Goal: Task Accomplishment & Management: Complete application form

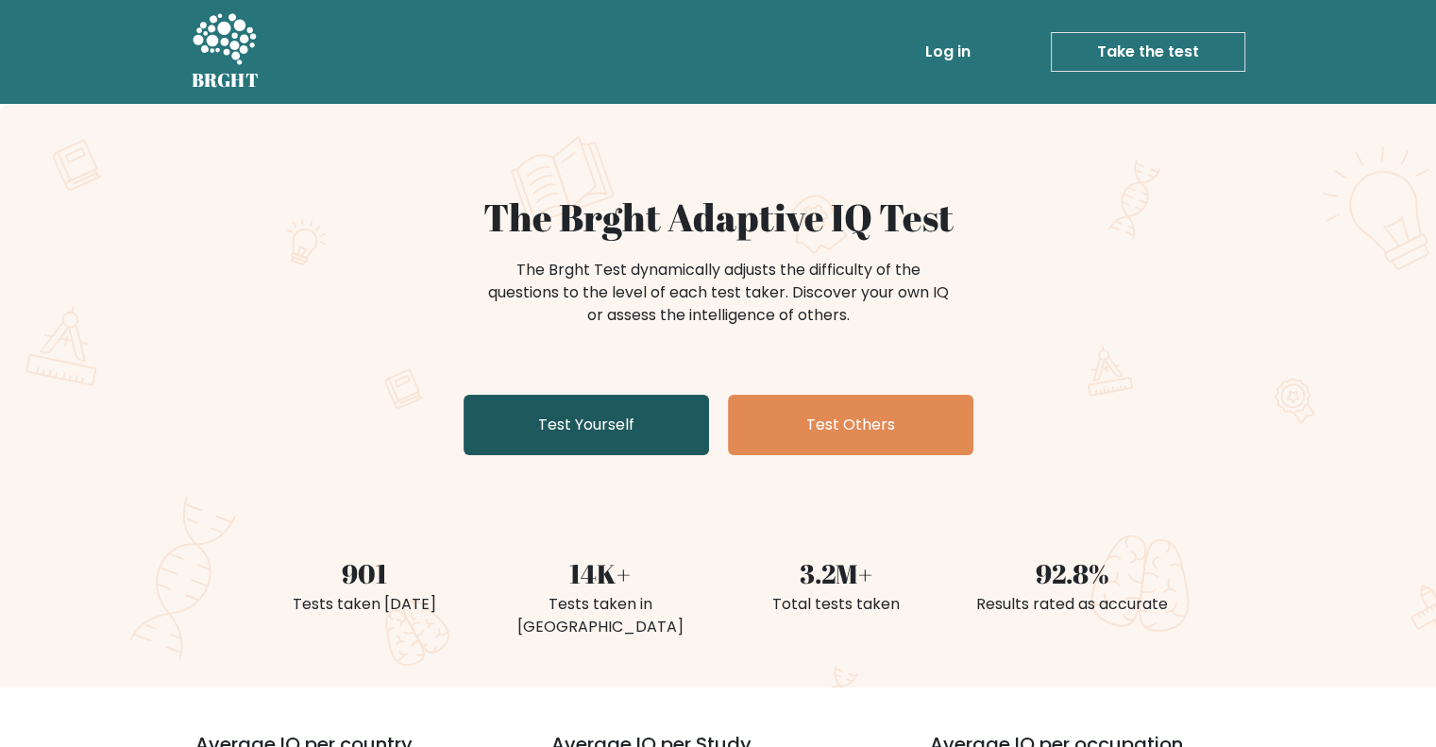
click at [576, 407] on link "Test Yourself" at bounding box center [585, 425] width 245 height 60
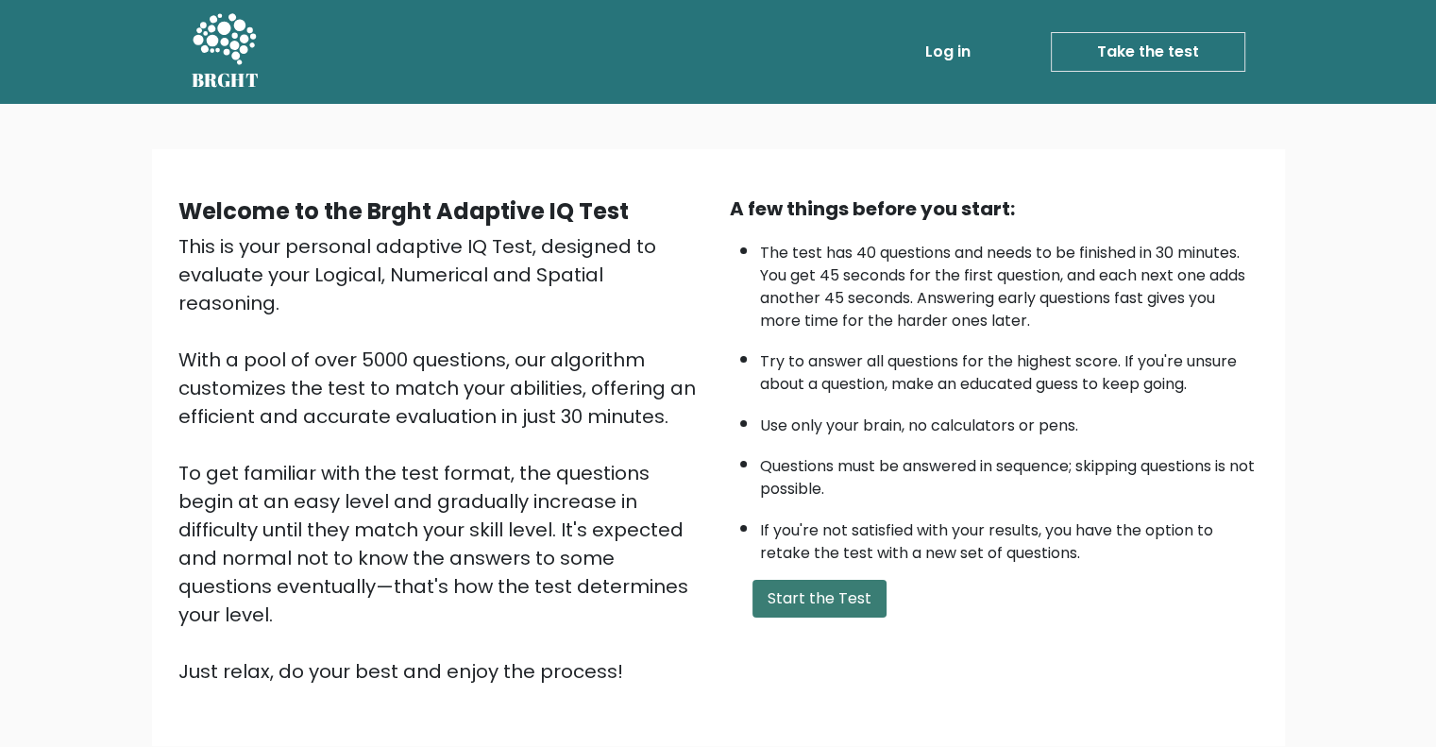
click at [814, 596] on button "Start the Test" at bounding box center [819, 599] width 134 height 38
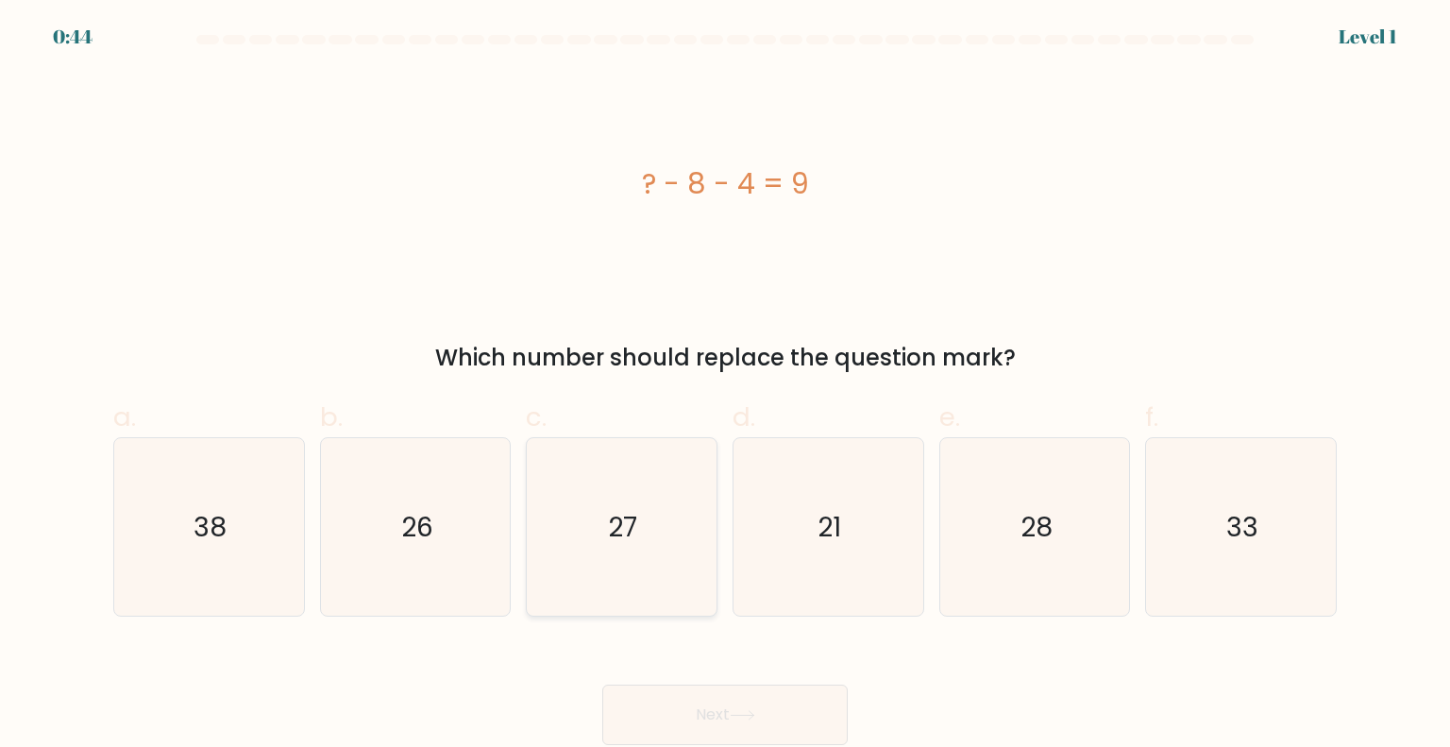
drag, startPoint x: 597, startPoint y: 504, endPoint x: 597, endPoint y: 514, distance: 10.4
click at [597, 505] on icon "27" at bounding box center [620, 526] width 177 height 177
click at [725, 386] on input "c. 27" at bounding box center [725, 380] width 1 height 12
radio input "true"
drag, startPoint x: 643, startPoint y: 542, endPoint x: 844, endPoint y: 563, distance: 202.2
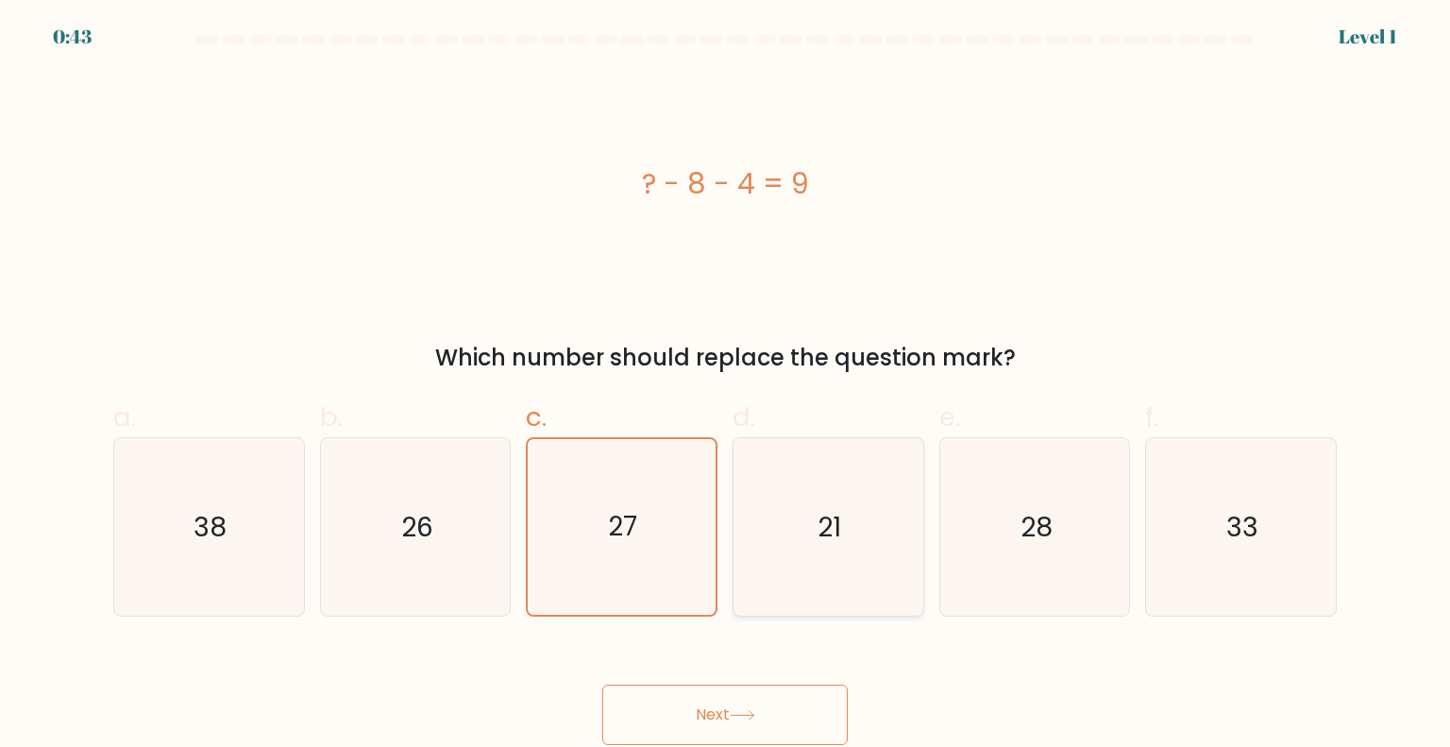
click at [647, 543] on icon "27" at bounding box center [621, 527] width 176 height 176
click at [725, 386] on input "c. 27" at bounding box center [725, 380] width 1 height 12
click at [850, 562] on icon "21" at bounding box center [827, 526] width 177 height 177
click at [726, 386] on input "d. 21" at bounding box center [725, 380] width 1 height 12
radio input "true"
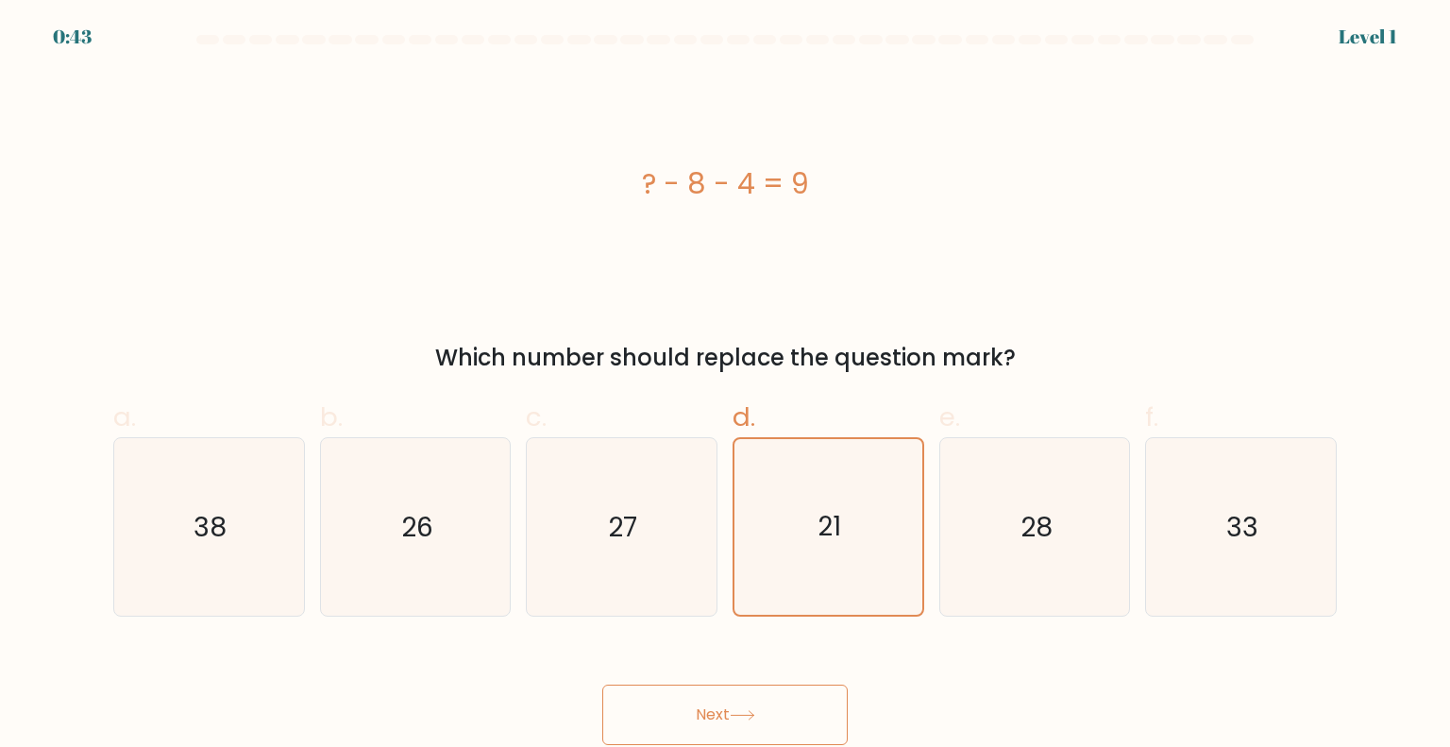
click at [767, 716] on button "Next" at bounding box center [724, 714] width 245 height 60
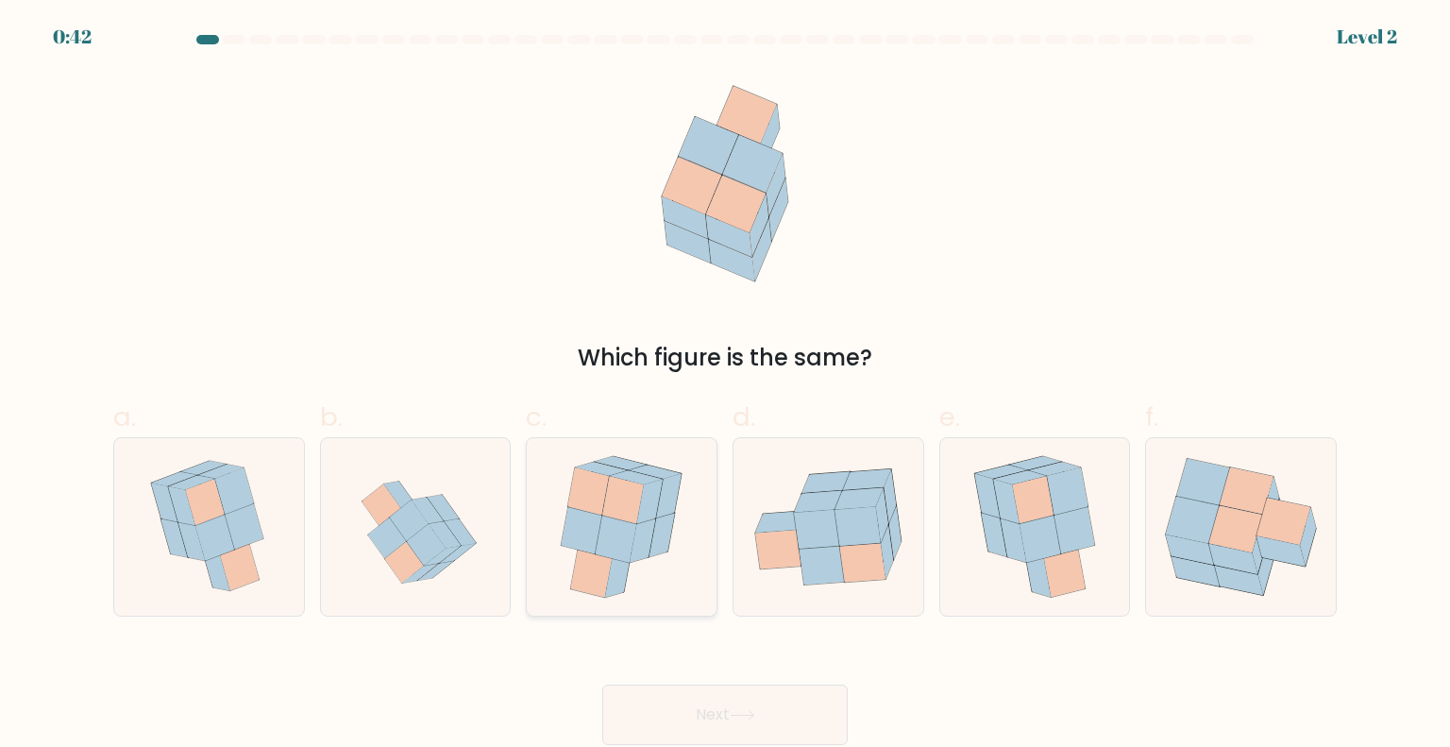
click at [593, 537] on icon at bounding box center [583, 529] width 42 height 47
click at [725, 386] on input "c." at bounding box center [725, 380] width 1 height 12
radio input "true"
click at [684, 719] on button "Next" at bounding box center [724, 714] width 245 height 60
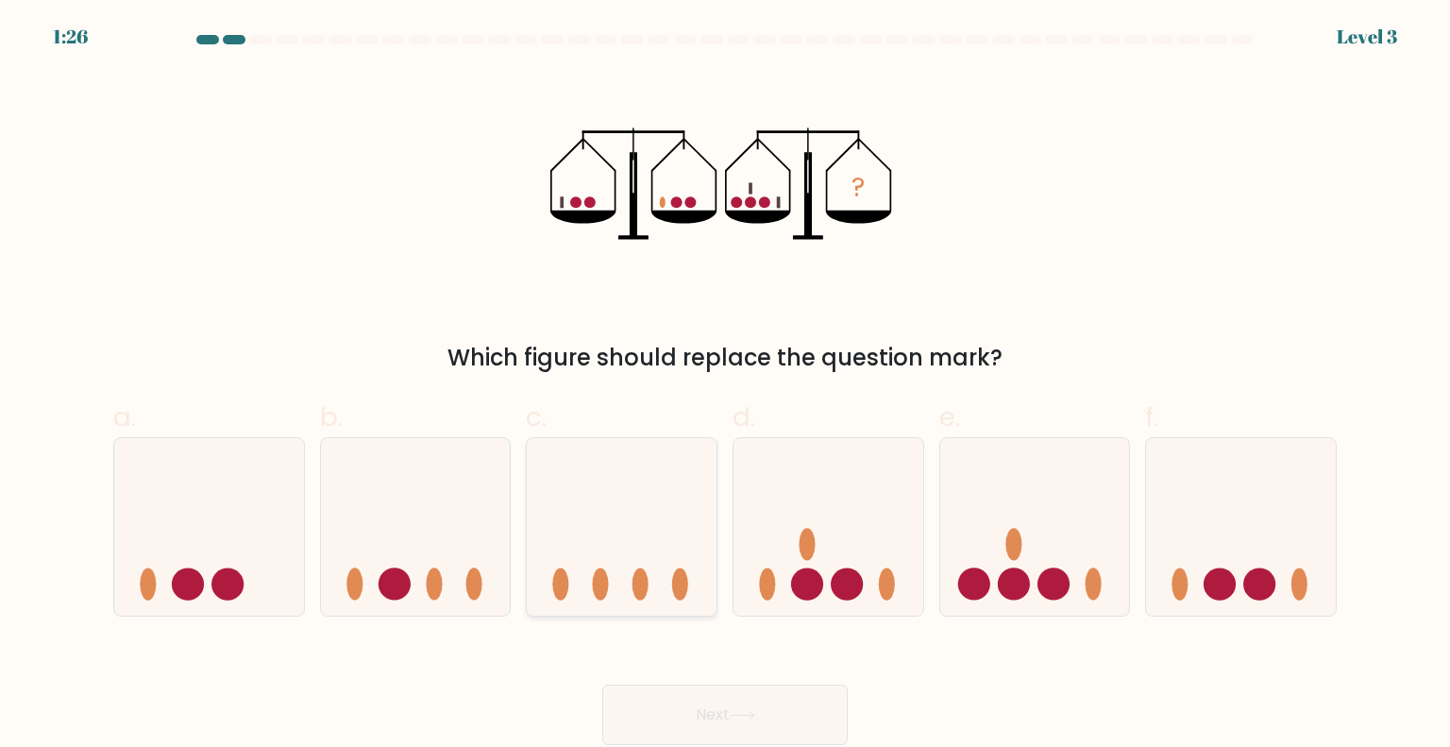
click at [637, 513] on icon at bounding box center [622, 526] width 190 height 157
click at [725, 386] on input "c." at bounding box center [725, 380] width 1 height 12
radio input "true"
click at [693, 697] on button "Next" at bounding box center [724, 714] width 245 height 60
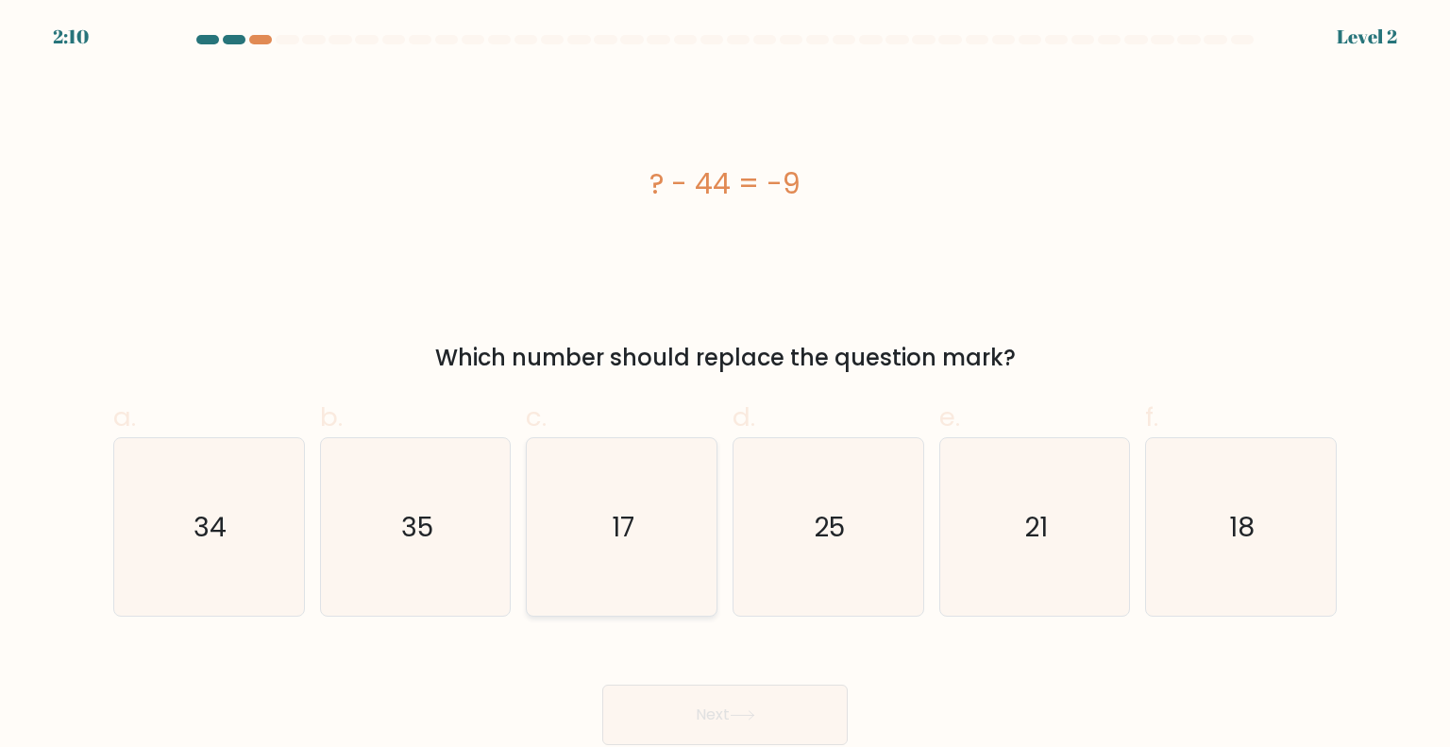
click at [659, 490] on icon "17" at bounding box center [620, 526] width 177 height 177
click at [725, 386] on input "c. 17" at bounding box center [725, 380] width 1 height 12
radio input "true"
click at [687, 691] on button "Next" at bounding box center [724, 714] width 245 height 60
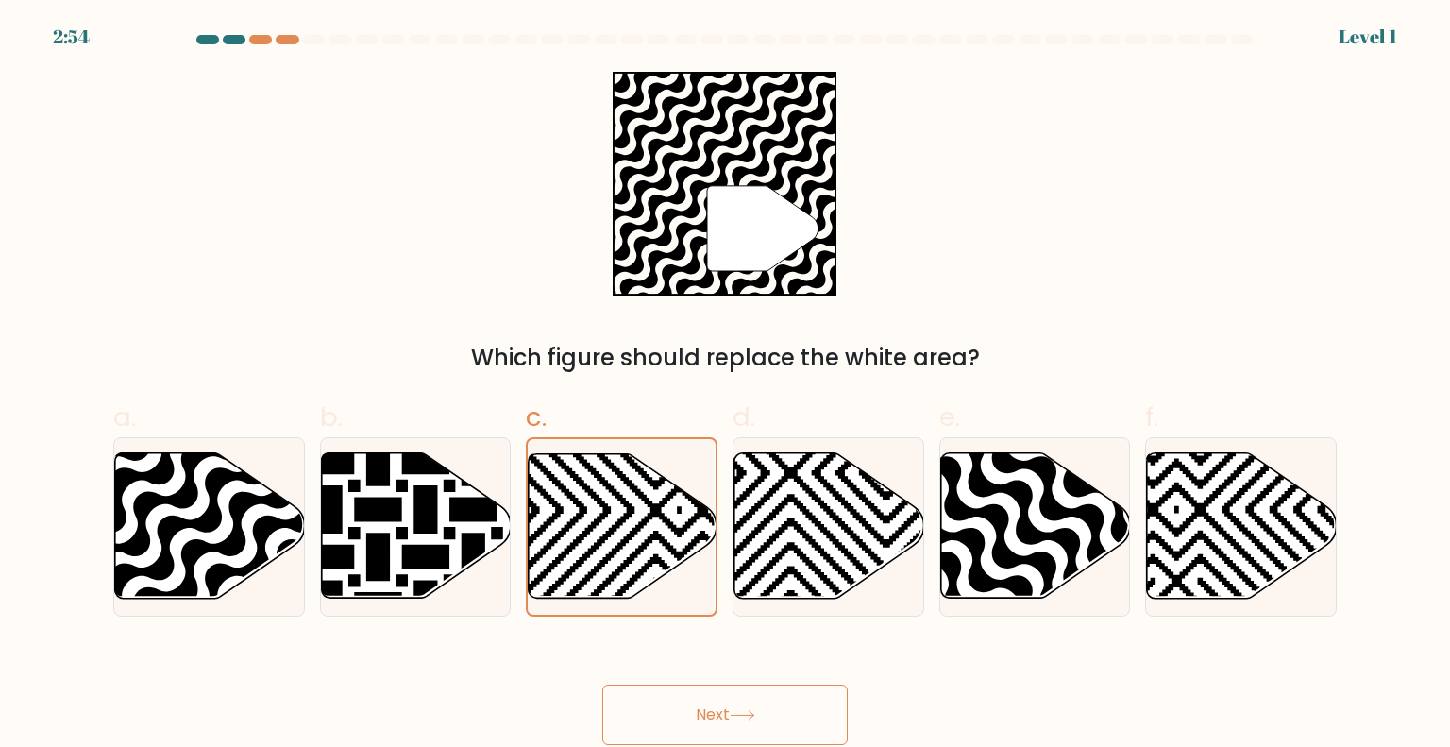
click at [711, 701] on button "Next" at bounding box center [724, 714] width 245 height 60
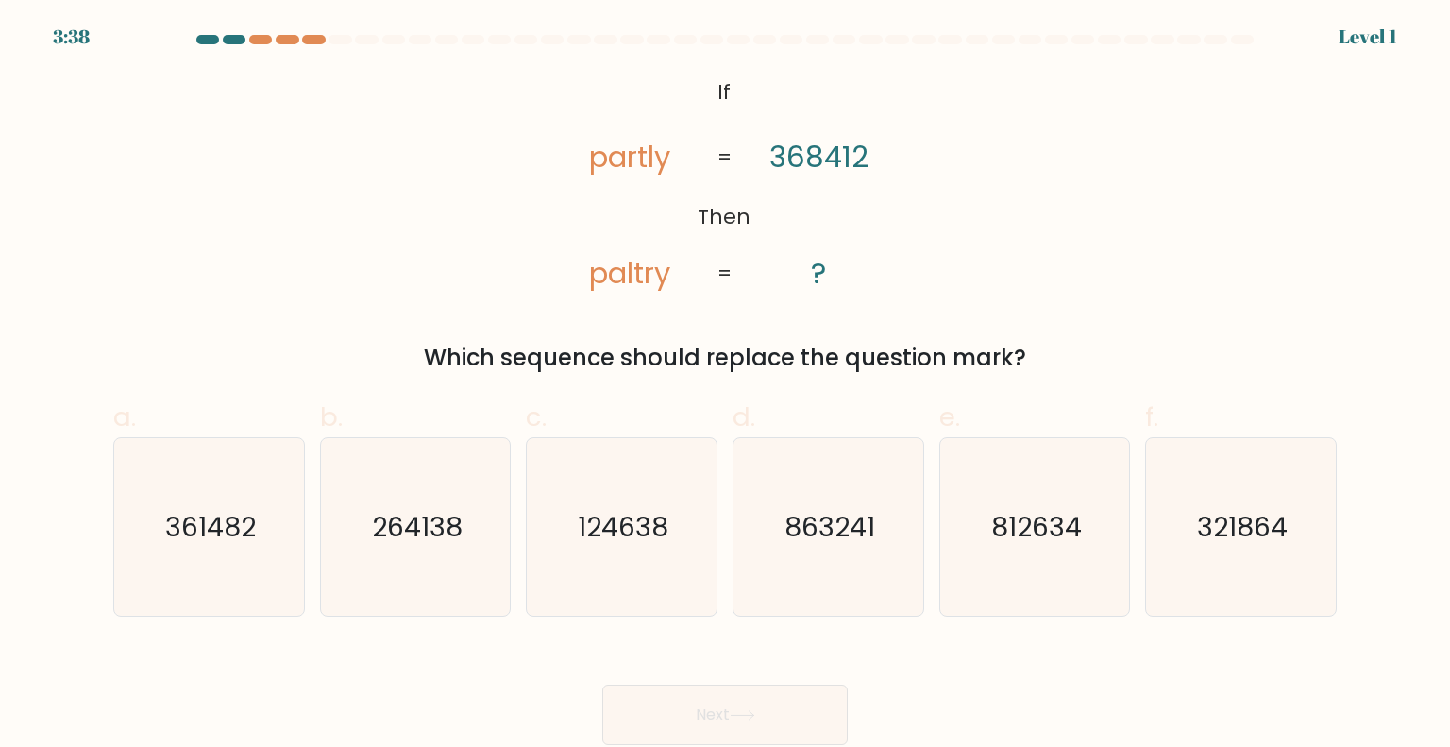
click at [648, 472] on icon "124638" at bounding box center [620, 526] width 177 height 177
click at [725, 386] on input "c. 124638" at bounding box center [725, 380] width 1 height 12
radio input "true"
click at [696, 689] on button "Next" at bounding box center [724, 714] width 245 height 60
drag, startPoint x: 660, startPoint y: 513, endPoint x: 664, endPoint y: 557, distance: 44.5
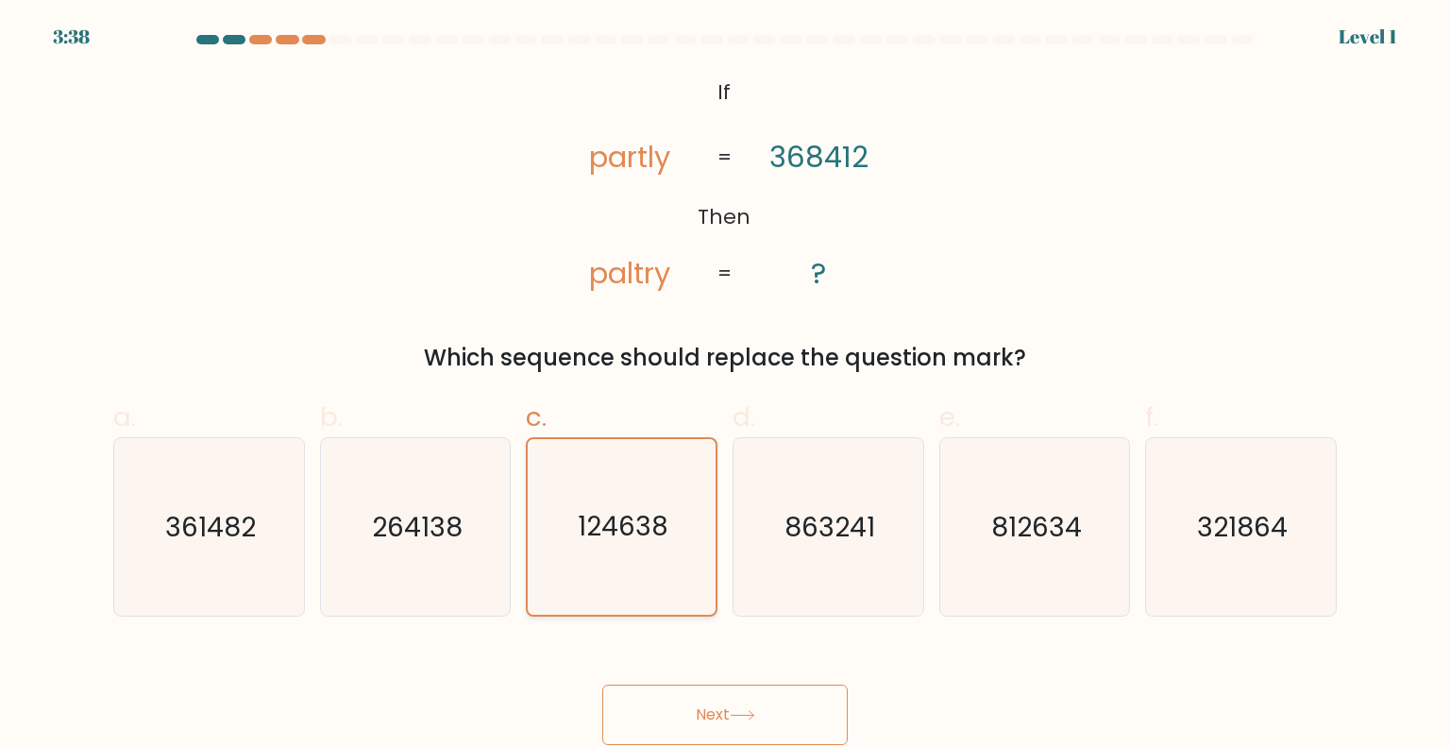
click at [660, 513] on text "124638" at bounding box center [623, 526] width 91 height 37
click at [725, 386] on input "c. 124638" at bounding box center [725, 380] width 1 height 12
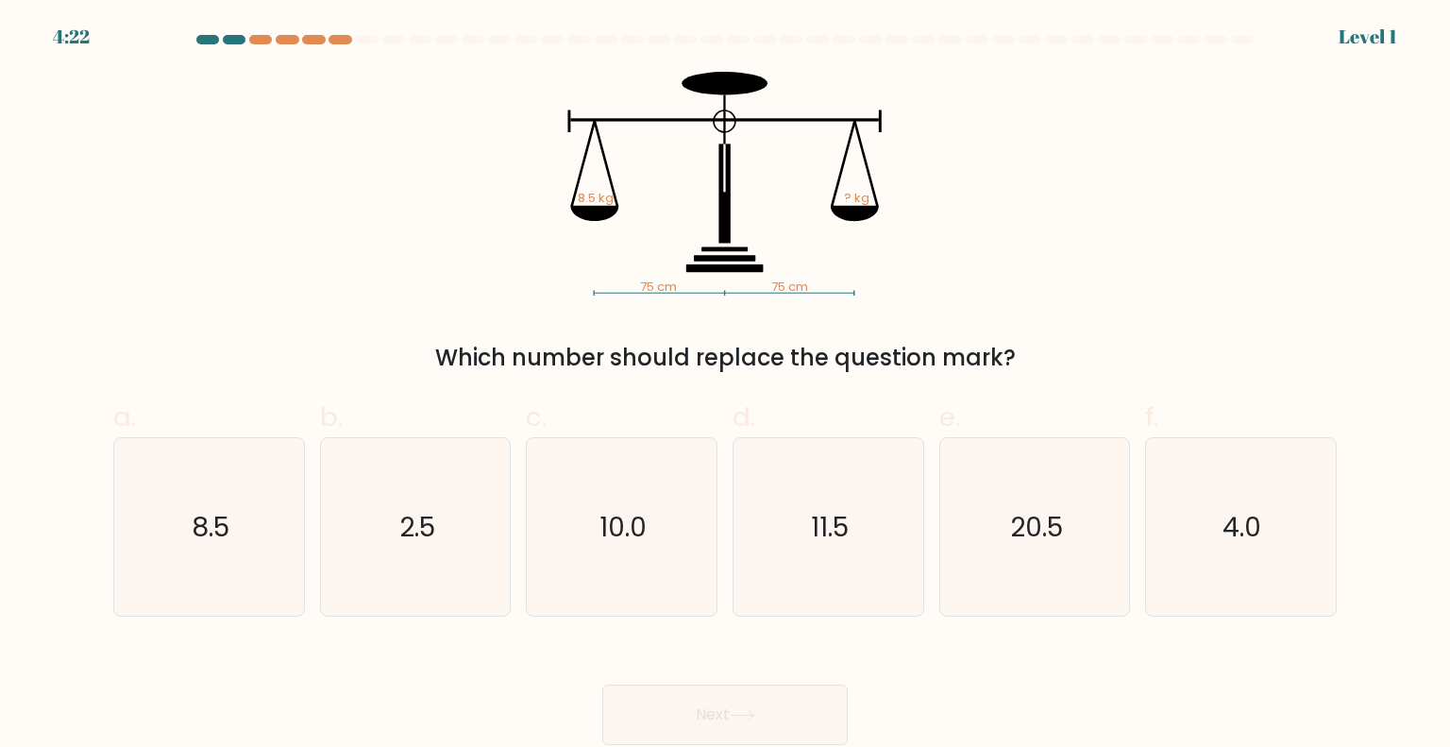
click at [704, 706] on button "Next" at bounding box center [724, 714] width 245 height 60
drag, startPoint x: 671, startPoint y: 521, endPoint x: 680, endPoint y: 649, distance: 128.6
click at [671, 522] on icon "10.0" at bounding box center [620, 526] width 177 height 177
click at [725, 386] on input "c. 10.0" at bounding box center [725, 380] width 1 height 12
radio input "true"
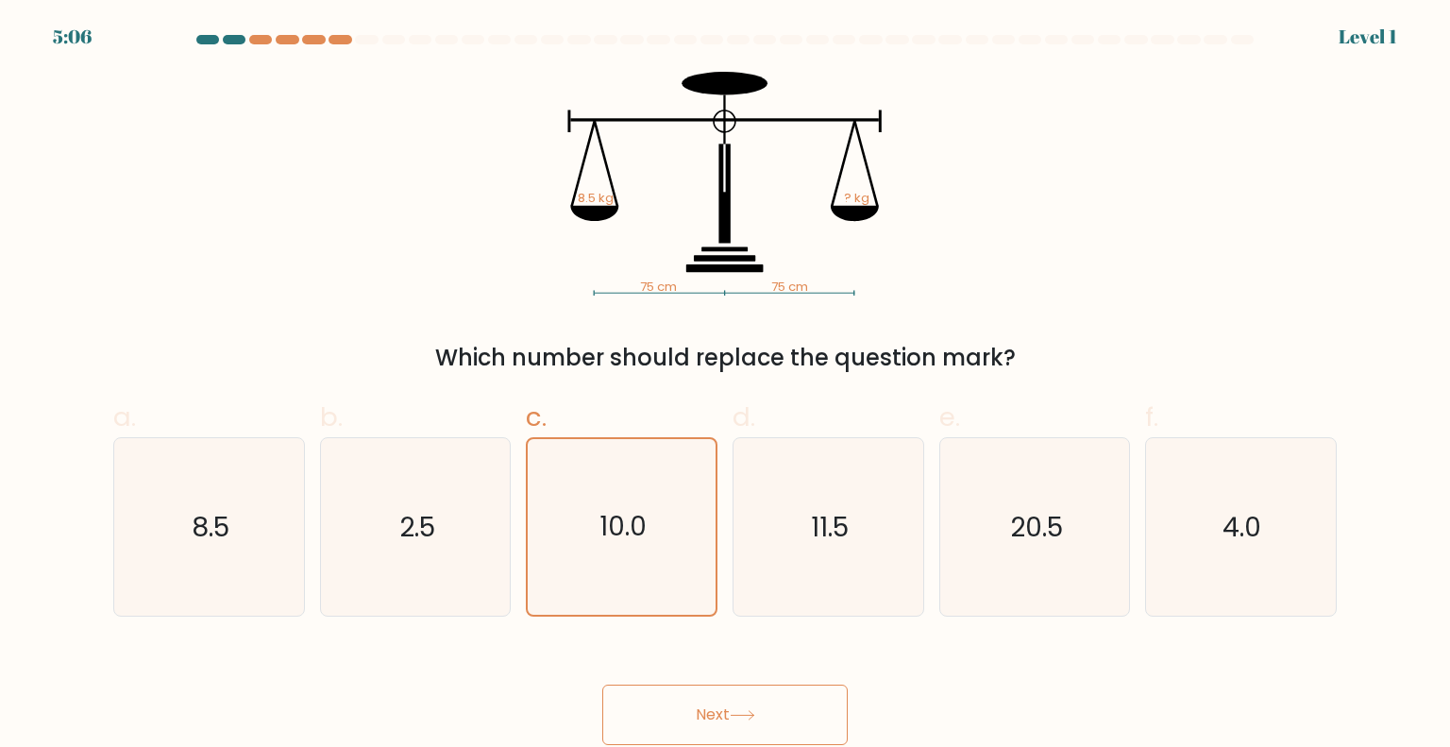
click at [688, 692] on button "Next" at bounding box center [724, 714] width 245 height 60
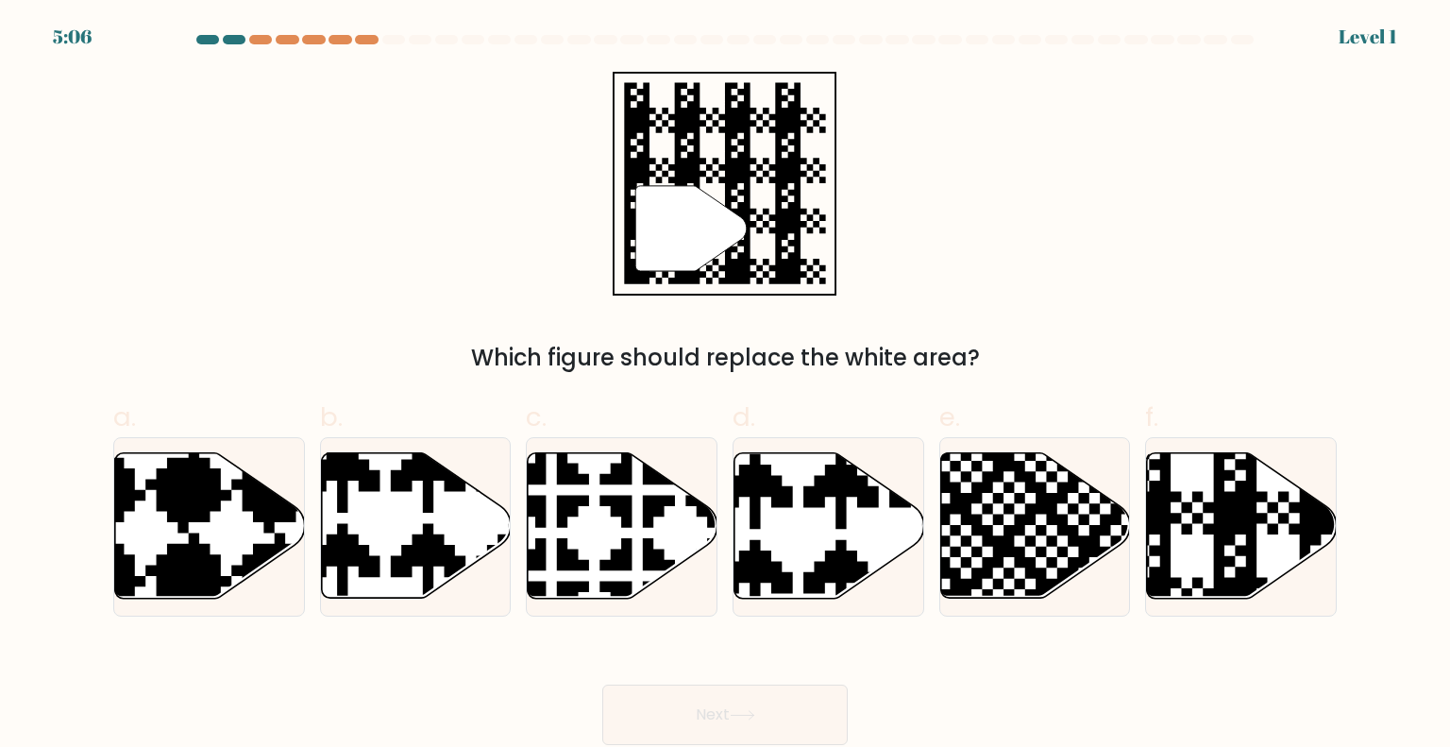
drag, startPoint x: 687, startPoint y: 573, endPoint x: 662, endPoint y: 592, distance: 31.7
click at [676, 515] on icon at bounding box center [623, 525] width 190 height 145
click at [725, 386] on input "c." at bounding box center [725, 380] width 1 height 12
radio input "true"
click at [662, 709] on button "Next" at bounding box center [724, 714] width 245 height 60
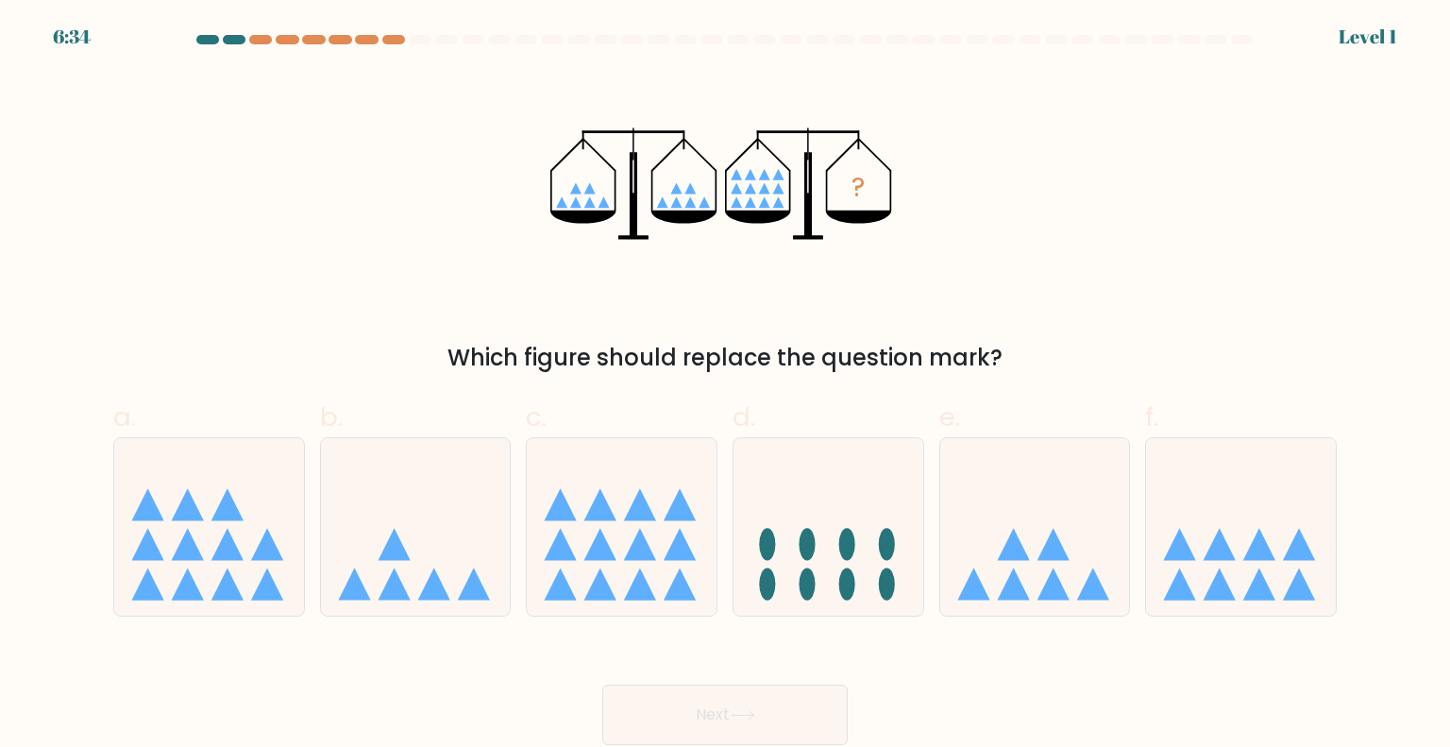
click at [643, 708] on button "Next" at bounding box center [724, 714] width 245 height 60
click at [628, 481] on icon at bounding box center [622, 526] width 190 height 157
click at [725, 386] on input "c." at bounding box center [725, 380] width 1 height 12
radio input "true"
click at [672, 710] on button "Next" at bounding box center [724, 714] width 245 height 60
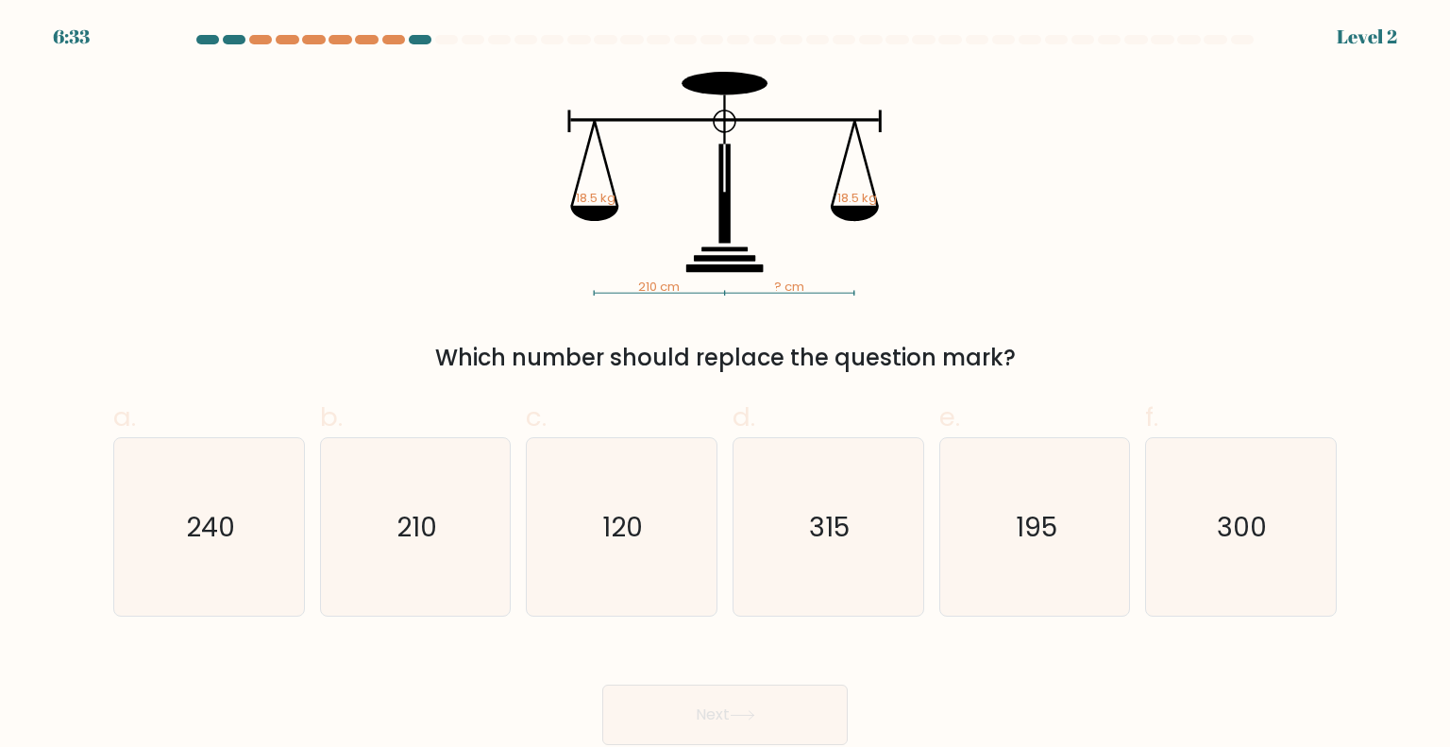
click at [671, 445] on icon "120" at bounding box center [620, 526] width 177 height 177
click at [725, 386] on input "c. 120" at bounding box center [725, 380] width 1 height 12
radio input "true"
click at [696, 718] on button "Next" at bounding box center [724, 714] width 245 height 60
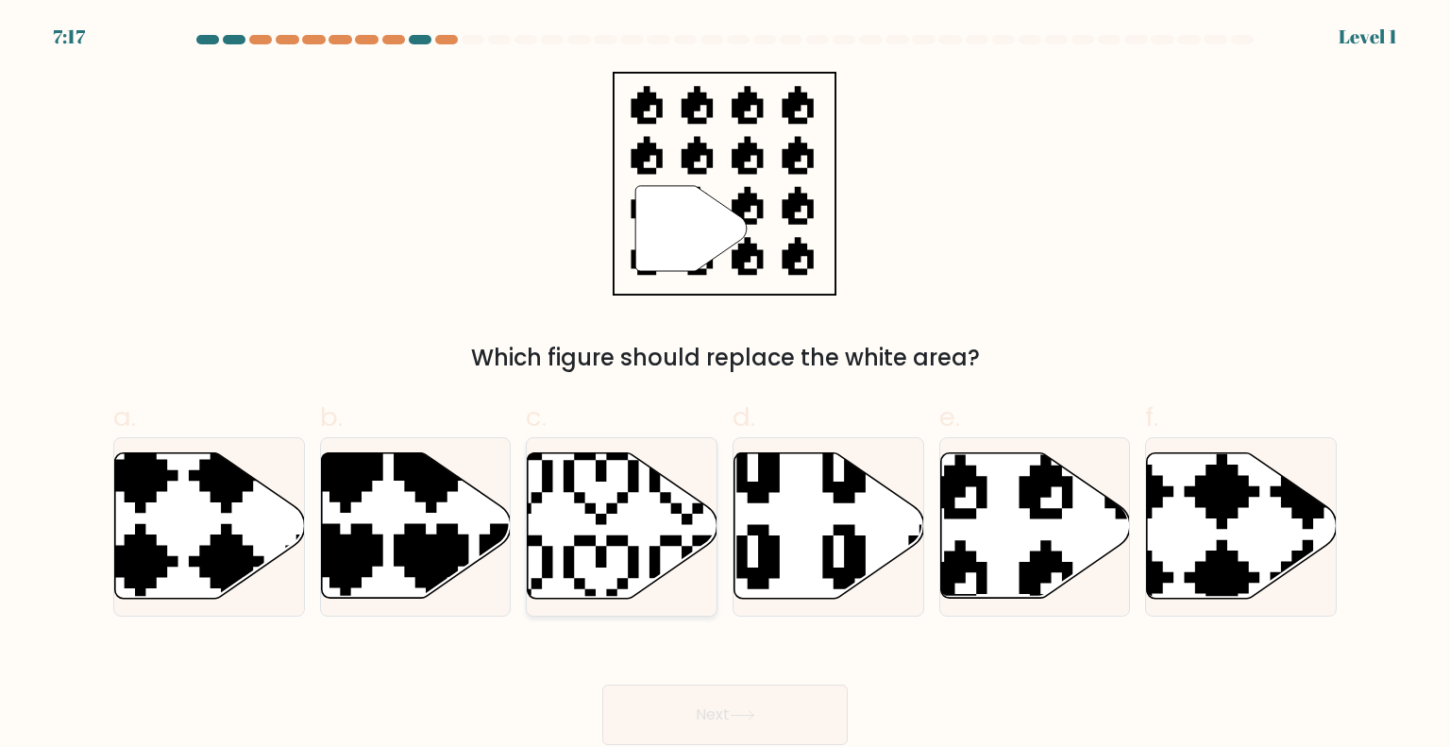
click at [687, 535] on icon at bounding box center [623, 525] width 190 height 145
click at [725, 386] on input "c." at bounding box center [725, 380] width 1 height 12
radio input "true"
click at [679, 676] on div "Next" at bounding box center [725, 692] width 1246 height 106
click at [697, 679] on div "Next" at bounding box center [725, 692] width 1246 height 106
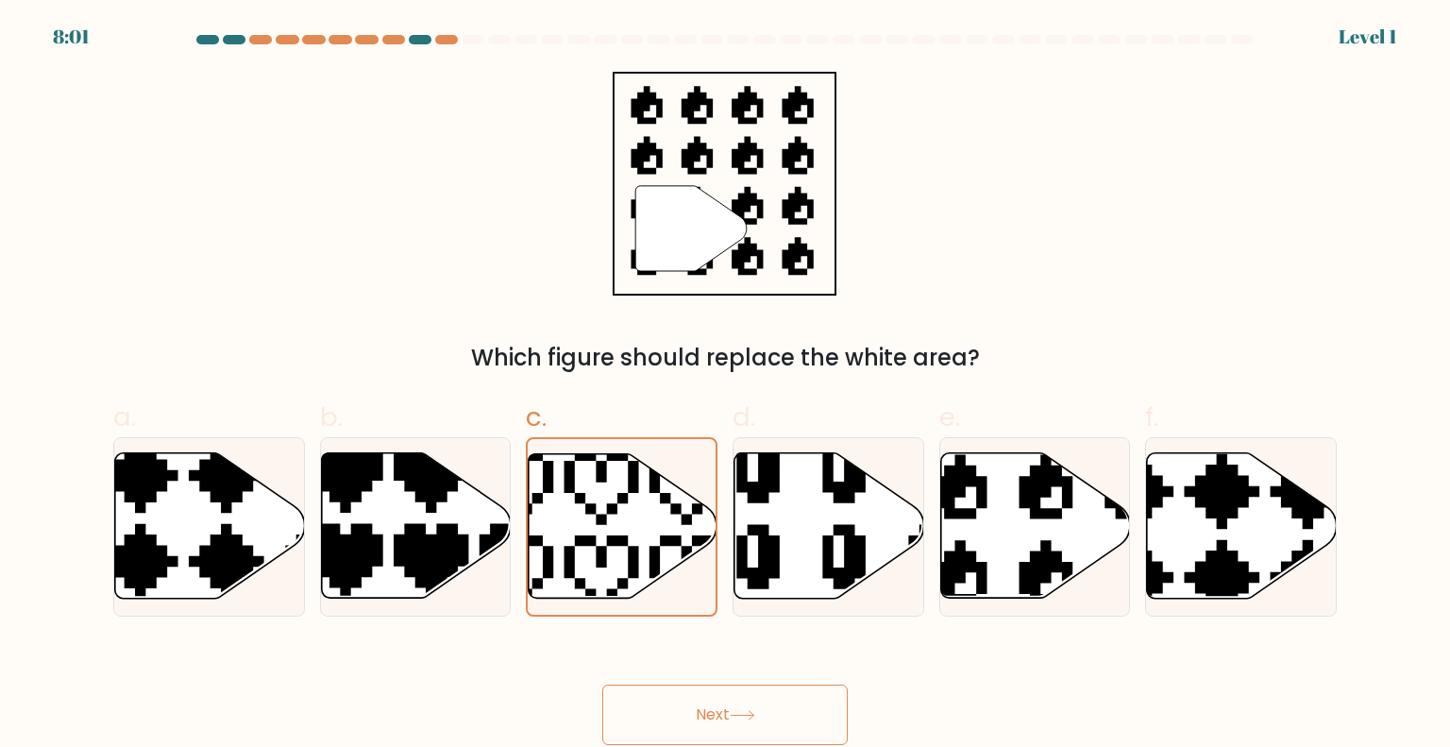
click at [696, 728] on button "Next" at bounding box center [724, 714] width 245 height 60
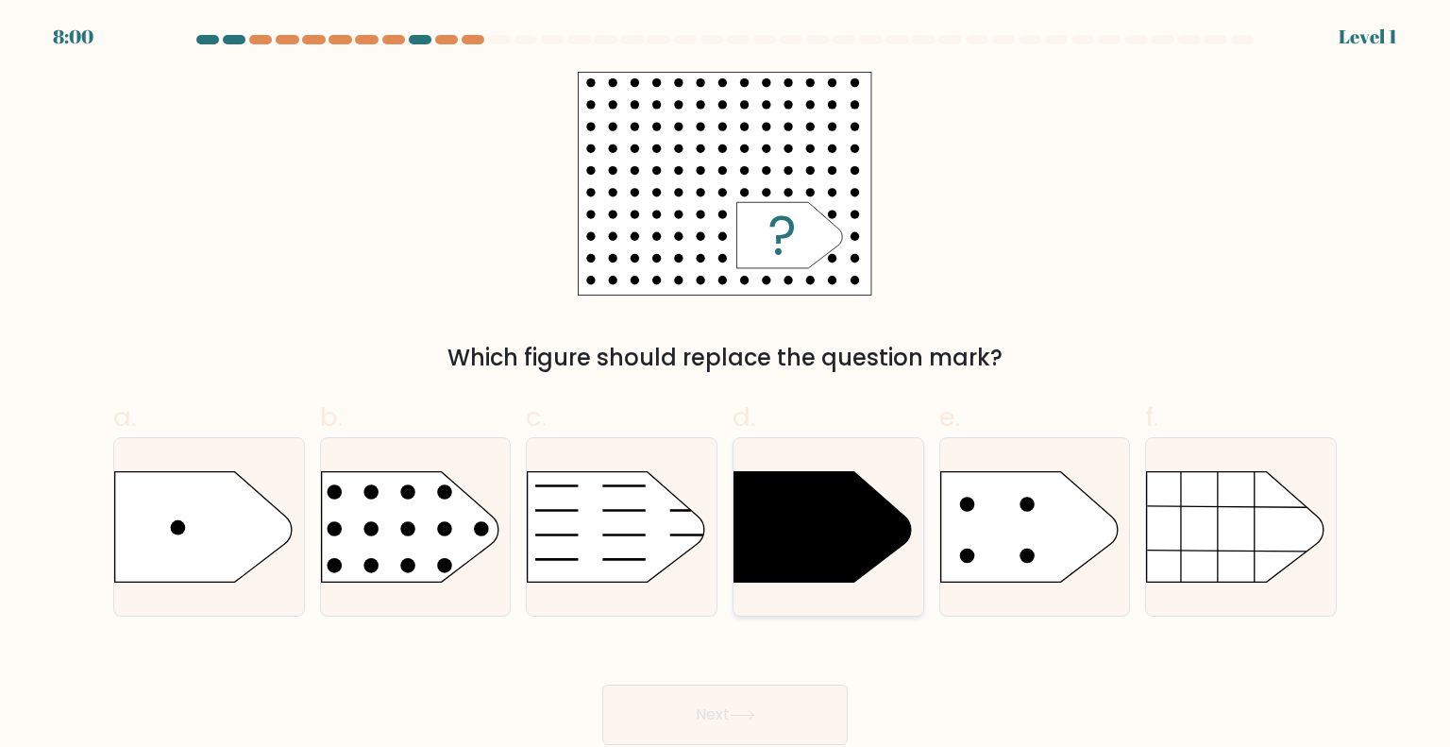
click at [779, 506] on icon at bounding box center [822, 526] width 177 height 110
click at [726, 386] on input "d." at bounding box center [725, 380] width 1 height 12
radio input "true"
click at [739, 728] on button "Next" at bounding box center [724, 714] width 245 height 60
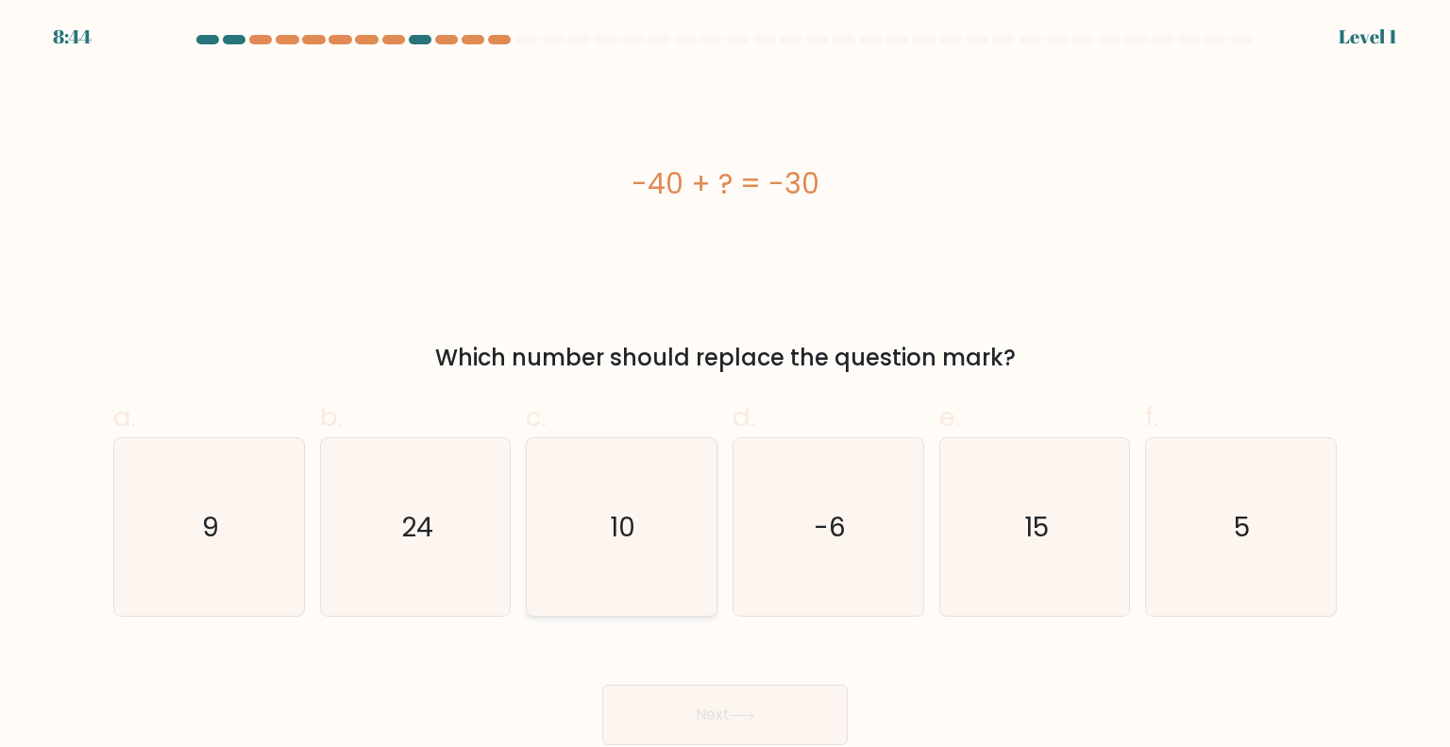
click at [619, 530] on text "10" at bounding box center [623, 526] width 25 height 38
click at [725, 386] on input "c. 10" at bounding box center [725, 380] width 1 height 12
radio input "true"
click at [755, 714] on icon at bounding box center [742, 715] width 25 height 10
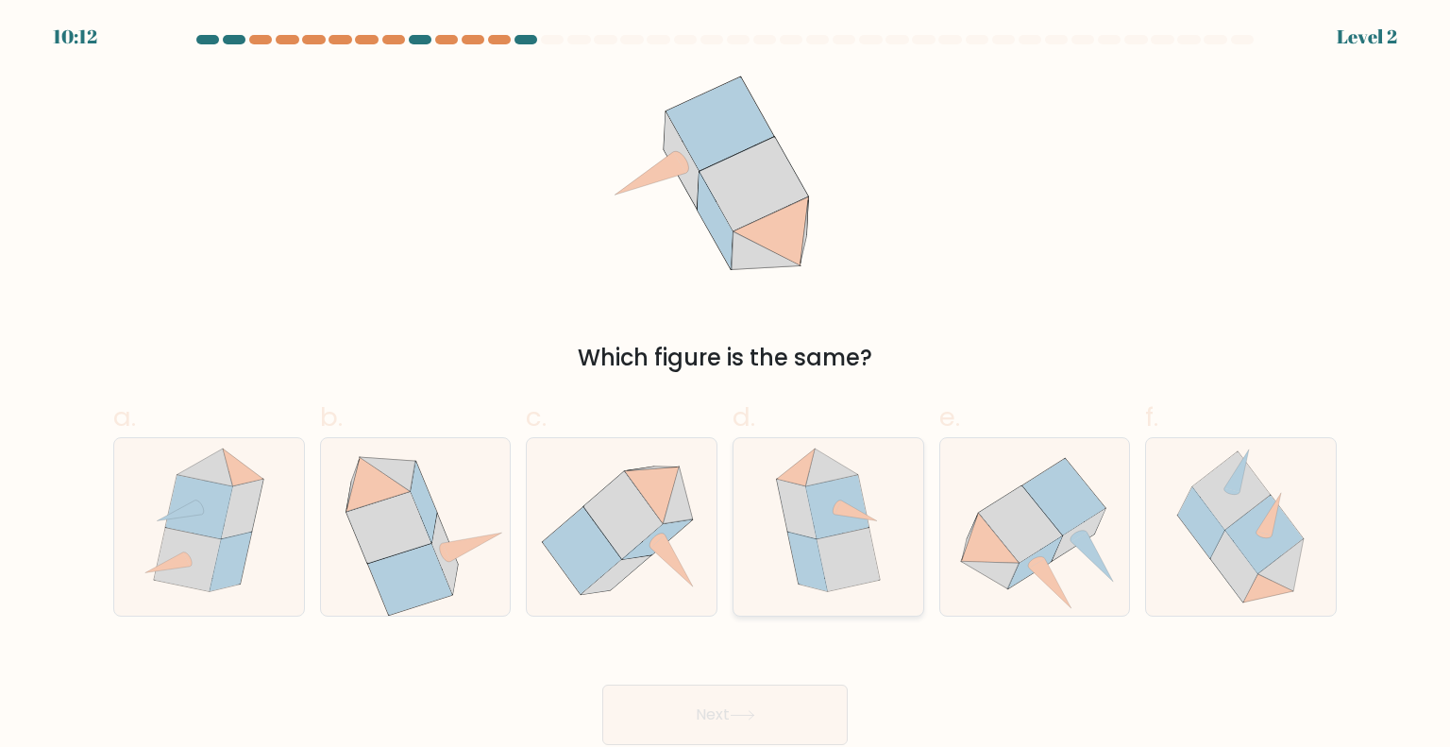
click at [738, 565] on div at bounding box center [828, 526] width 192 height 179
click at [726, 386] on input "d." at bounding box center [725, 380] width 1 height 12
radio input "true"
click at [710, 731] on button "Next" at bounding box center [724, 714] width 245 height 60
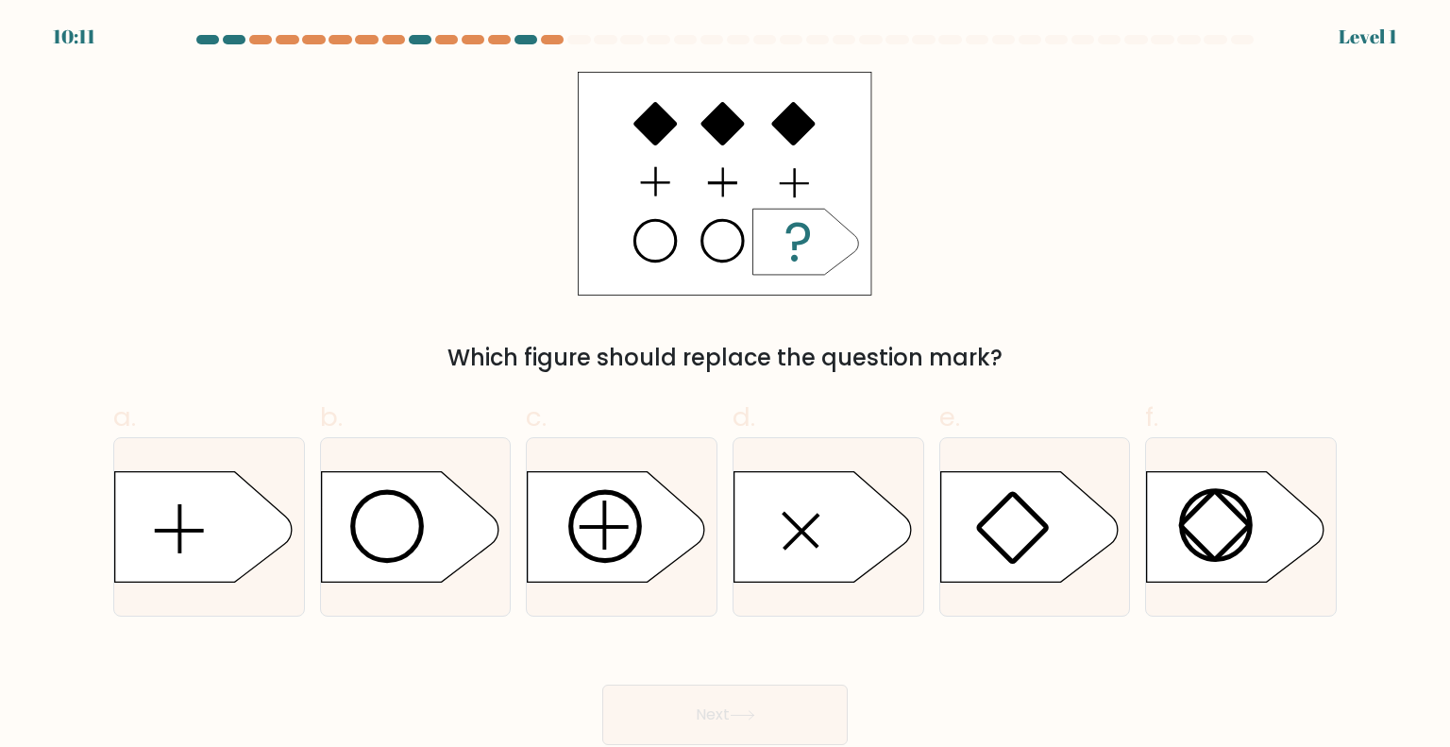
click at [729, 700] on button "Next" at bounding box center [724, 714] width 245 height 60
click at [847, 507] on icon at bounding box center [822, 526] width 177 height 110
click at [726, 386] on input "d." at bounding box center [725, 380] width 1 height 12
radio input "true"
drag, startPoint x: 755, startPoint y: 713, endPoint x: 771, endPoint y: 699, distance: 20.8
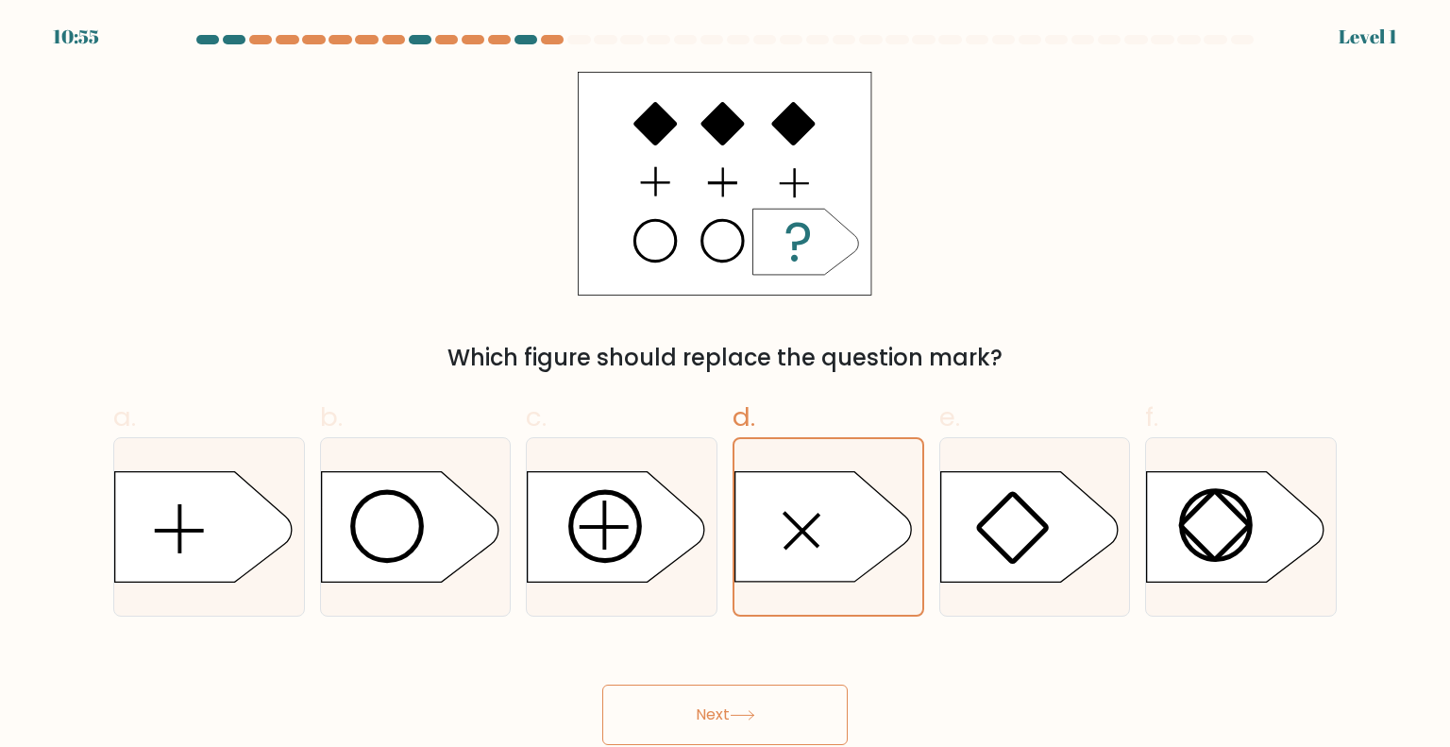
click at [753, 715] on icon at bounding box center [742, 715] width 23 height 8
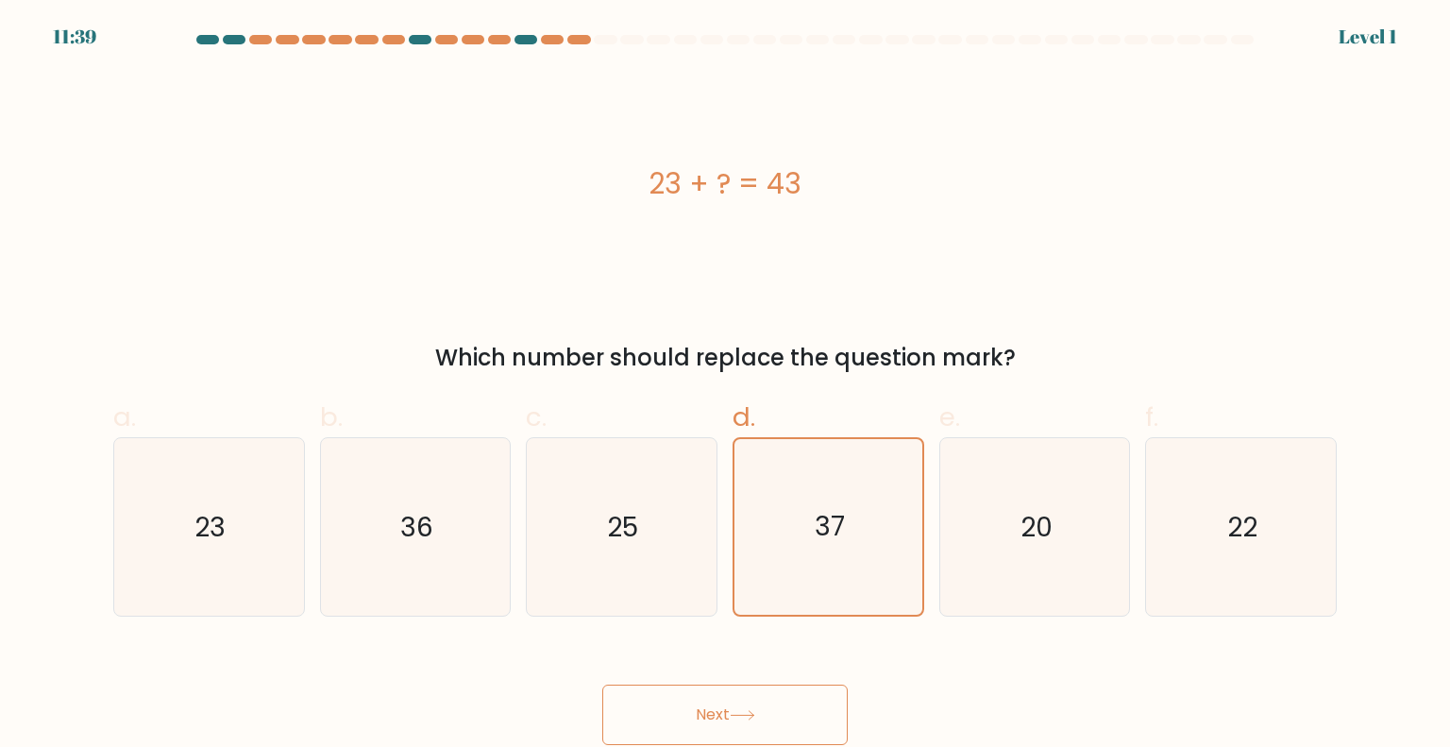
drag, startPoint x: 766, startPoint y: 725, endPoint x: 880, endPoint y: 562, distance: 198.7
click at [767, 725] on button "Next" at bounding box center [724, 714] width 245 height 60
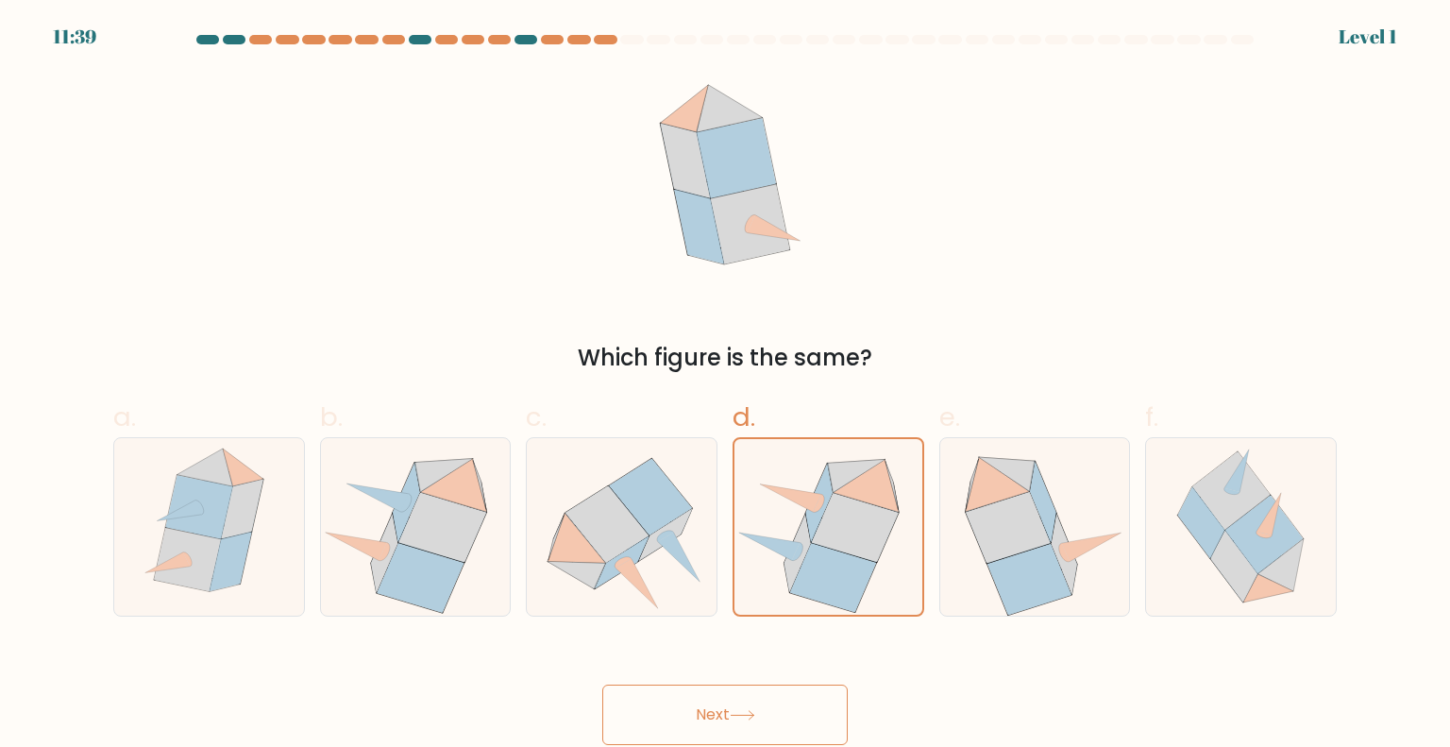
click at [798, 699] on button "Next" at bounding box center [724, 714] width 245 height 60
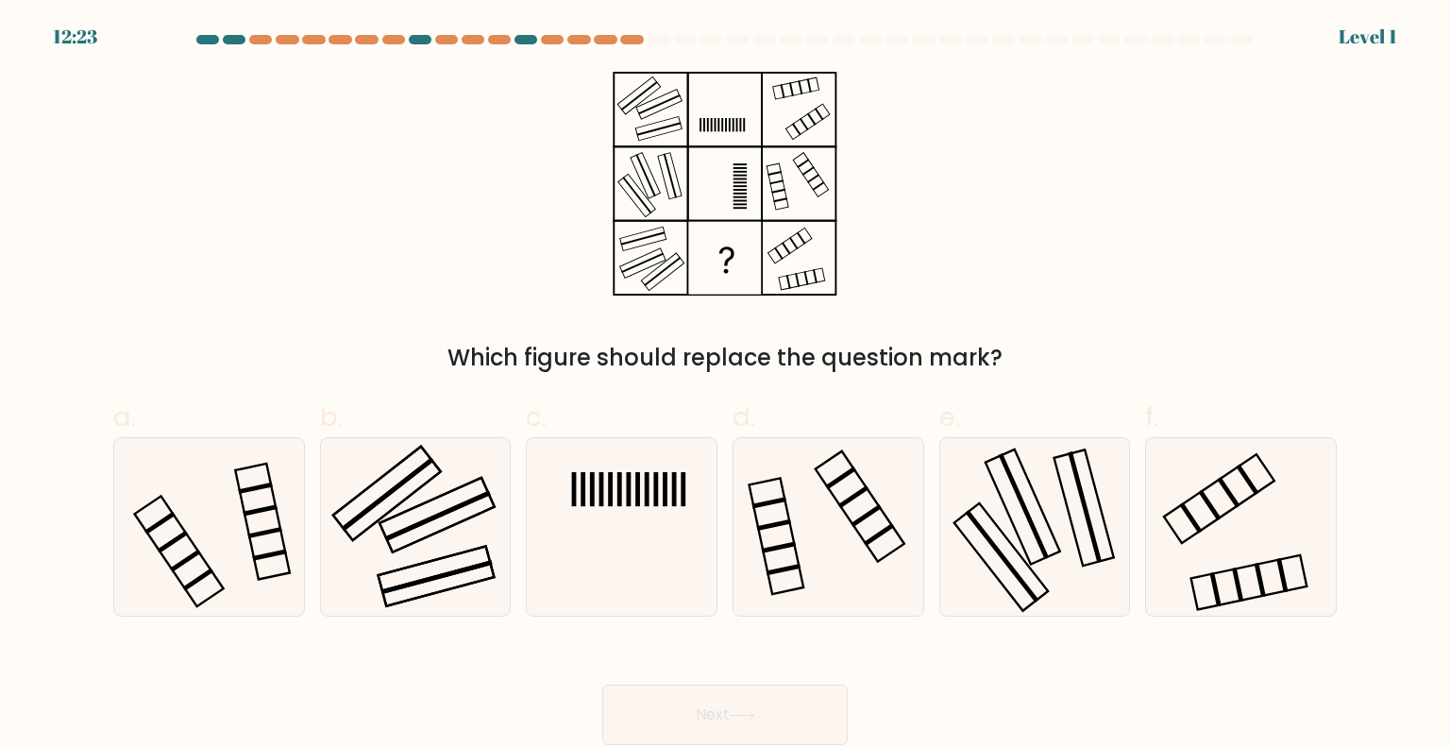
click at [885, 533] on icon at bounding box center [827, 526] width 177 height 177
click at [726, 386] on input "d." at bounding box center [725, 380] width 1 height 12
radio input "true"
click at [792, 710] on button "Next" at bounding box center [724, 714] width 245 height 60
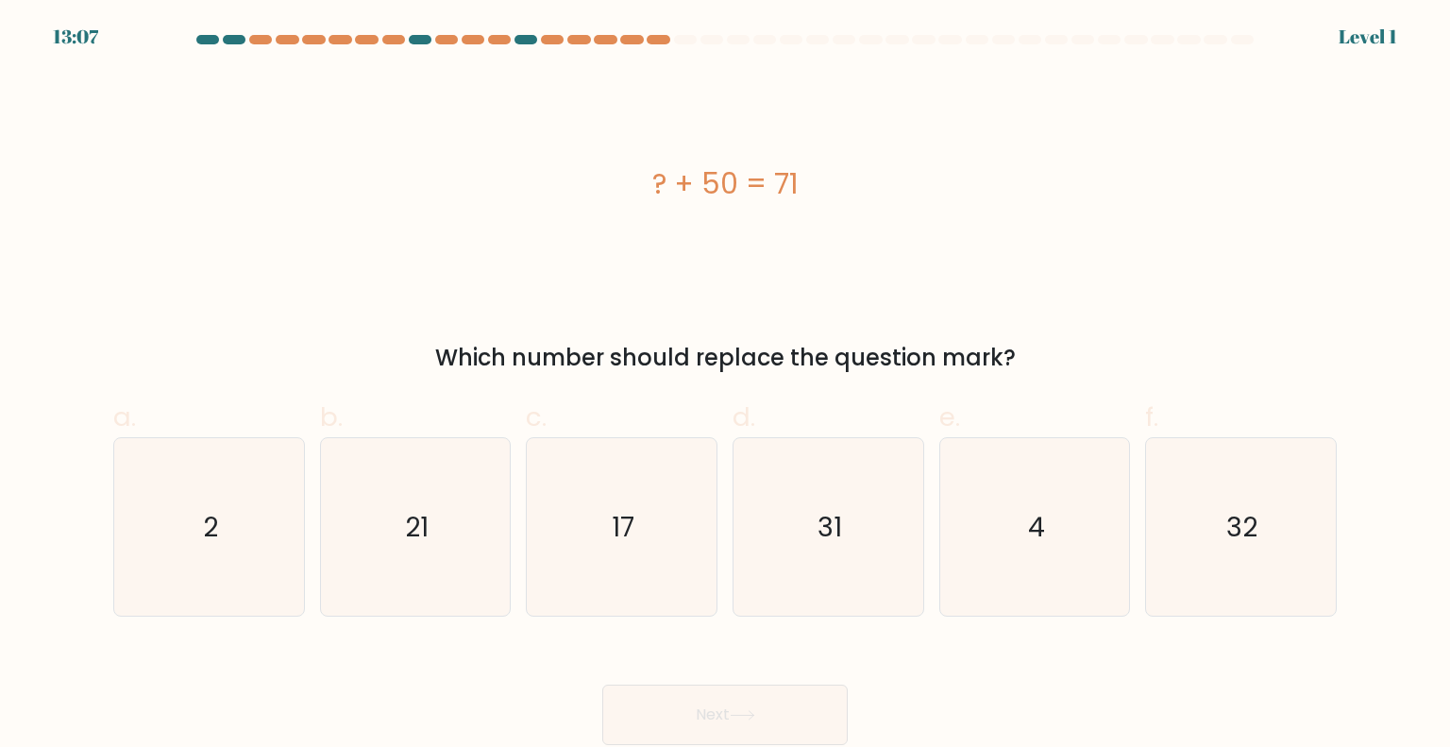
click at [888, 504] on icon "31" at bounding box center [827, 526] width 177 height 177
click at [726, 386] on input "d. 31" at bounding box center [725, 380] width 1 height 12
radio input "true"
click at [786, 710] on button "Next" at bounding box center [724, 714] width 245 height 60
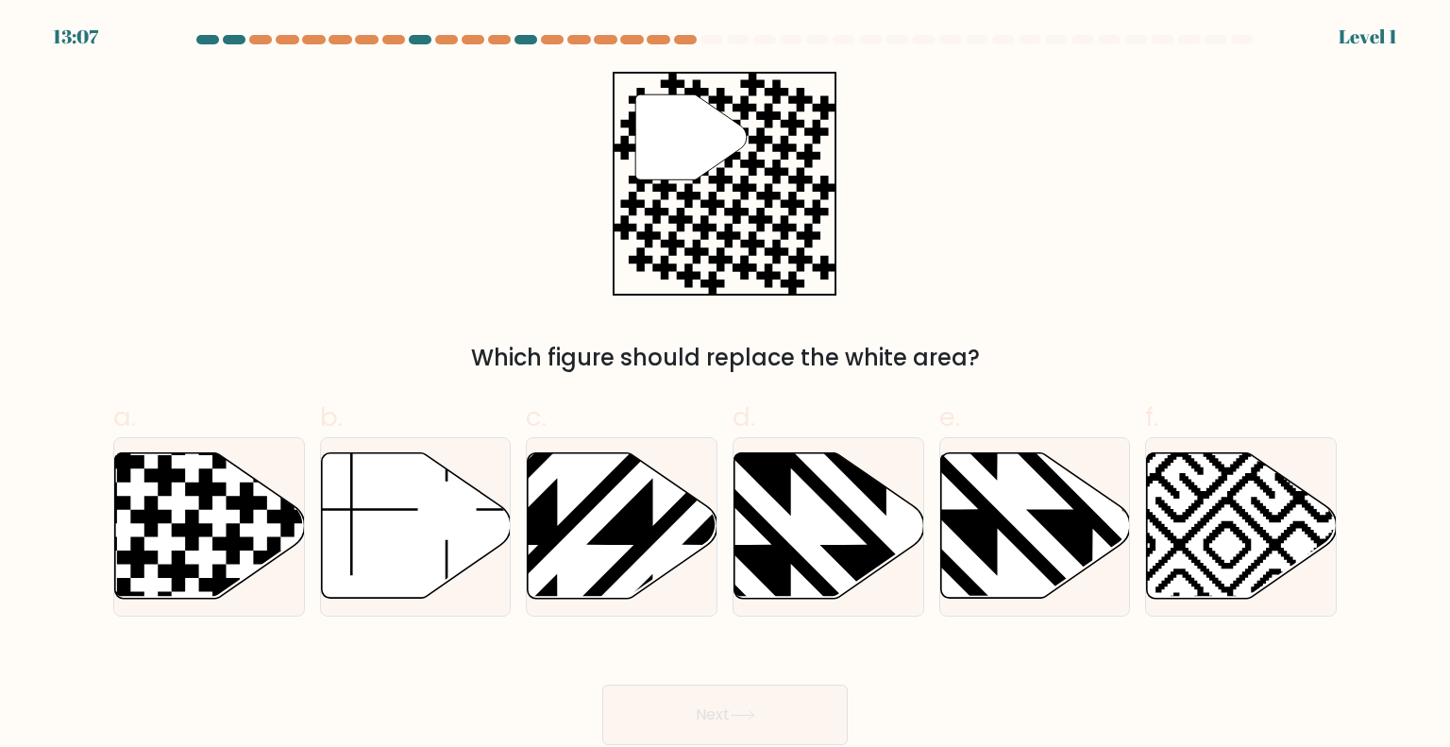
click at [854, 558] on icon at bounding box center [887, 450] width 382 height 382
click at [726, 386] on input "d." at bounding box center [725, 380] width 1 height 12
radio input "true"
click at [770, 701] on button "Next" at bounding box center [724, 714] width 245 height 60
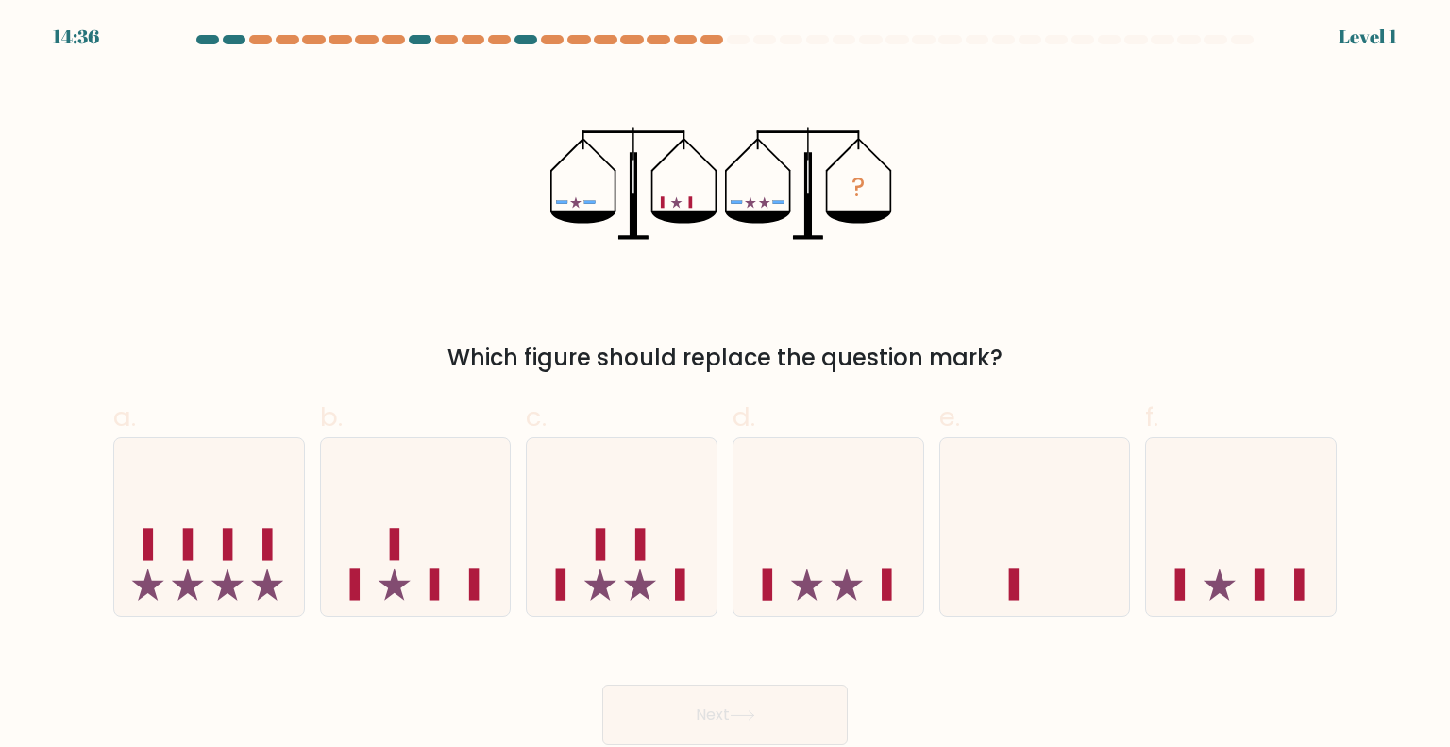
click at [858, 557] on icon at bounding box center [828, 526] width 190 height 157
click at [726, 386] on input "d." at bounding box center [725, 380] width 1 height 12
radio input "true"
click at [766, 715] on button "Next" at bounding box center [724, 714] width 245 height 60
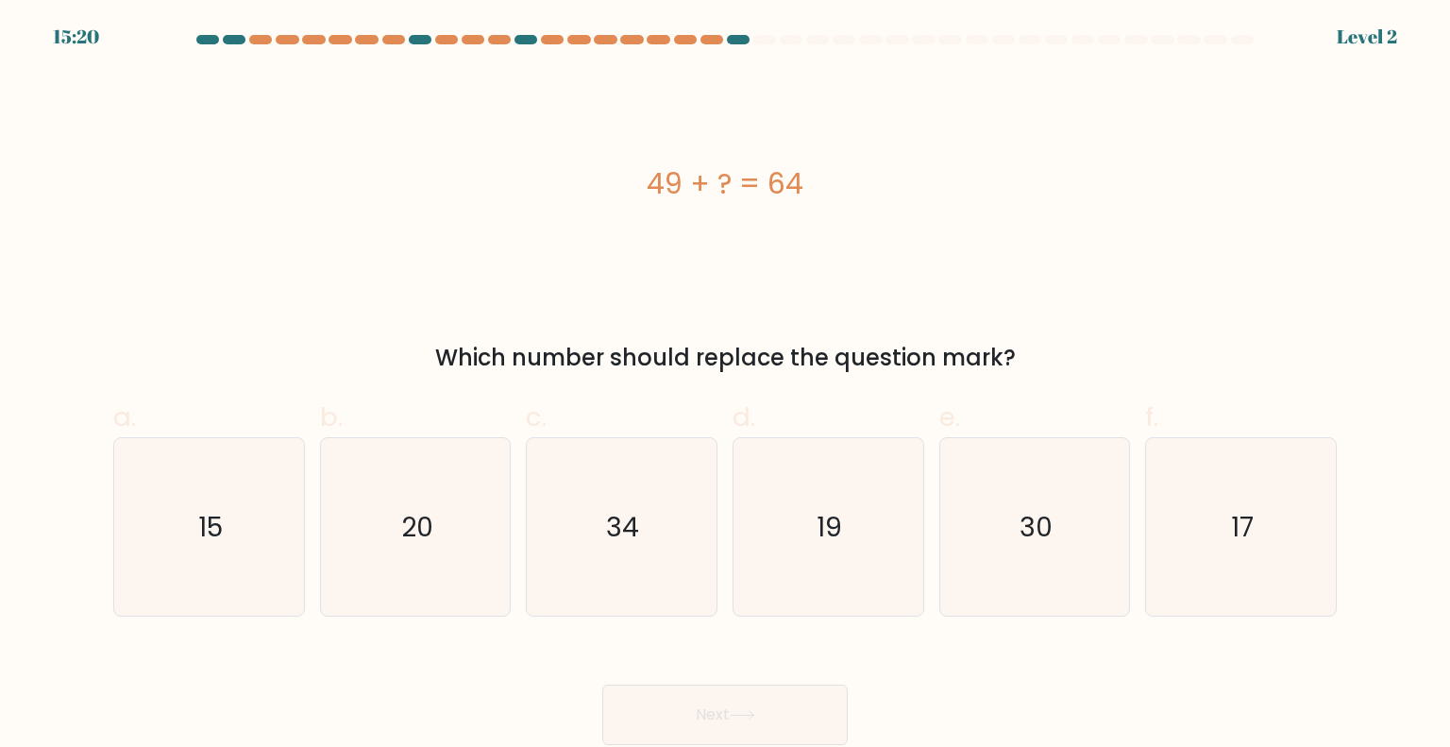
click at [862, 541] on icon "19" at bounding box center [827, 526] width 177 height 177
click at [726, 386] on input "d. 19" at bounding box center [725, 380] width 1 height 12
radio input "true"
click at [774, 705] on button "Next" at bounding box center [724, 714] width 245 height 60
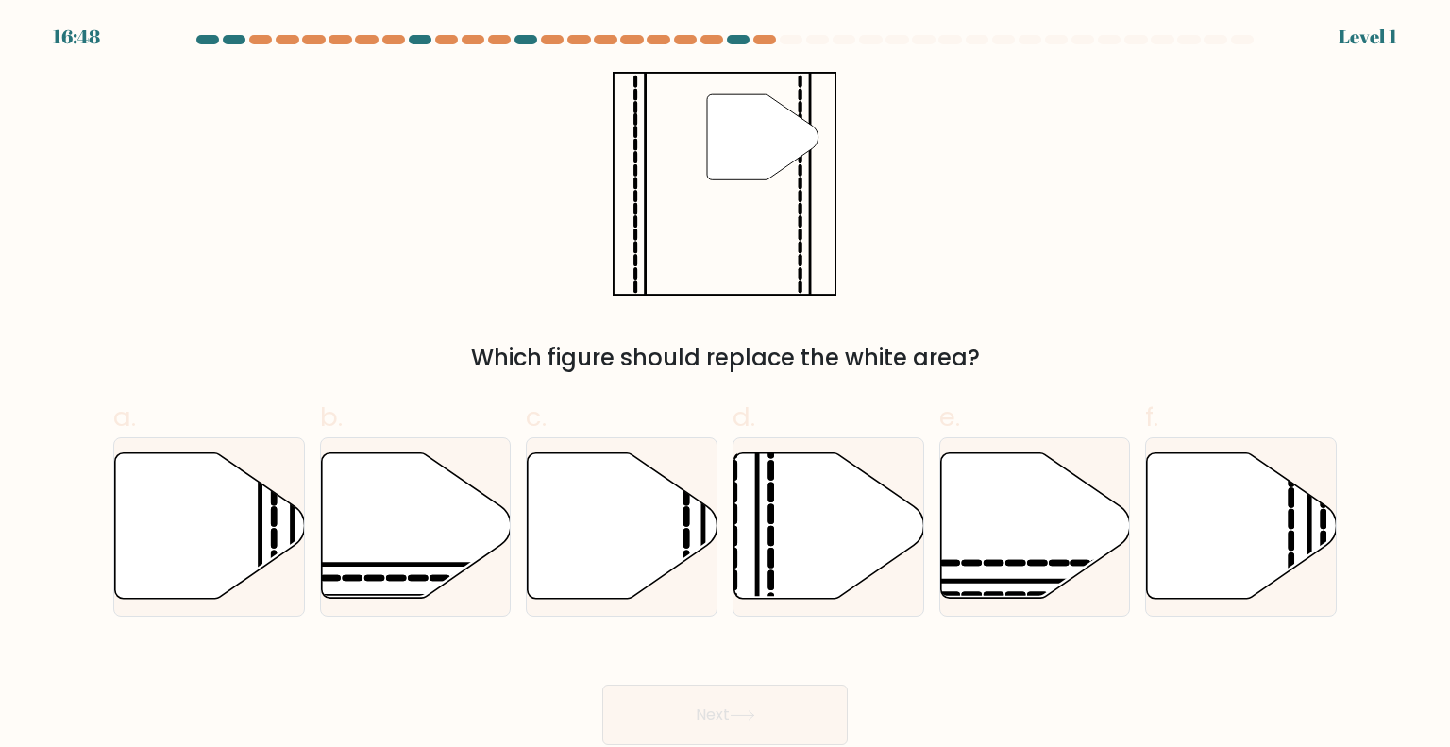
click at [843, 584] on icon at bounding box center [829, 525] width 190 height 145
click at [726, 386] on input "d." at bounding box center [725, 380] width 1 height 12
radio input "true"
click at [778, 714] on button "Next" at bounding box center [724, 714] width 245 height 60
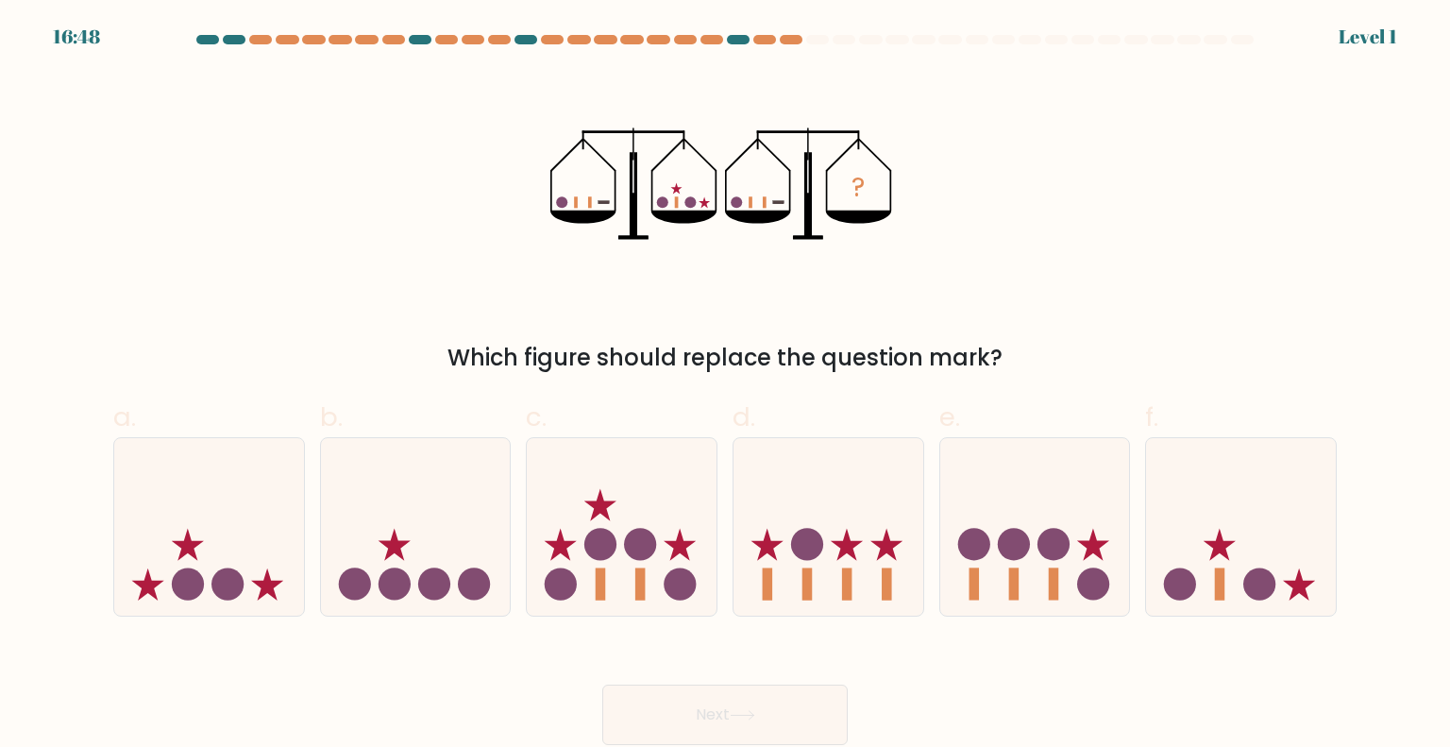
click at [831, 533] on icon at bounding box center [828, 526] width 190 height 157
click at [726, 386] on input "d." at bounding box center [725, 380] width 1 height 12
radio input "true"
click at [763, 683] on div "Next" at bounding box center [725, 692] width 1246 height 106
click at [842, 539] on icon at bounding box center [828, 527] width 188 height 156
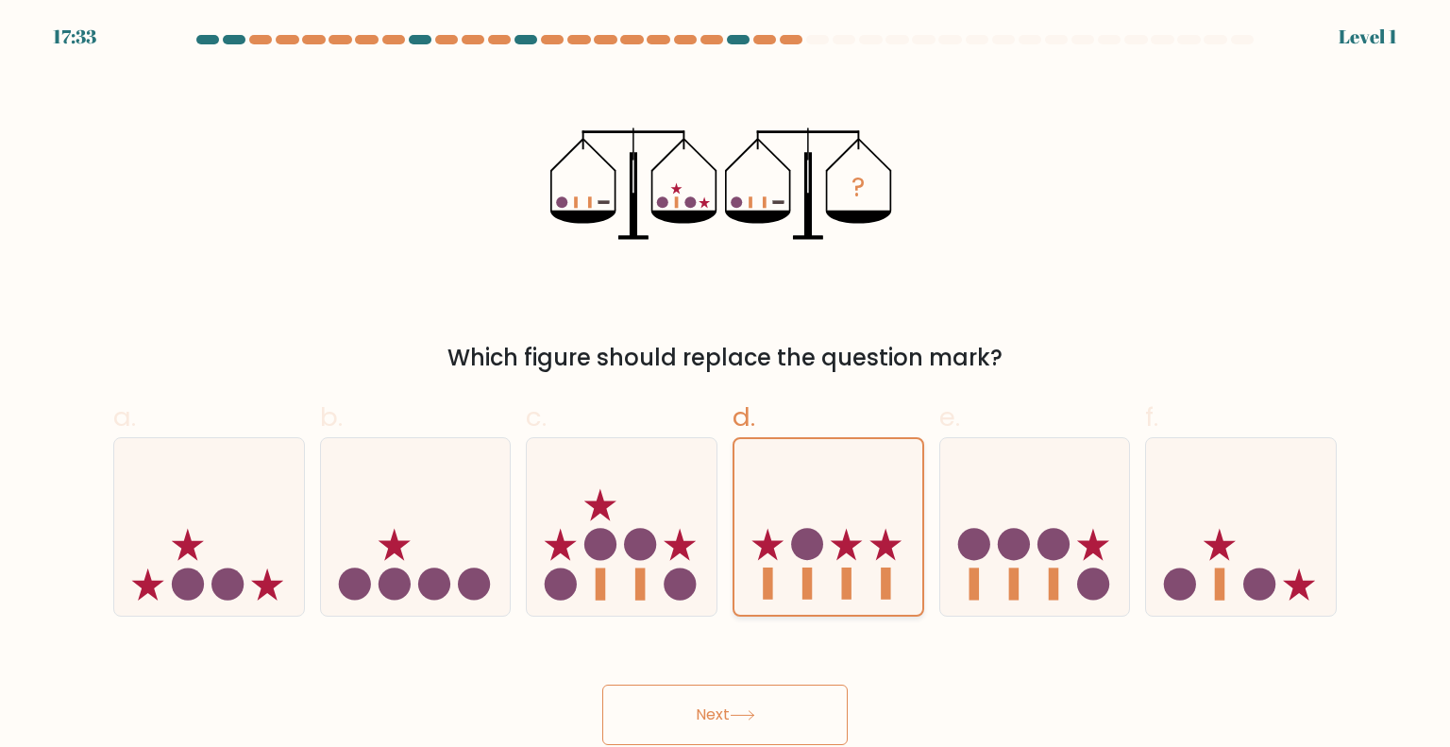
click at [726, 386] on input "d." at bounding box center [725, 380] width 1 height 12
click at [755, 717] on icon at bounding box center [742, 715] width 25 height 10
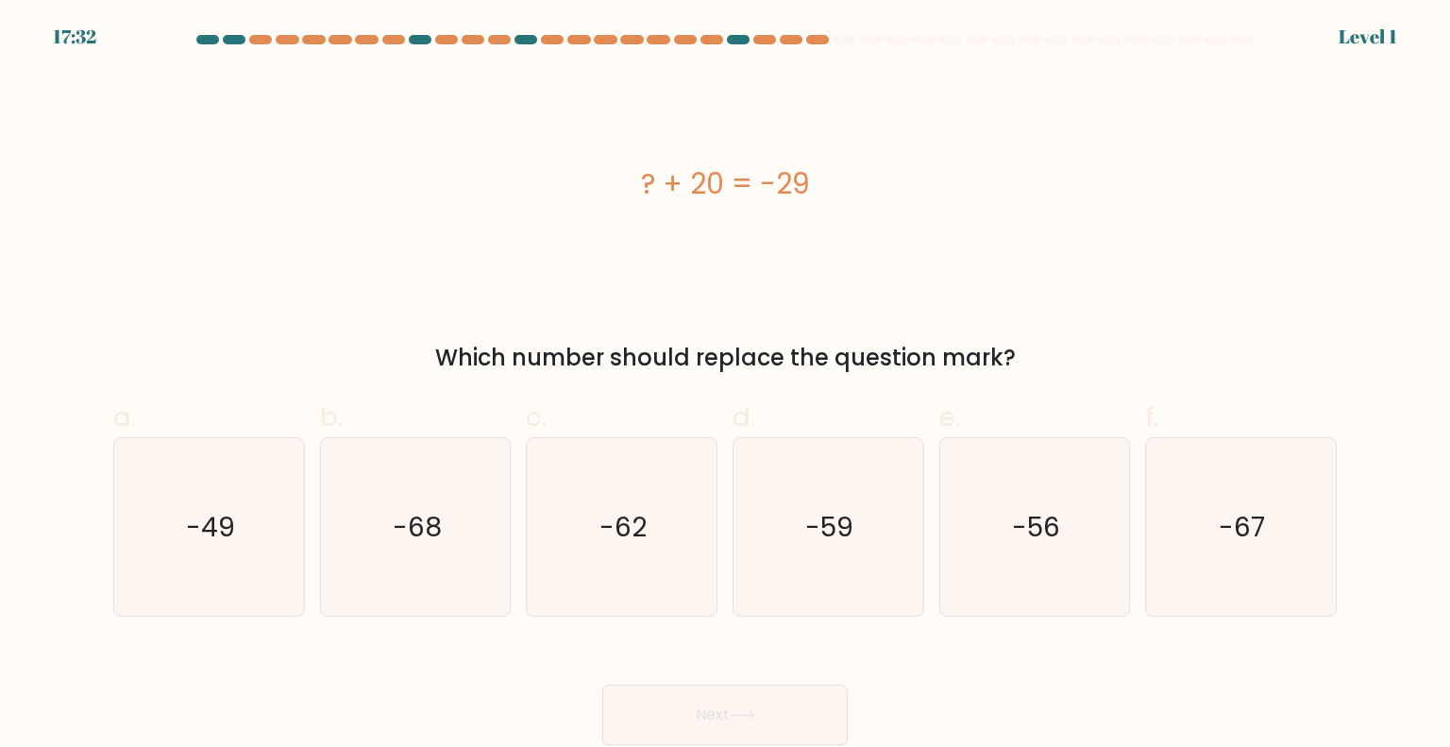
click at [843, 538] on text "-59" at bounding box center [830, 526] width 48 height 38
click at [726, 386] on input "d. -59" at bounding box center [725, 380] width 1 height 12
radio input "true"
click at [753, 715] on icon at bounding box center [742, 715] width 23 height 8
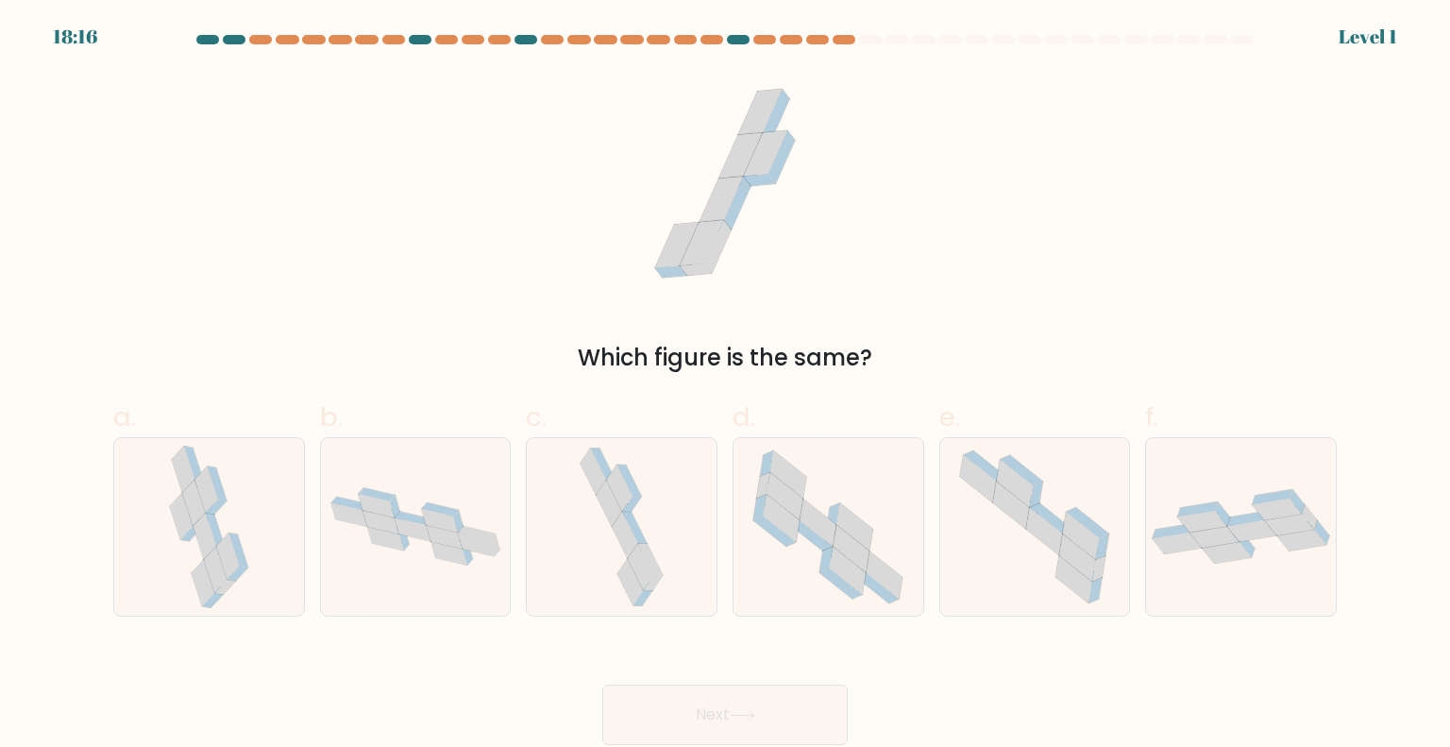
click at [836, 531] on icon at bounding box center [851, 548] width 36 height 47
click at [726, 386] on input "d." at bounding box center [725, 380] width 1 height 12
radio input "true"
click at [711, 720] on button "Next" at bounding box center [724, 714] width 245 height 60
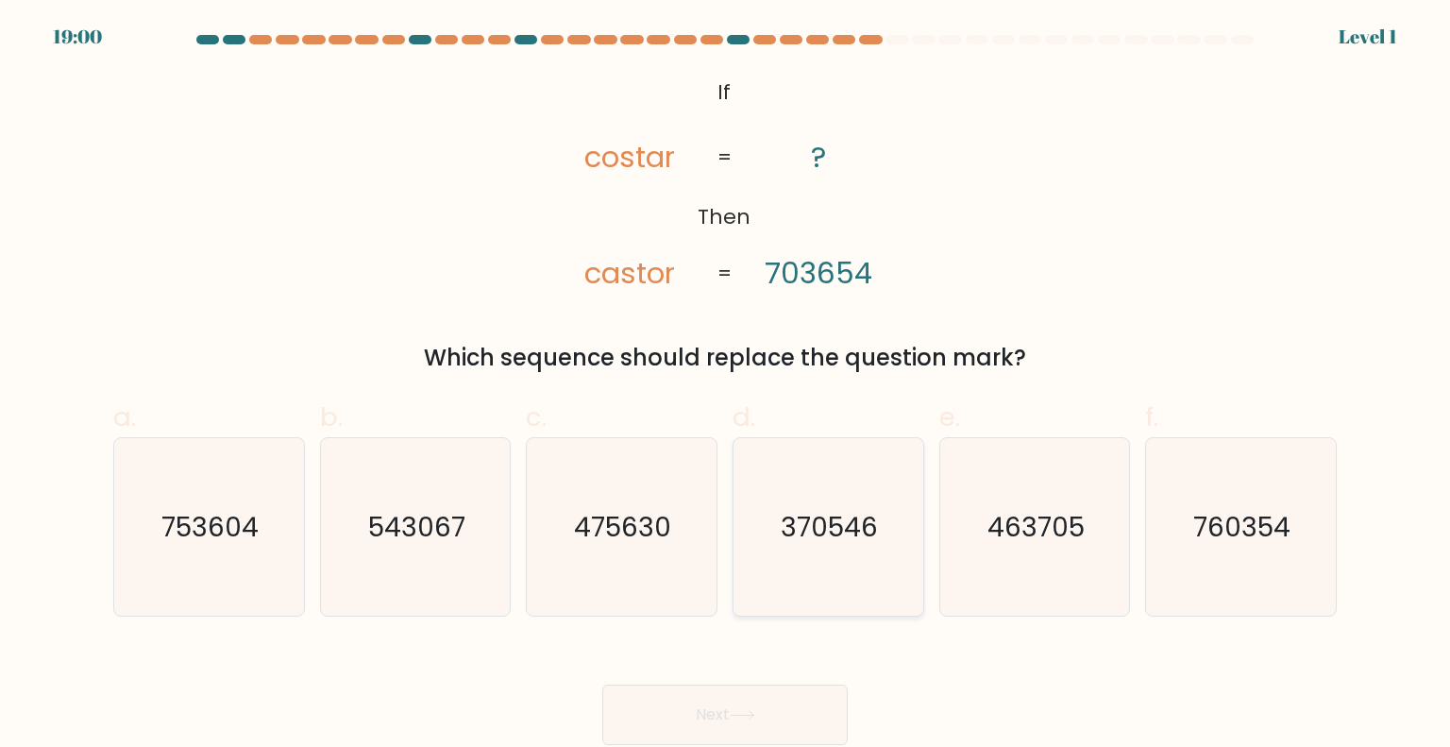
click at [839, 505] on icon "370546" at bounding box center [827, 526] width 177 height 177
click at [726, 386] on input "d. 370546" at bounding box center [725, 380] width 1 height 12
radio input "true"
click at [718, 694] on button "Next" at bounding box center [724, 714] width 245 height 60
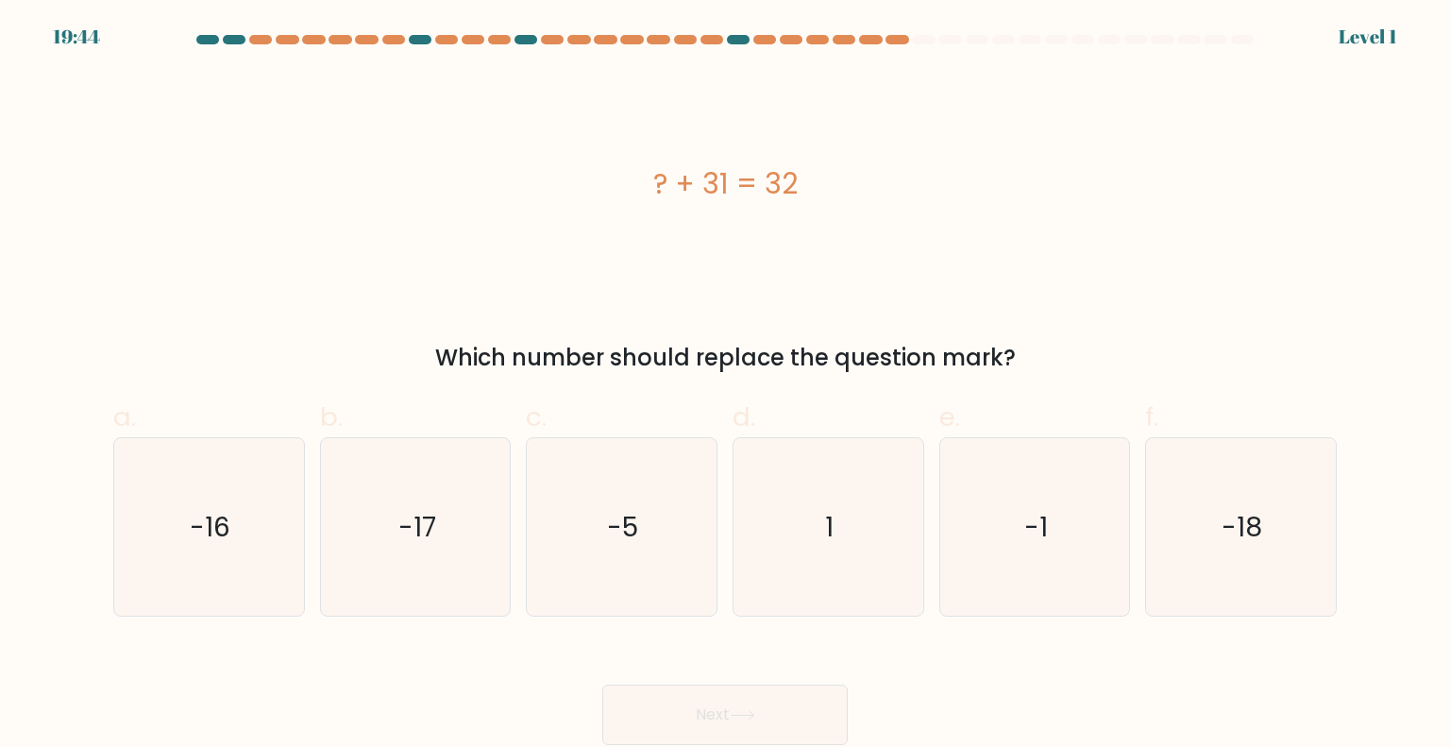
click at [849, 507] on icon "1" at bounding box center [827, 526] width 177 height 177
click at [726, 386] on input "d. 1" at bounding box center [725, 380] width 1 height 12
radio input "true"
click at [756, 675] on div "Next" at bounding box center [725, 692] width 1246 height 106
click at [751, 700] on button "Next" at bounding box center [724, 714] width 245 height 60
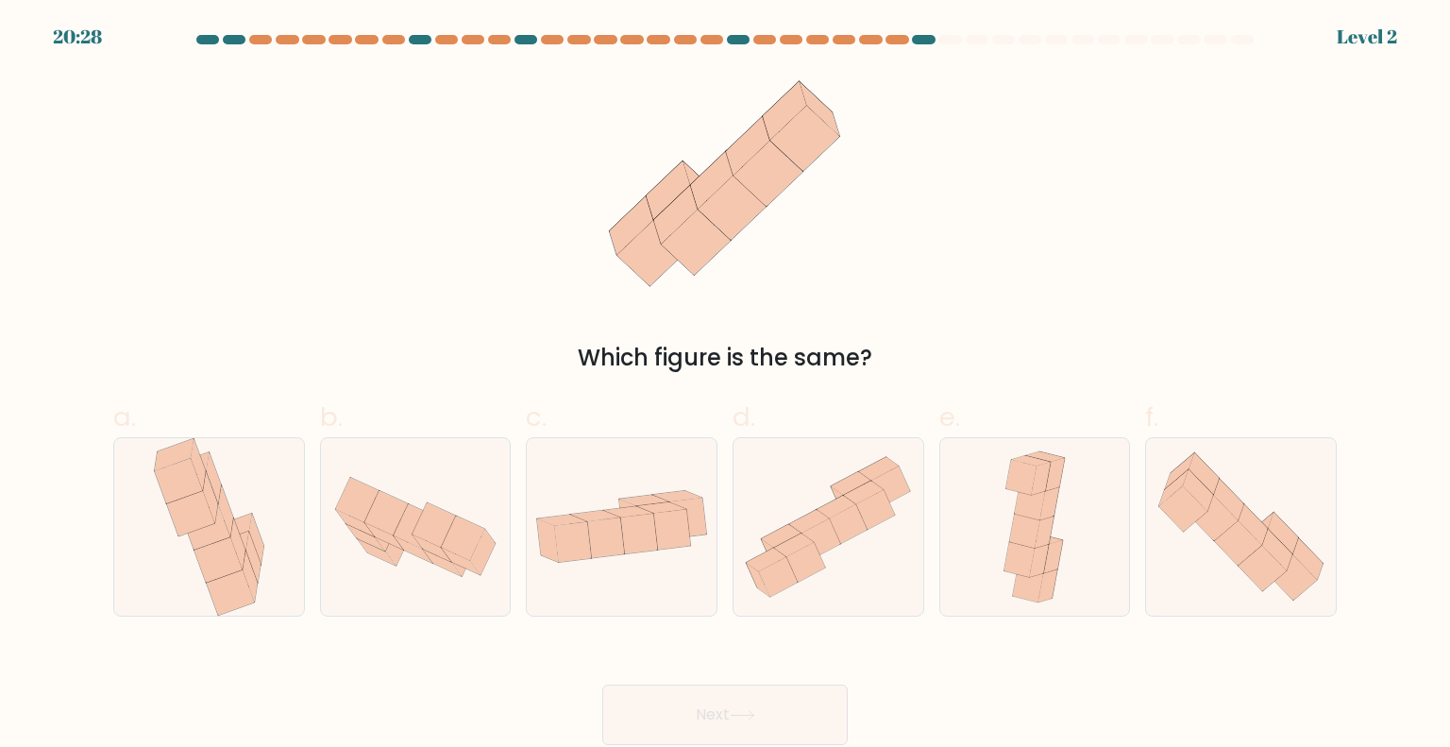
click at [872, 445] on icon at bounding box center [828, 527] width 190 height 168
click at [726, 386] on input "d." at bounding box center [725, 380] width 1 height 12
radio input "true"
click at [751, 713] on icon at bounding box center [742, 715] width 25 height 10
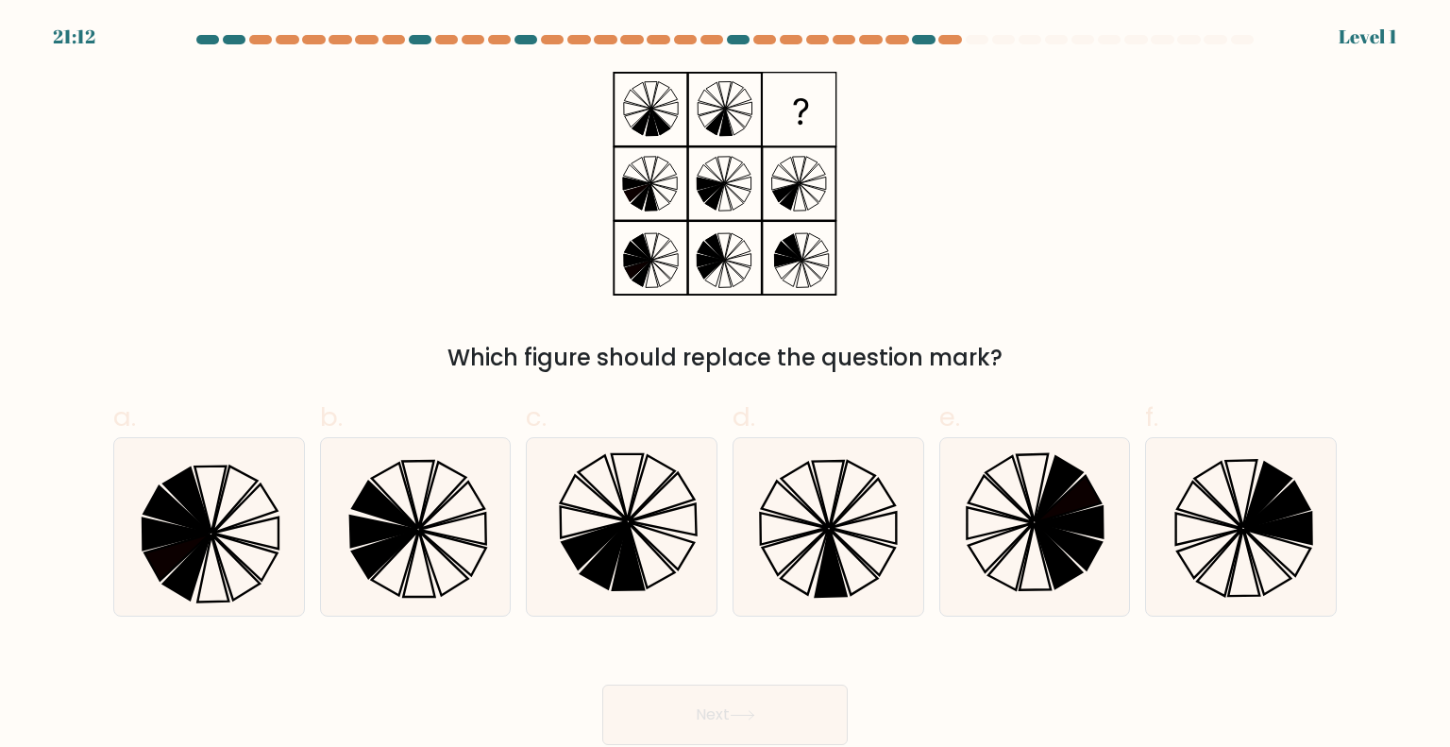
click at [823, 485] on icon at bounding box center [827, 526] width 177 height 177
click at [726, 386] on input "d." at bounding box center [725, 380] width 1 height 12
radio input "true"
click at [739, 716] on icon at bounding box center [742, 715] width 25 height 10
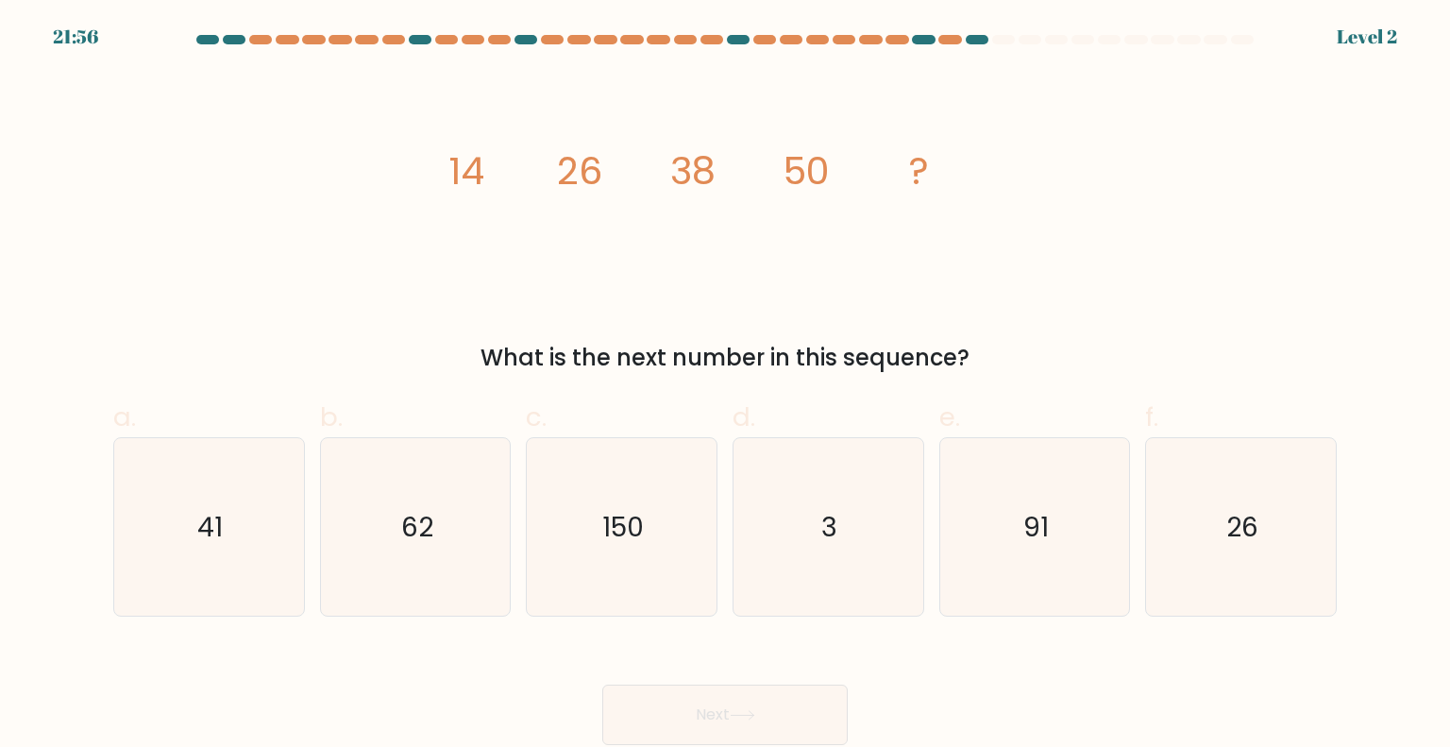
click at [849, 497] on icon "3" at bounding box center [827, 526] width 177 height 177
click at [726, 386] on input "d. 3" at bounding box center [725, 380] width 1 height 12
radio input "true"
click at [750, 714] on icon at bounding box center [742, 715] width 25 height 10
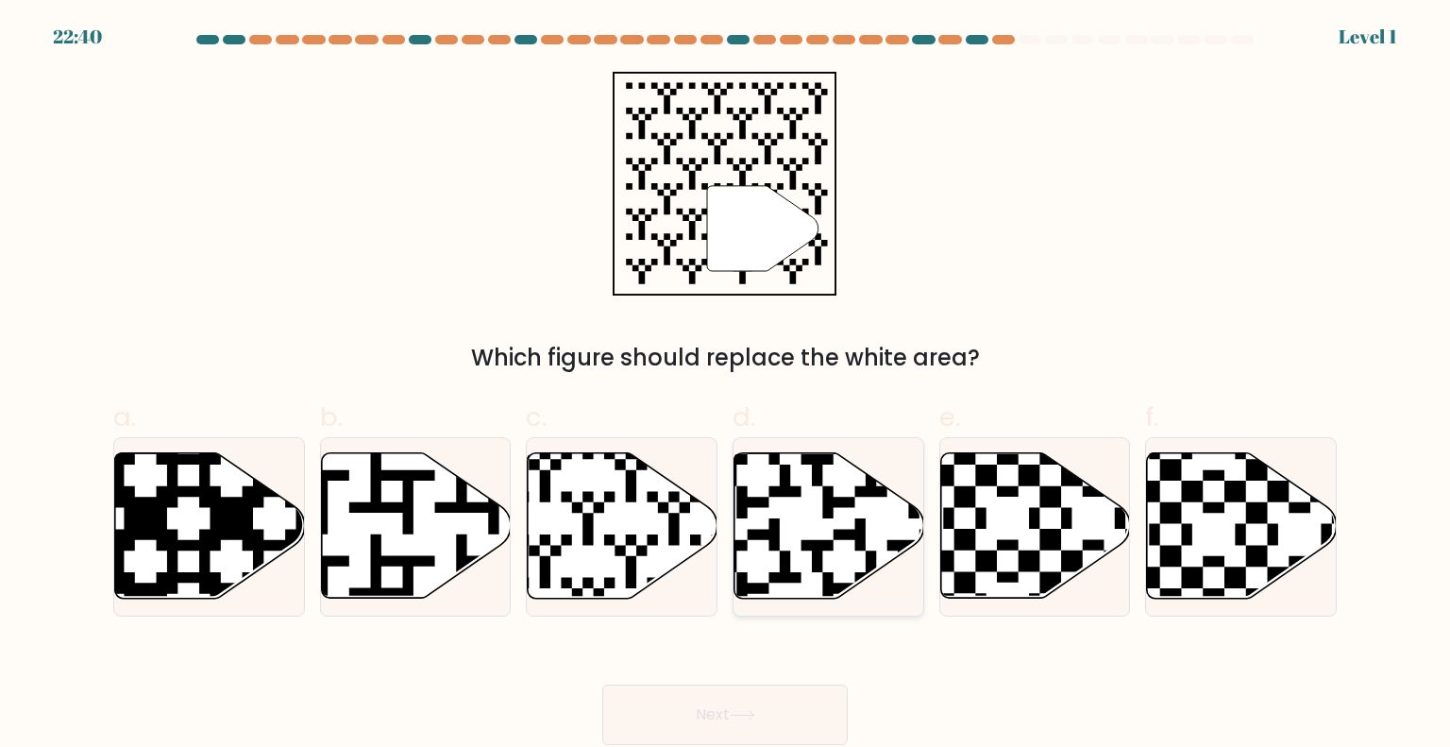
click at [859, 515] on icon at bounding box center [829, 525] width 190 height 145
click at [726, 386] on input "d." at bounding box center [725, 380] width 1 height 12
radio input "true"
click at [756, 730] on button "Next" at bounding box center [724, 714] width 245 height 60
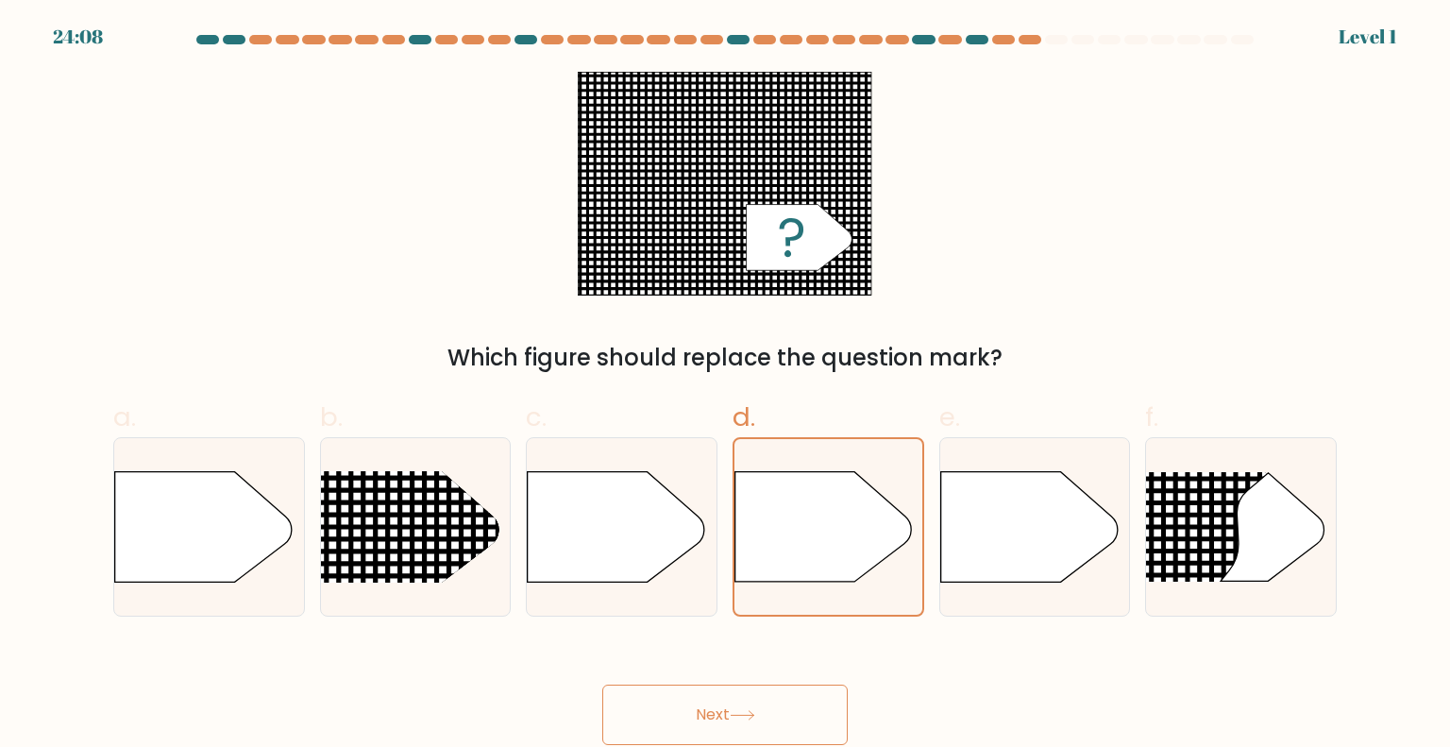
click at [736, 703] on button "Next" at bounding box center [724, 714] width 245 height 60
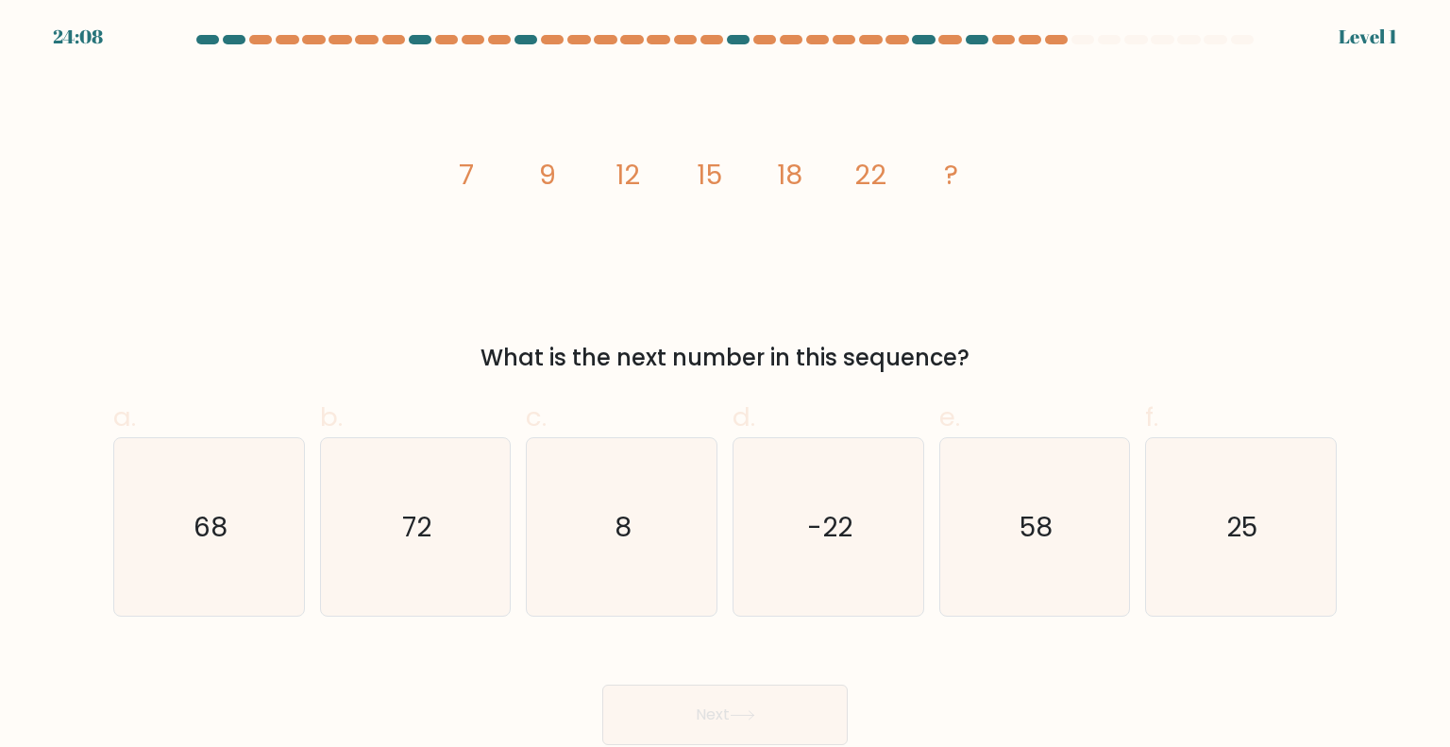
click at [847, 537] on text "-22" at bounding box center [829, 526] width 45 height 38
click at [726, 386] on input "d. -22" at bounding box center [725, 380] width 1 height 12
radio input "true"
click at [758, 694] on button "Next" at bounding box center [724, 714] width 245 height 60
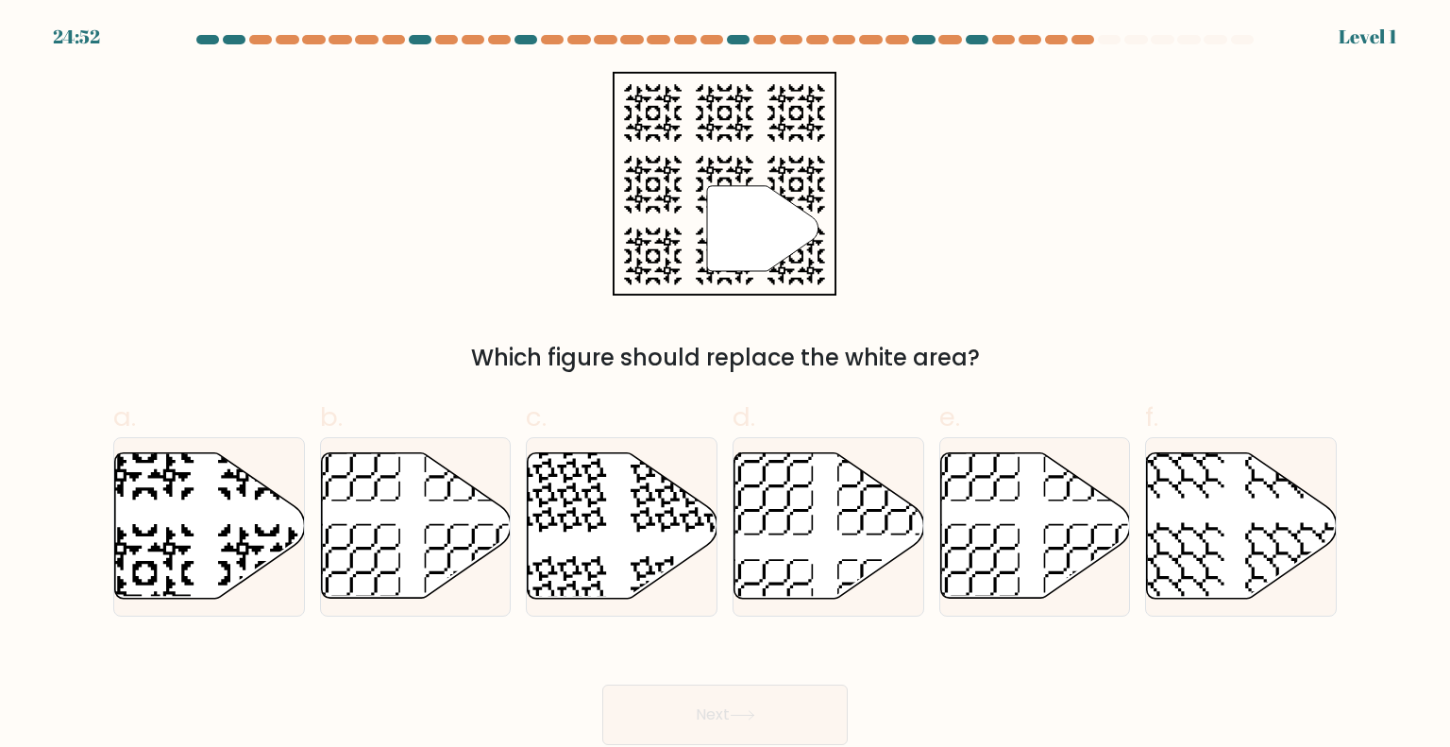
click at [859, 541] on icon at bounding box center [829, 525] width 190 height 145
click at [726, 386] on input "d." at bounding box center [725, 380] width 1 height 12
radio input "true"
click at [778, 700] on button "Next" at bounding box center [724, 714] width 245 height 60
click at [883, 562] on icon at bounding box center [829, 525] width 188 height 143
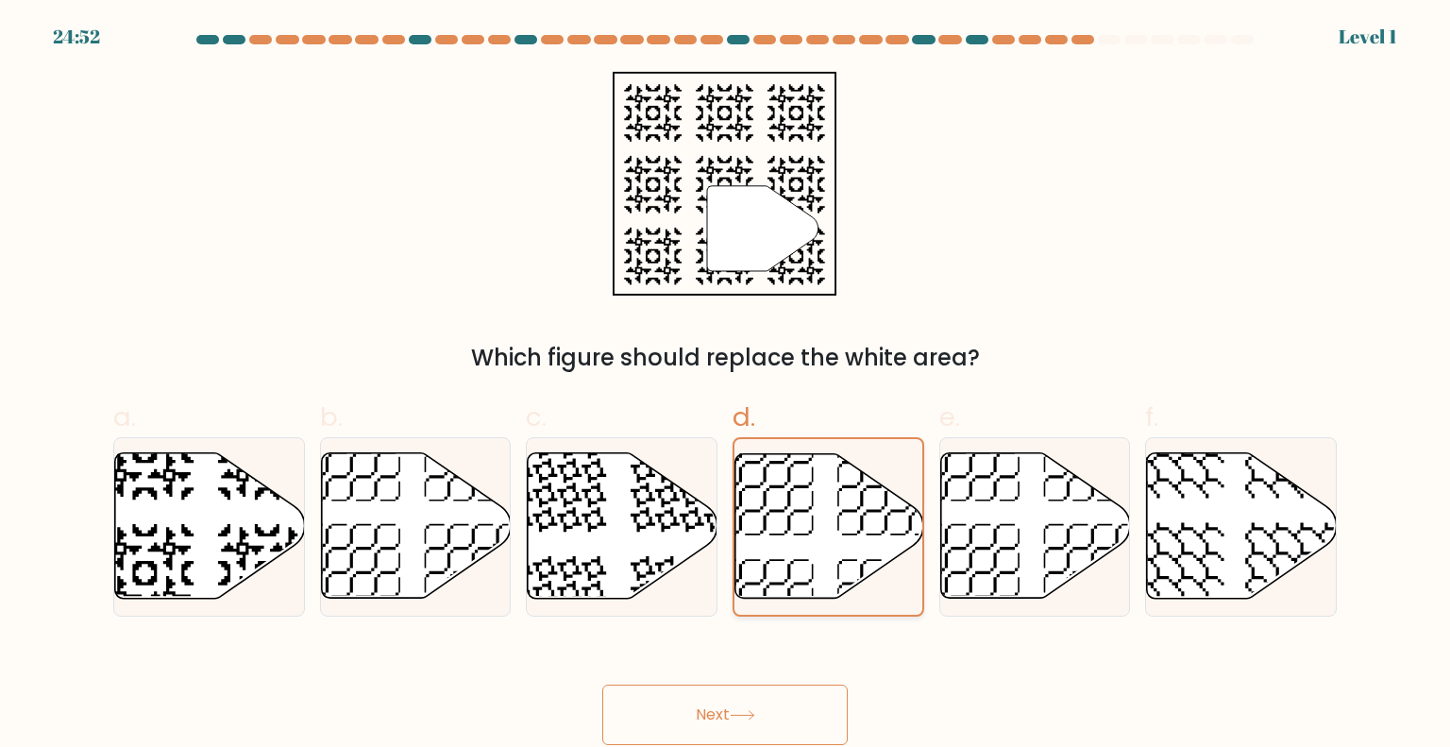
click at [726, 386] on input "d." at bounding box center [725, 380] width 1 height 12
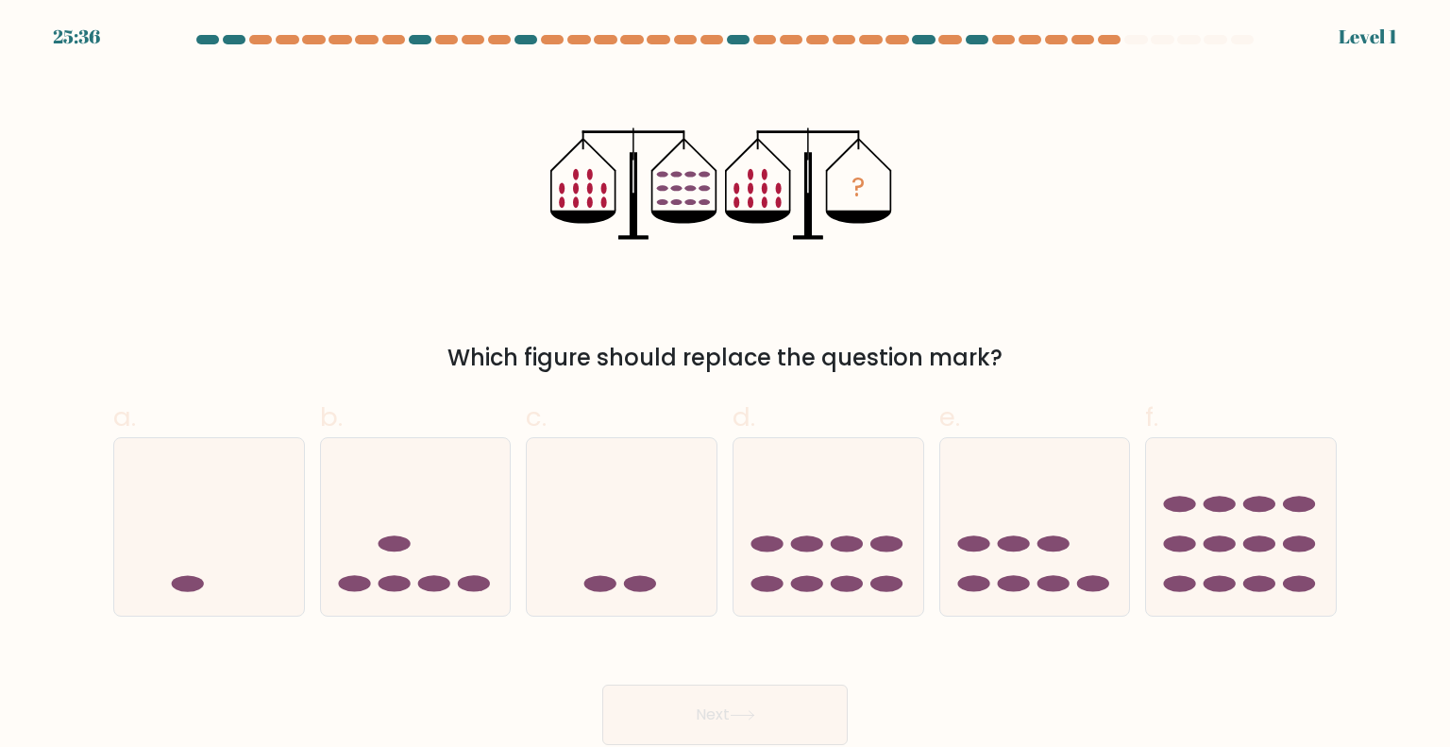
click at [810, 696] on button "Next" at bounding box center [724, 714] width 245 height 60
click at [898, 483] on icon at bounding box center [828, 526] width 190 height 157
click at [726, 386] on input "d." at bounding box center [725, 380] width 1 height 12
radio input "true"
click at [782, 695] on button "Next" at bounding box center [724, 714] width 245 height 60
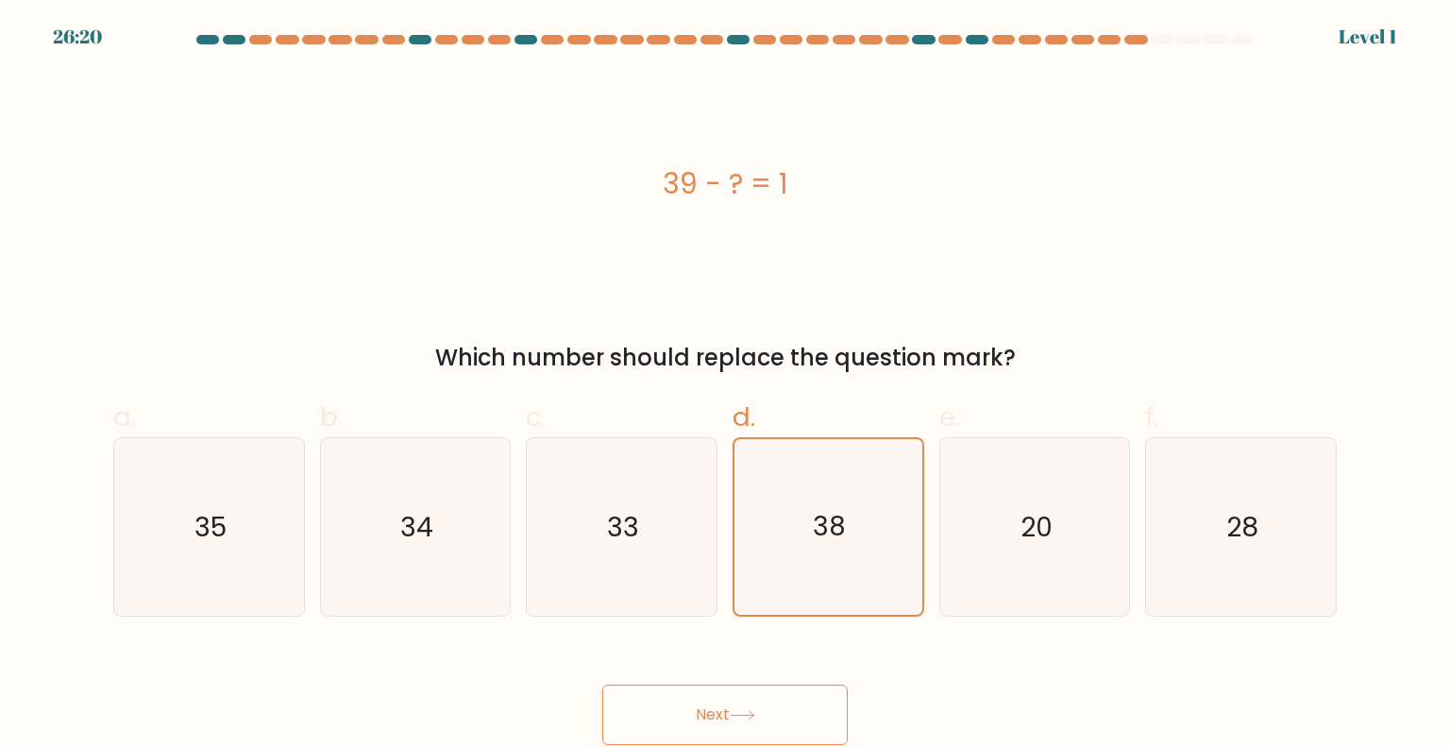
click at [754, 681] on div "Next" at bounding box center [725, 692] width 1246 height 106
click at [868, 587] on icon "38" at bounding box center [828, 527] width 176 height 176
click at [726, 386] on input "d. 38" at bounding box center [725, 380] width 1 height 12
click at [760, 727] on button "Next" at bounding box center [724, 714] width 245 height 60
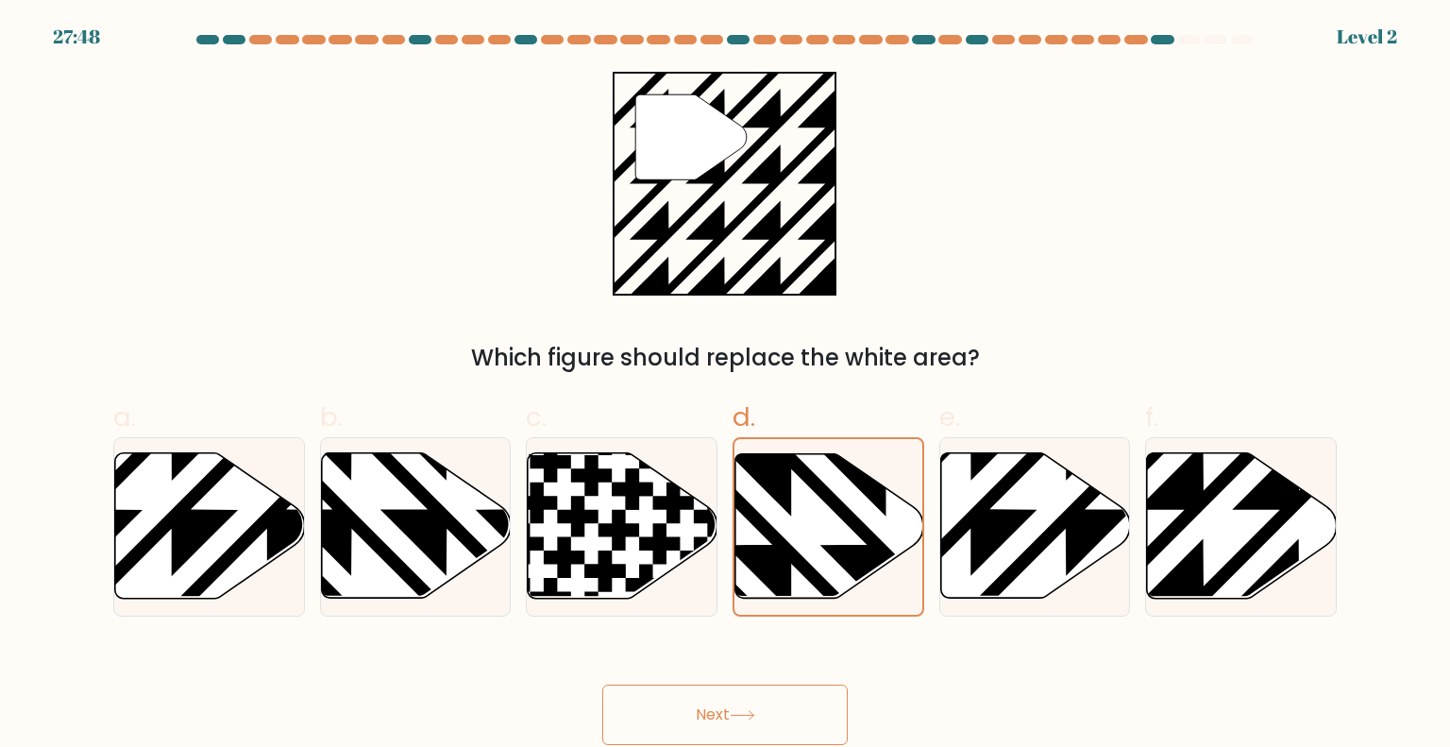
click at [751, 713] on icon at bounding box center [742, 715] width 25 height 10
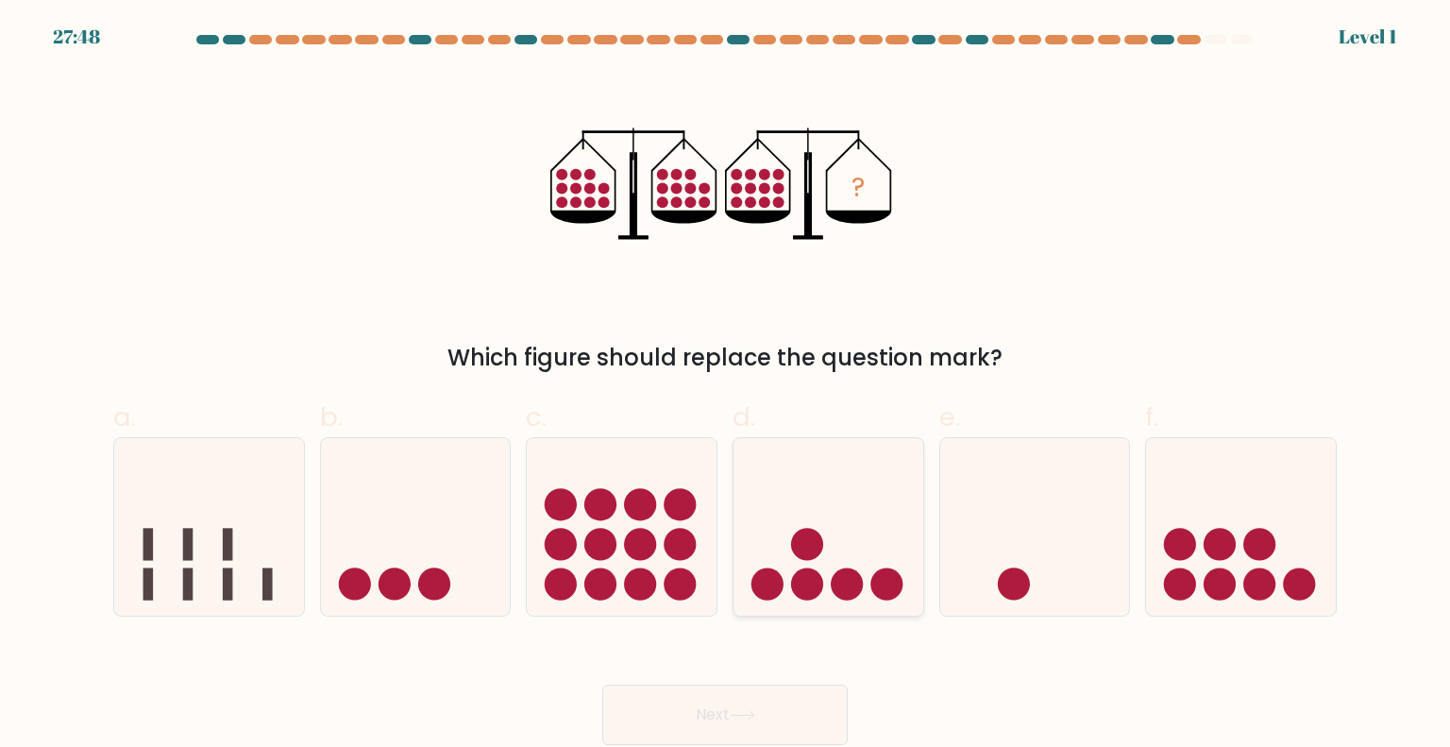
drag, startPoint x: 850, startPoint y: 565, endPoint x: 874, endPoint y: 513, distance: 57.9
click at [876, 509] on icon at bounding box center [828, 526] width 190 height 157
click at [726, 386] on input "d." at bounding box center [725, 380] width 1 height 12
radio input "true"
click at [771, 713] on button "Next" at bounding box center [724, 714] width 245 height 60
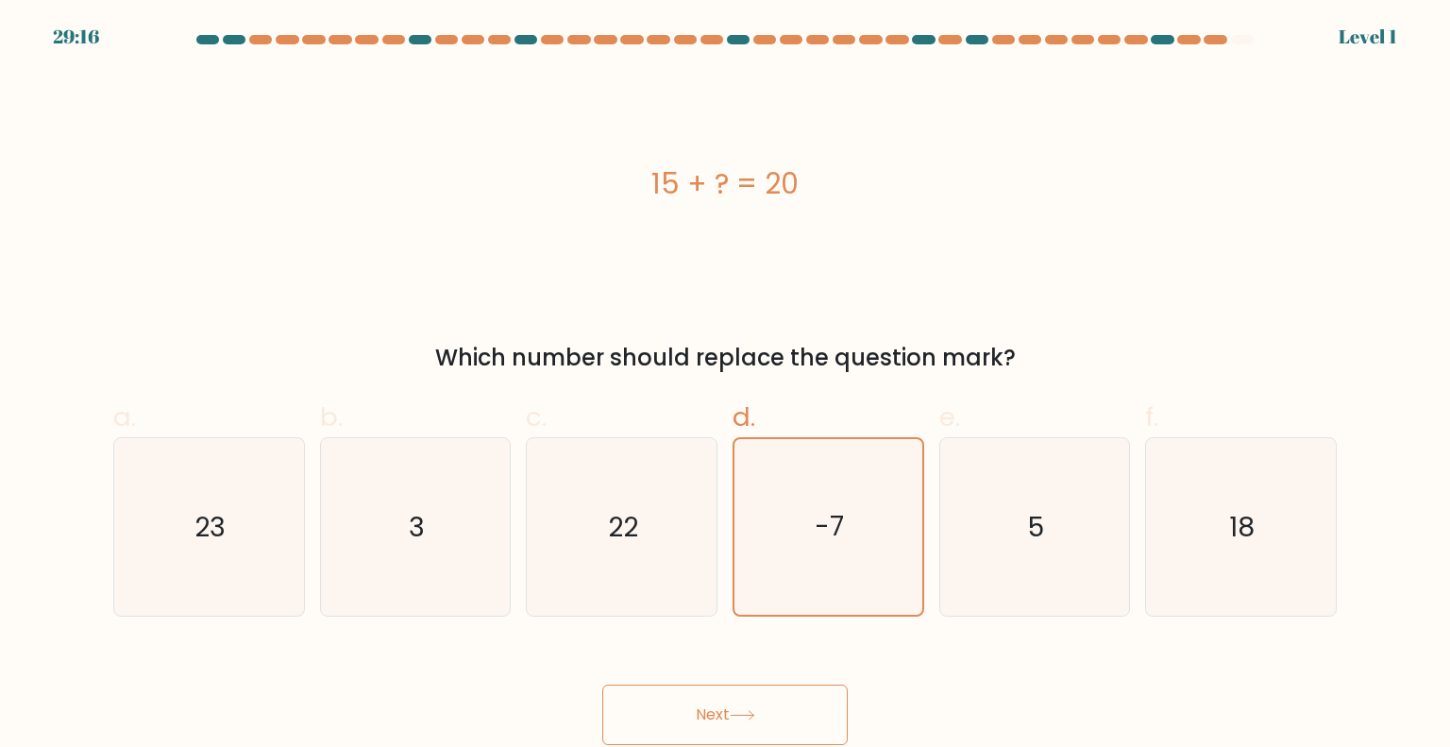
click at [775, 697] on button "Next" at bounding box center [724, 714] width 245 height 60
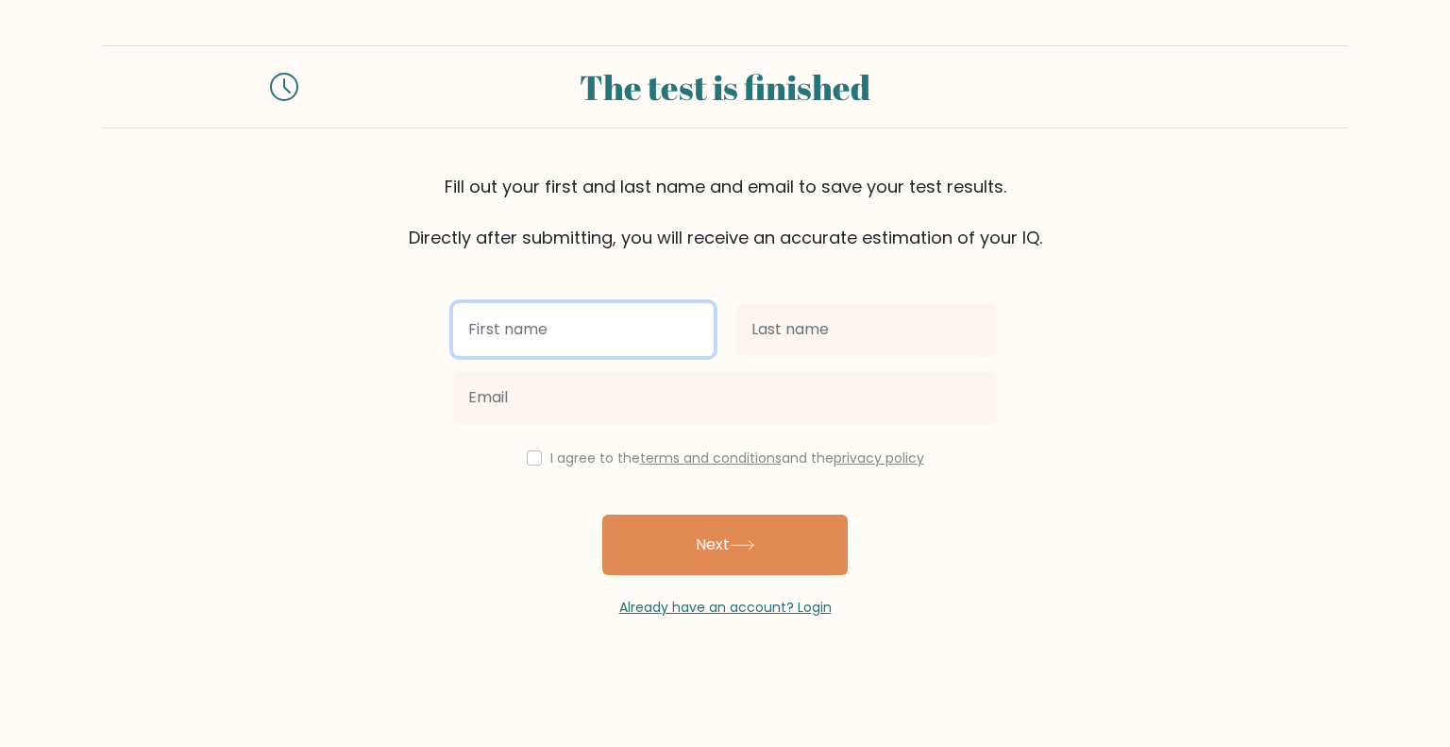
click at [586, 320] on input "text" at bounding box center [583, 329] width 260 height 53
type input "qDSDFGH"
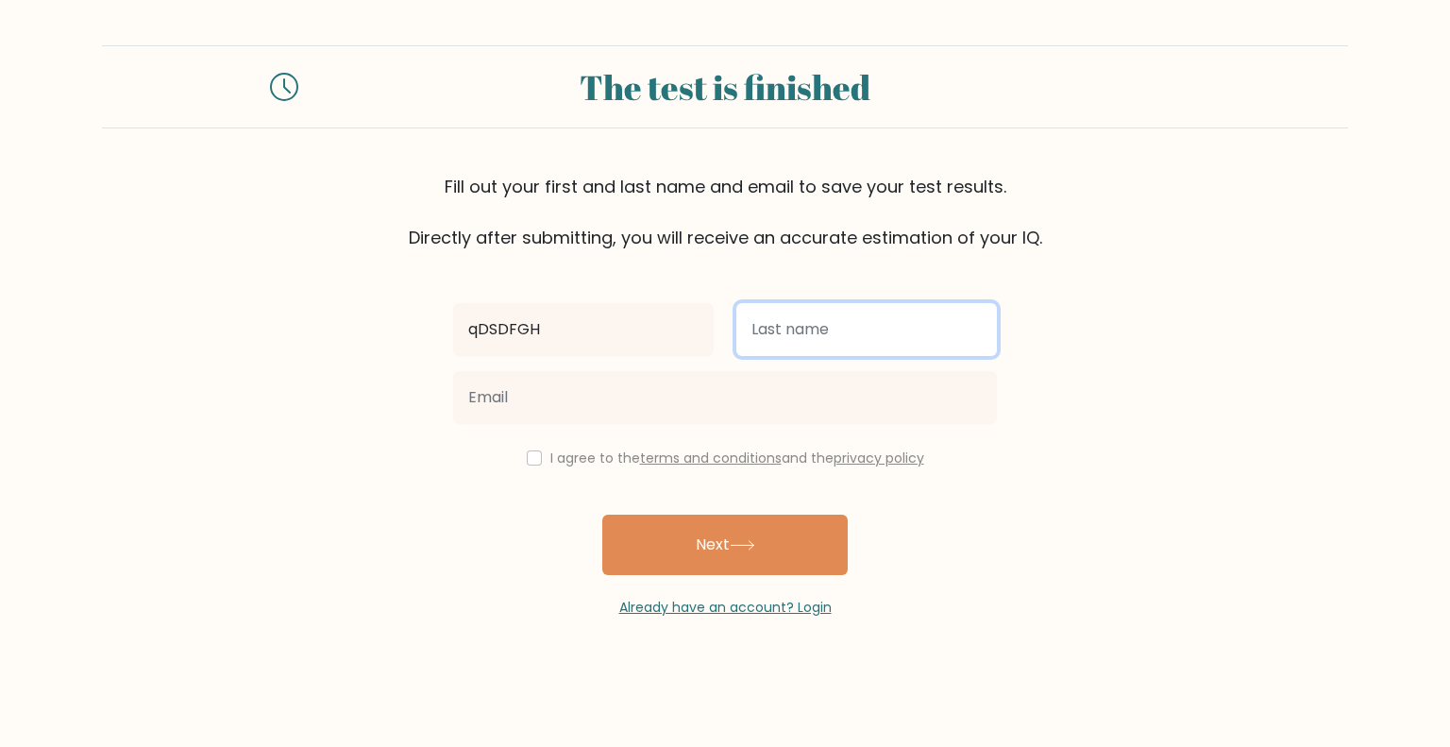
click at [934, 339] on input "text" at bounding box center [866, 329] width 260 height 53
type input "SDFGH"
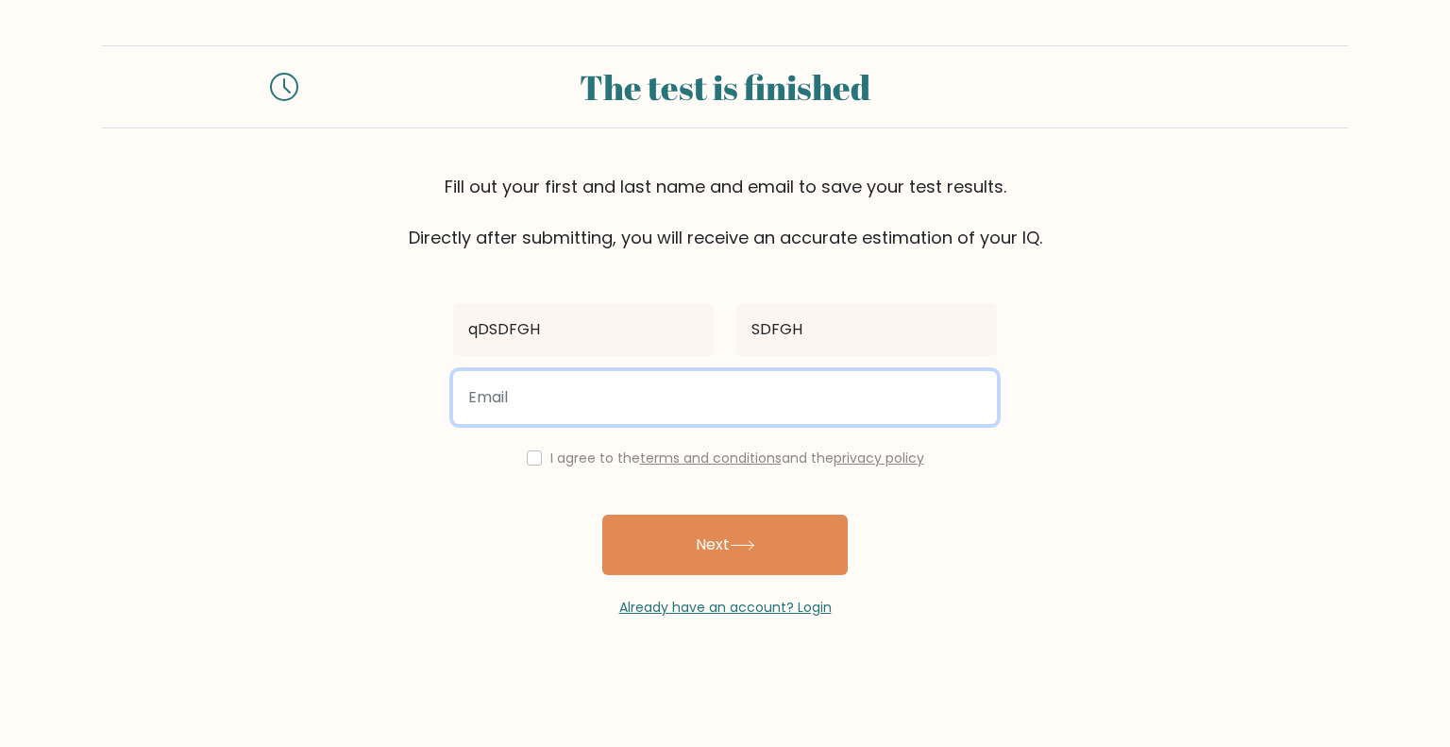
click at [675, 388] on input "email" at bounding box center [725, 397] width 544 height 53
type input "css@live.fr"
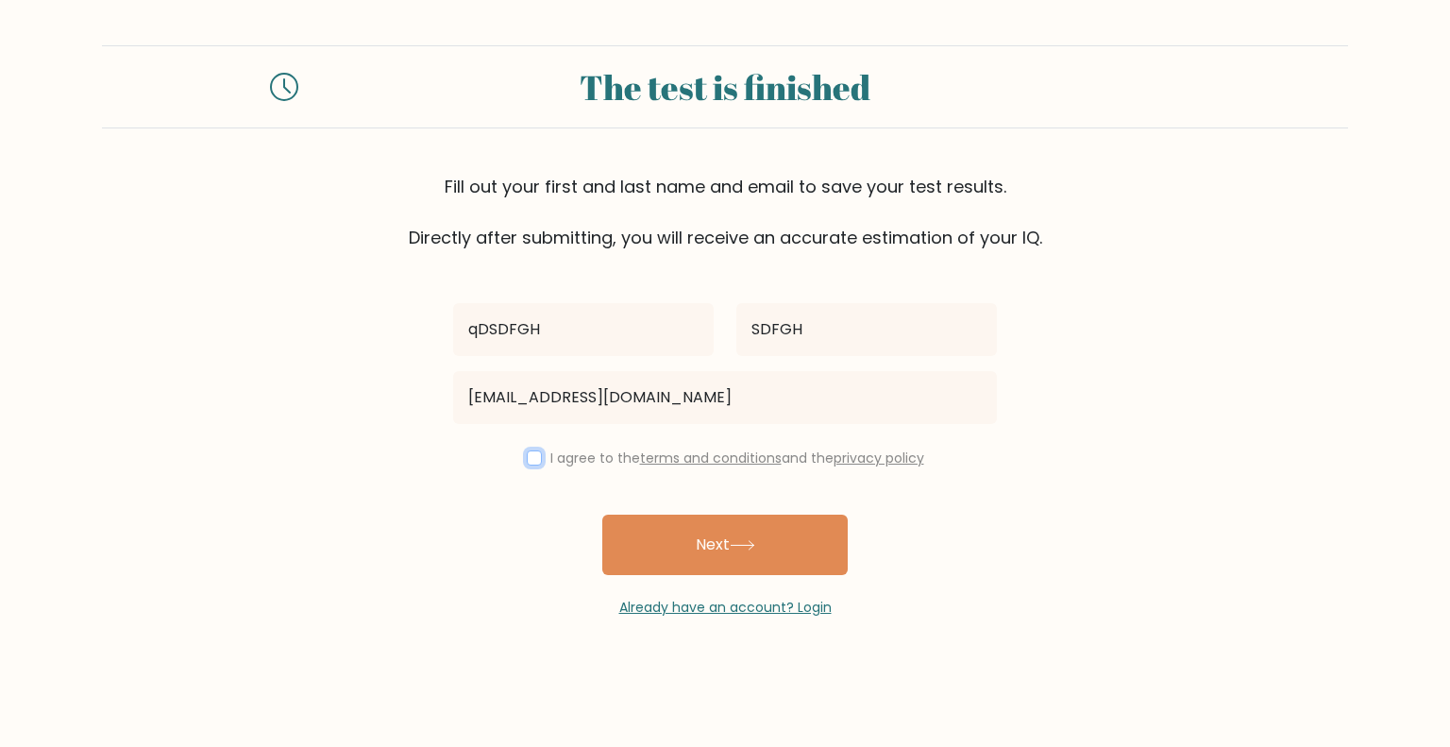
click at [532, 457] on input "checkbox" at bounding box center [534, 457] width 15 height 15
checkbox input "true"
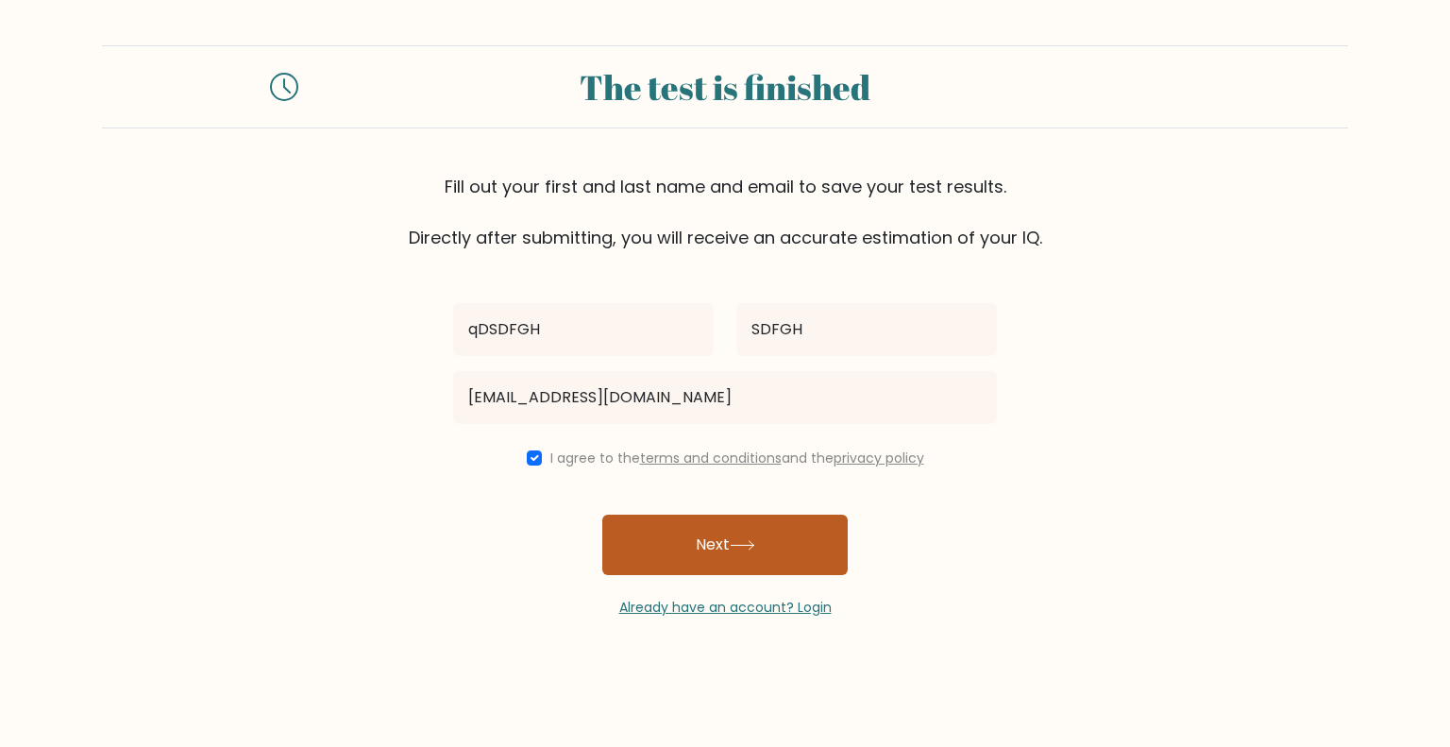
click at [702, 524] on button "Next" at bounding box center [724, 544] width 245 height 60
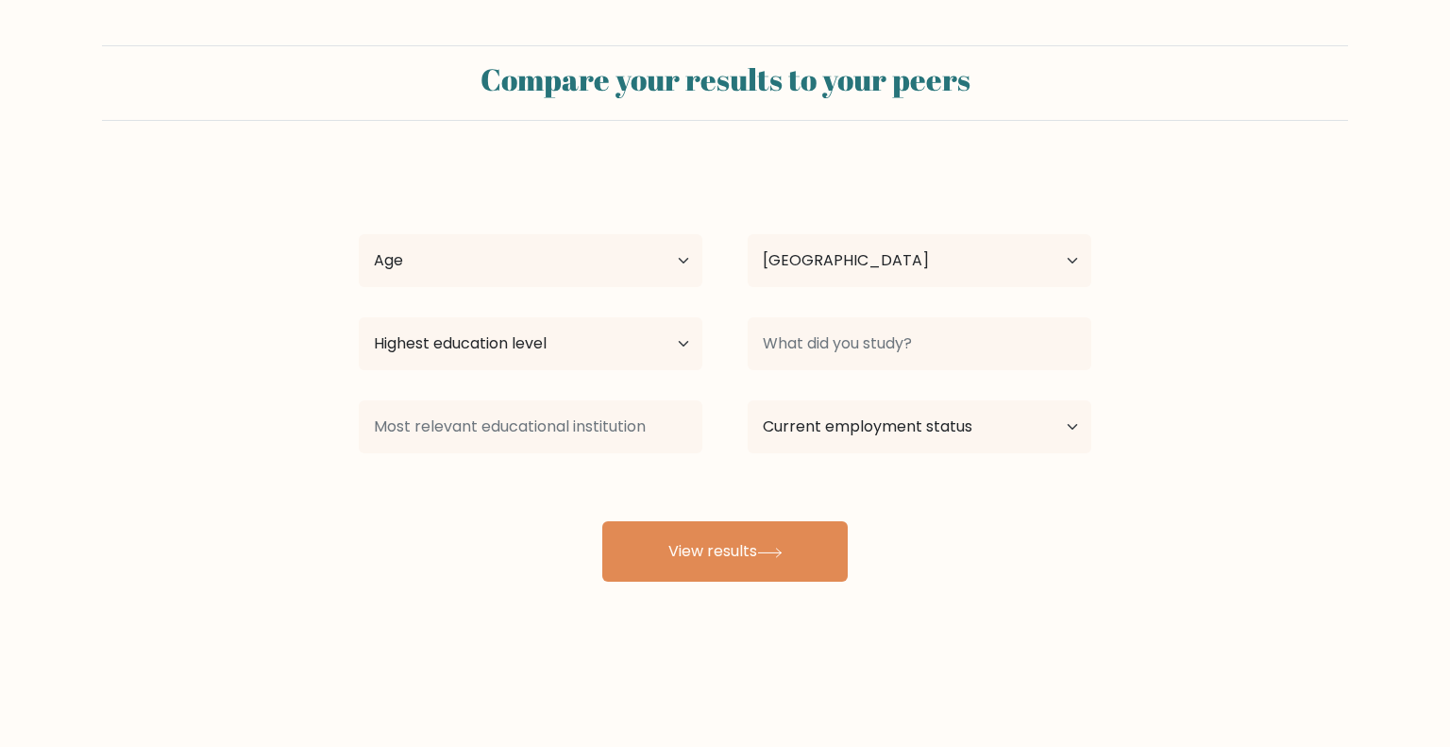
select select "TN"
click at [615, 278] on select "Age Under [DEMOGRAPHIC_DATA] [DEMOGRAPHIC_DATA] [DEMOGRAPHIC_DATA] [DEMOGRAPHIC…" at bounding box center [531, 260] width 344 height 53
select select "18_24"
click at [359, 234] on select "Age Under 18 years old 18-24 years old 25-34 years old 35-44 years old 45-54 ye…" at bounding box center [531, 260] width 344 height 53
click at [824, 227] on div "Country Afghanistan Albania Algeria American Samoa Andorra Angola Anguilla Anta…" at bounding box center [919, 261] width 389 height 68
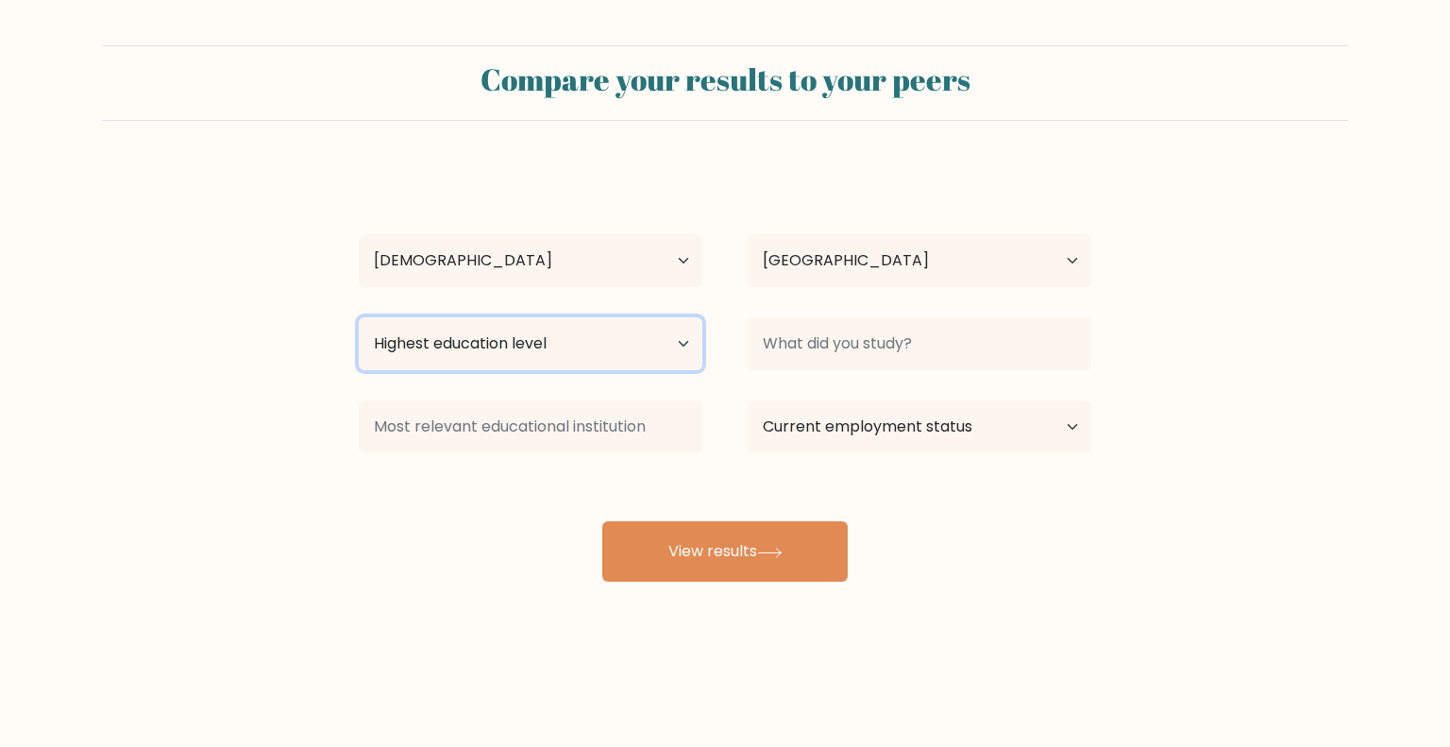
drag, startPoint x: 678, startPoint y: 327, endPoint x: 615, endPoint y: 343, distance: 64.3
click at [674, 328] on select "Highest education level No schooling Primary Lower Secondary Upper Secondary Oc…" at bounding box center [531, 343] width 344 height 53
select select "primary"
click at [359, 317] on select "Highest education level No schooling Primary Lower Secondary Upper Secondary Oc…" at bounding box center [531, 343] width 344 height 53
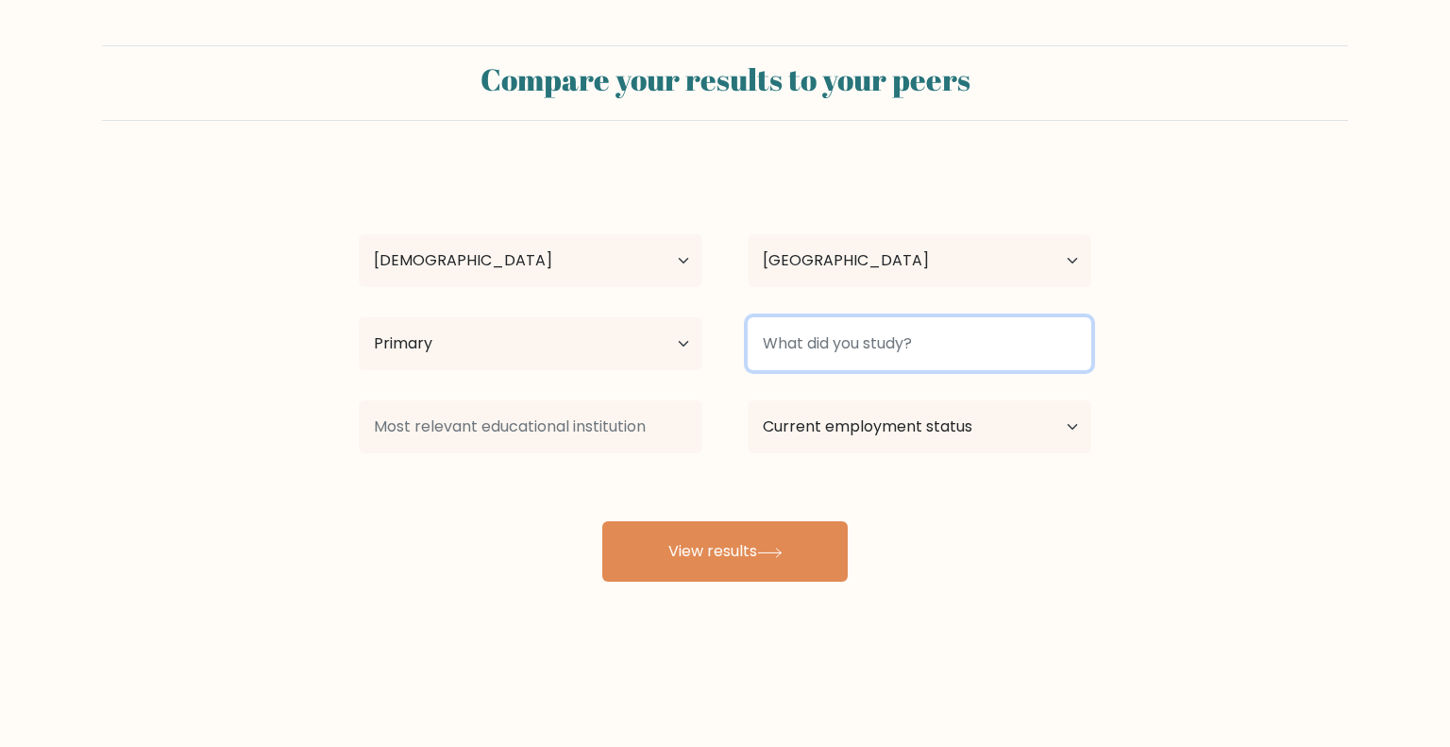
click at [890, 346] on input at bounding box center [920, 343] width 344 height 53
type input "QSDQS"
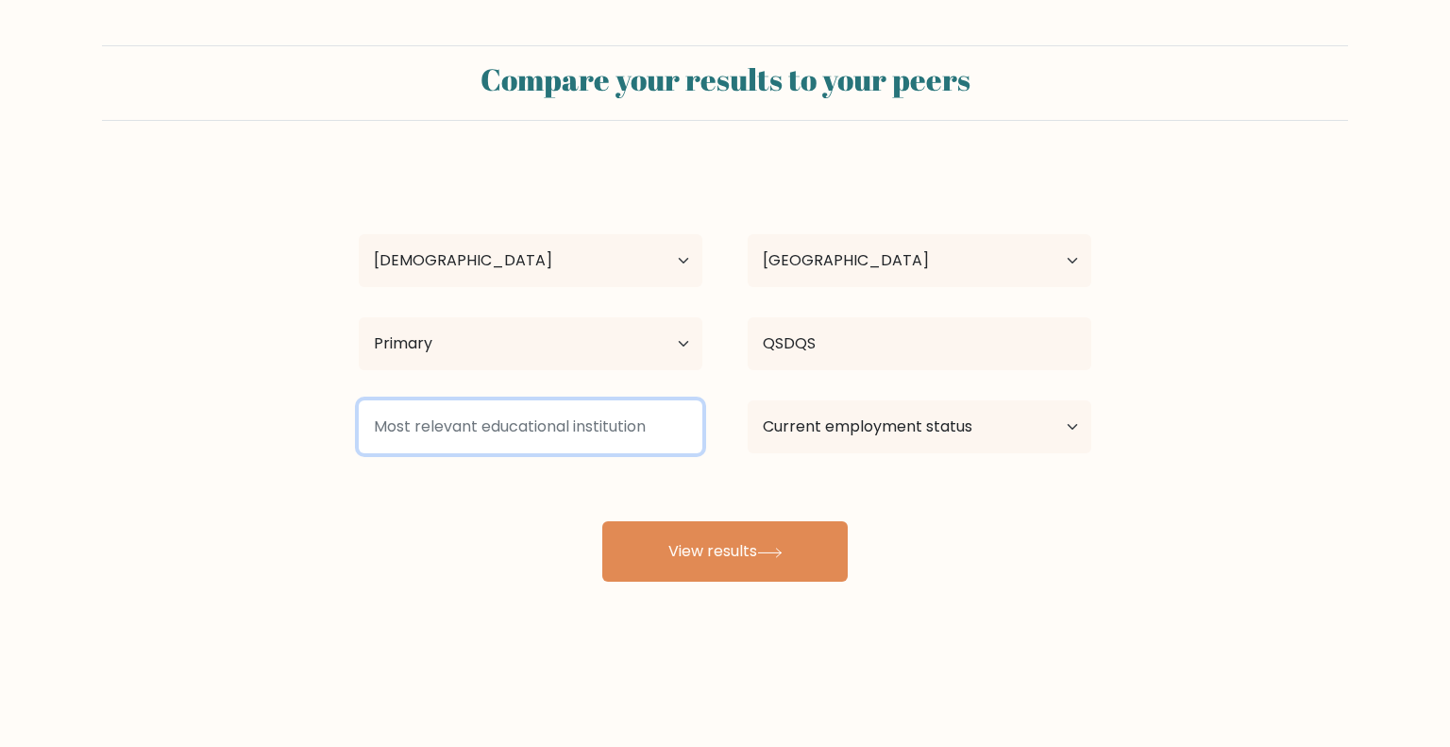
click at [536, 423] on input at bounding box center [531, 426] width 344 height 53
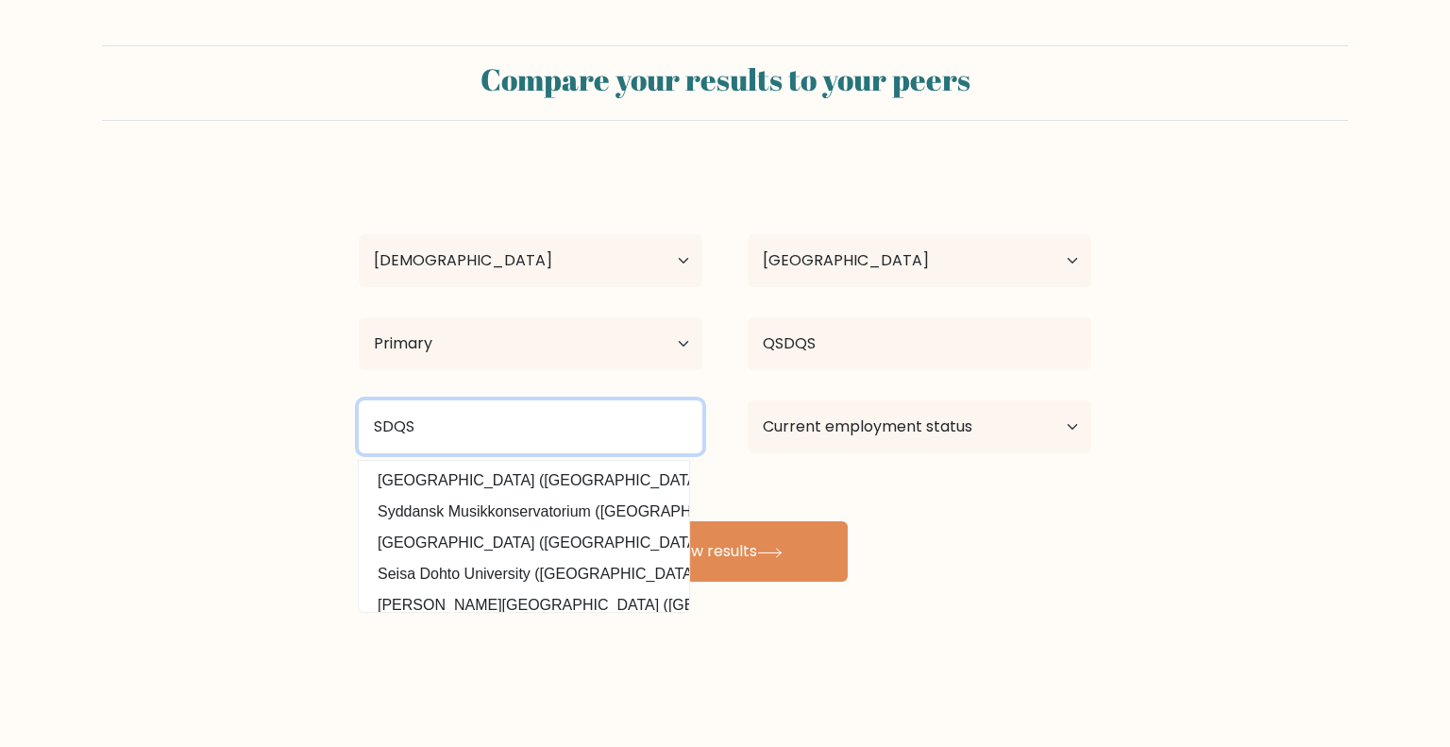
type input "SDQS"
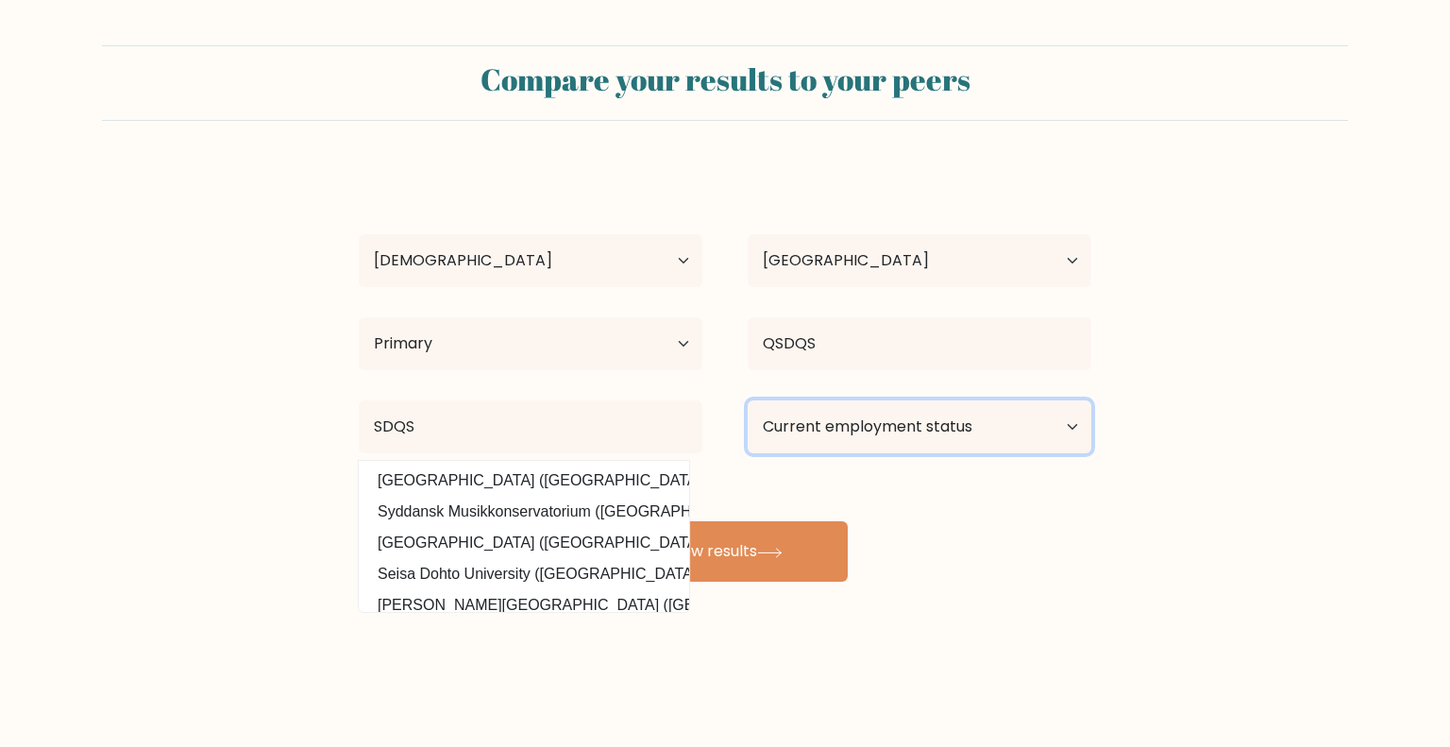
click at [842, 437] on select "Current employment status Employed Student Retired Other / prefer not to answer" at bounding box center [920, 426] width 344 height 53
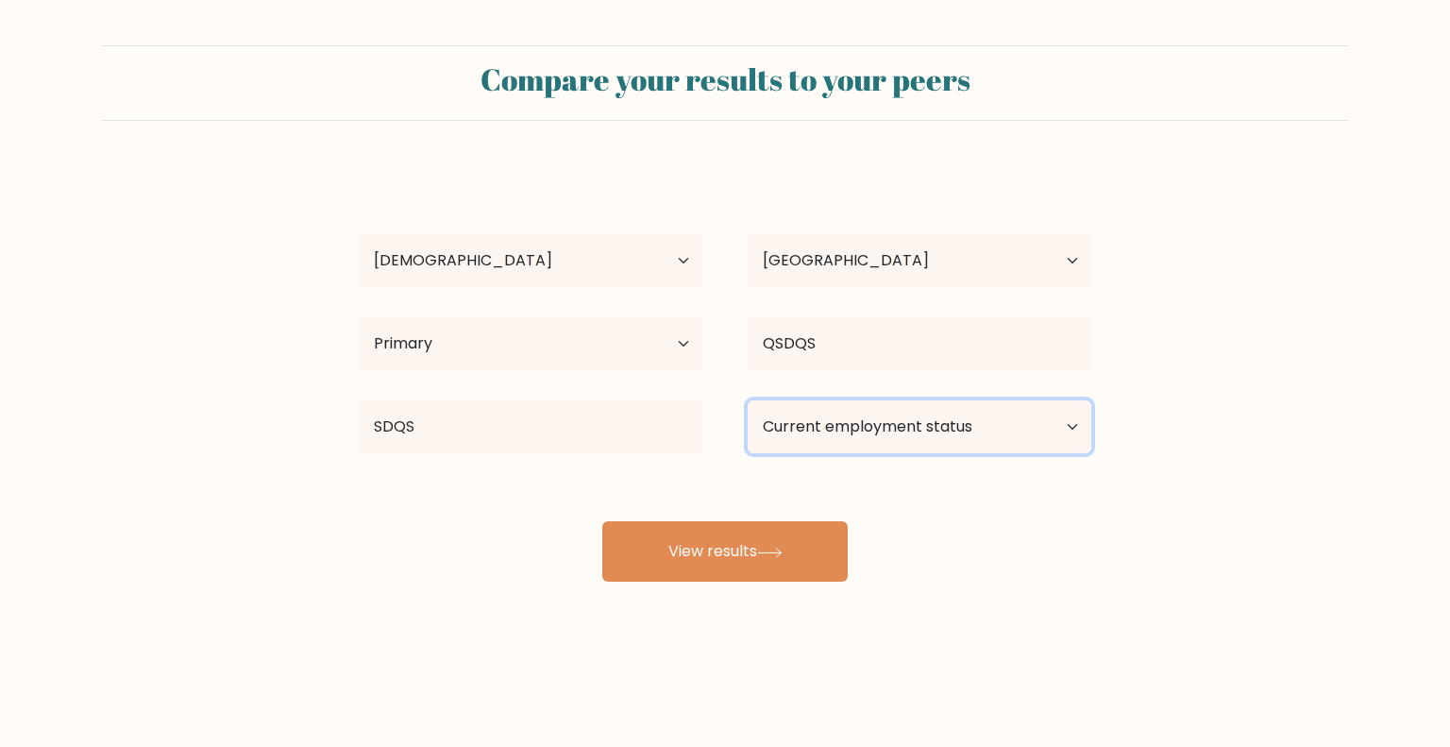
select select "student"
click at [748, 400] on select "Current employment status Employed Student Retired Other / prefer not to answer" at bounding box center [920, 426] width 344 height 53
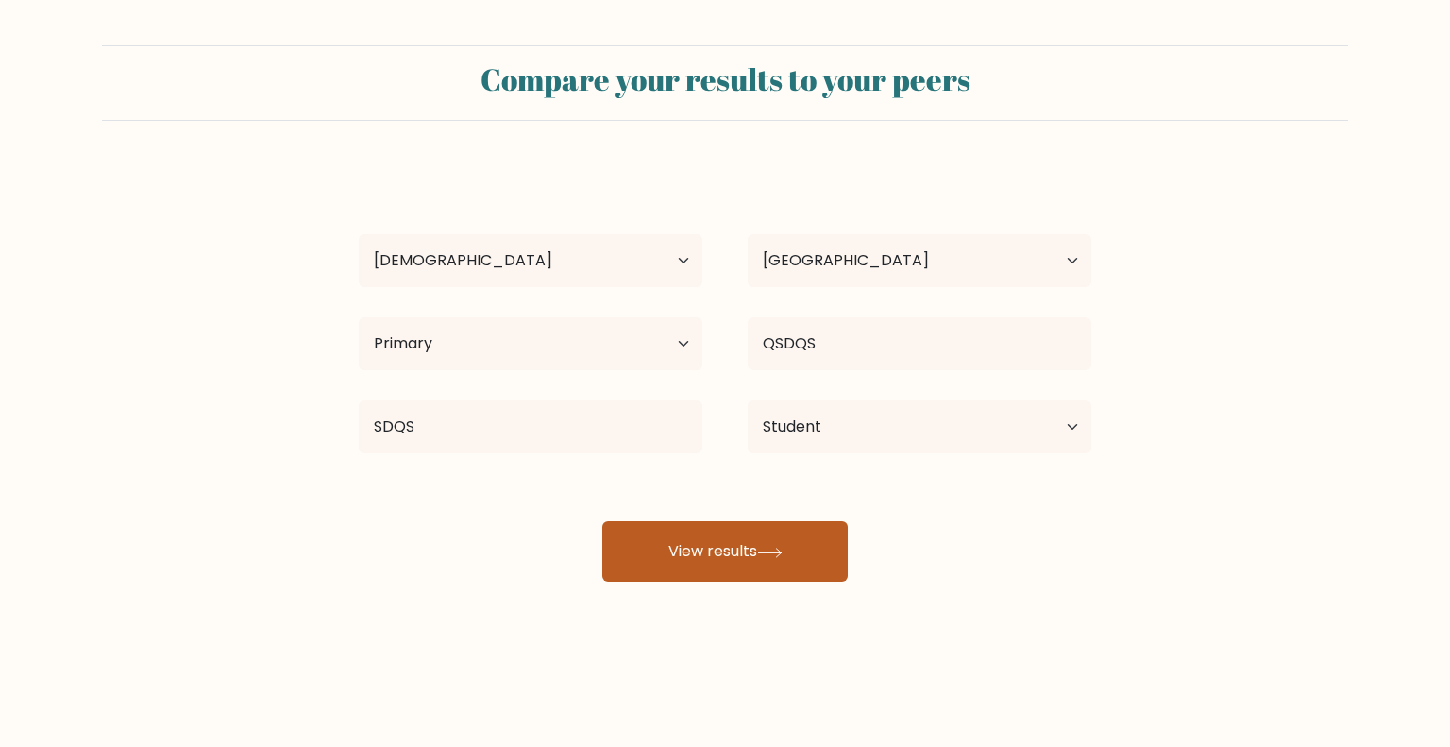
click at [778, 542] on button "View results" at bounding box center [724, 551] width 245 height 60
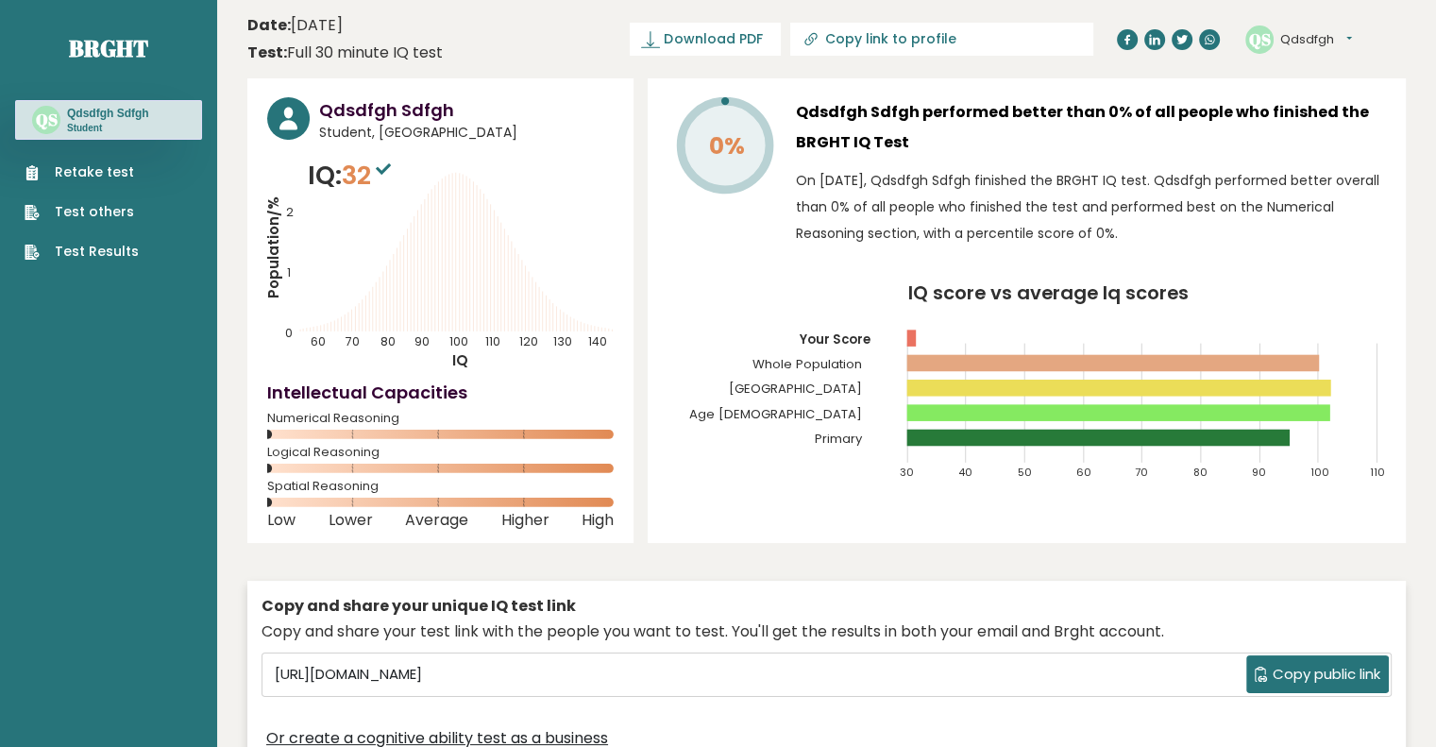
click at [91, 166] on link "Retake test" at bounding box center [82, 172] width 114 height 20
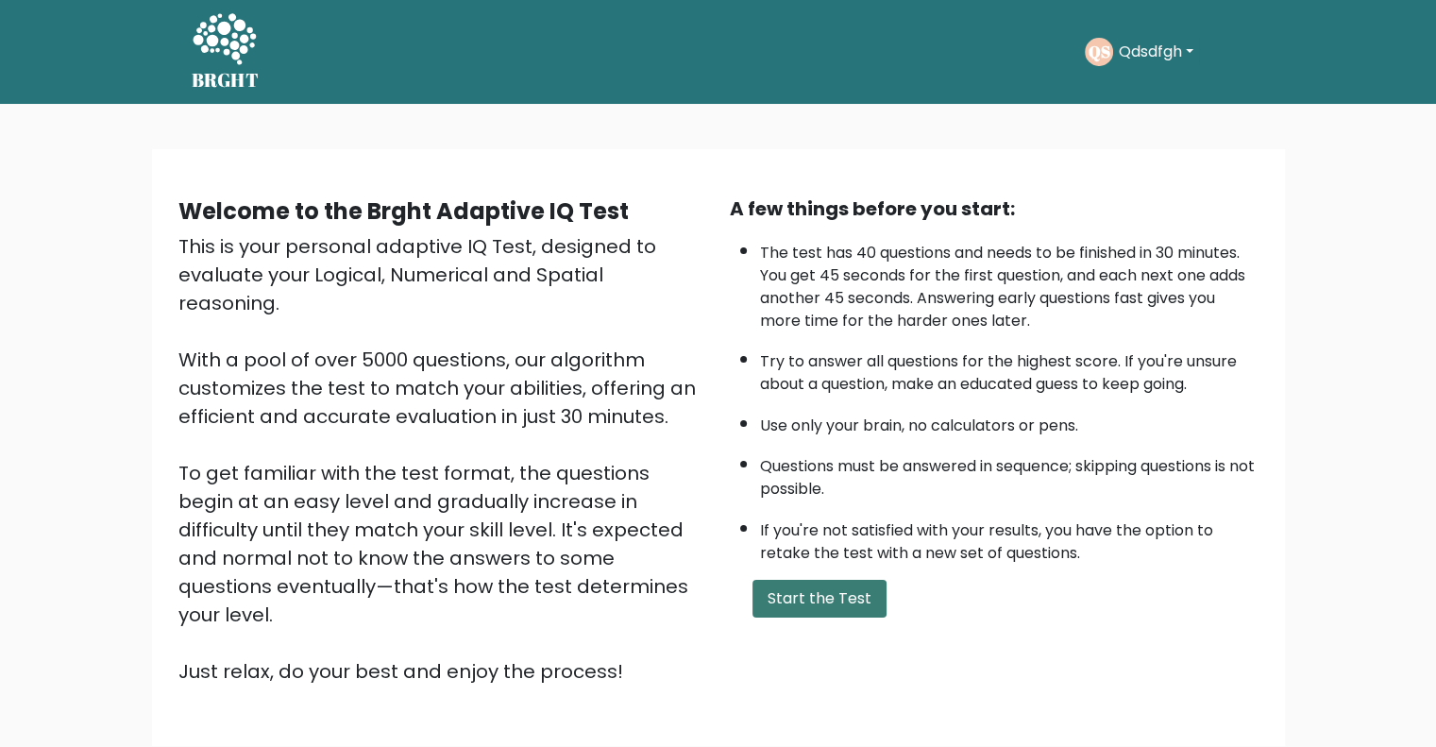
click at [804, 573] on div "A few things before you start: The test has 40 questions and needs to be finish…" at bounding box center [993, 439] width 551 height 491
click at [833, 587] on button "Start the Test" at bounding box center [819, 599] width 134 height 38
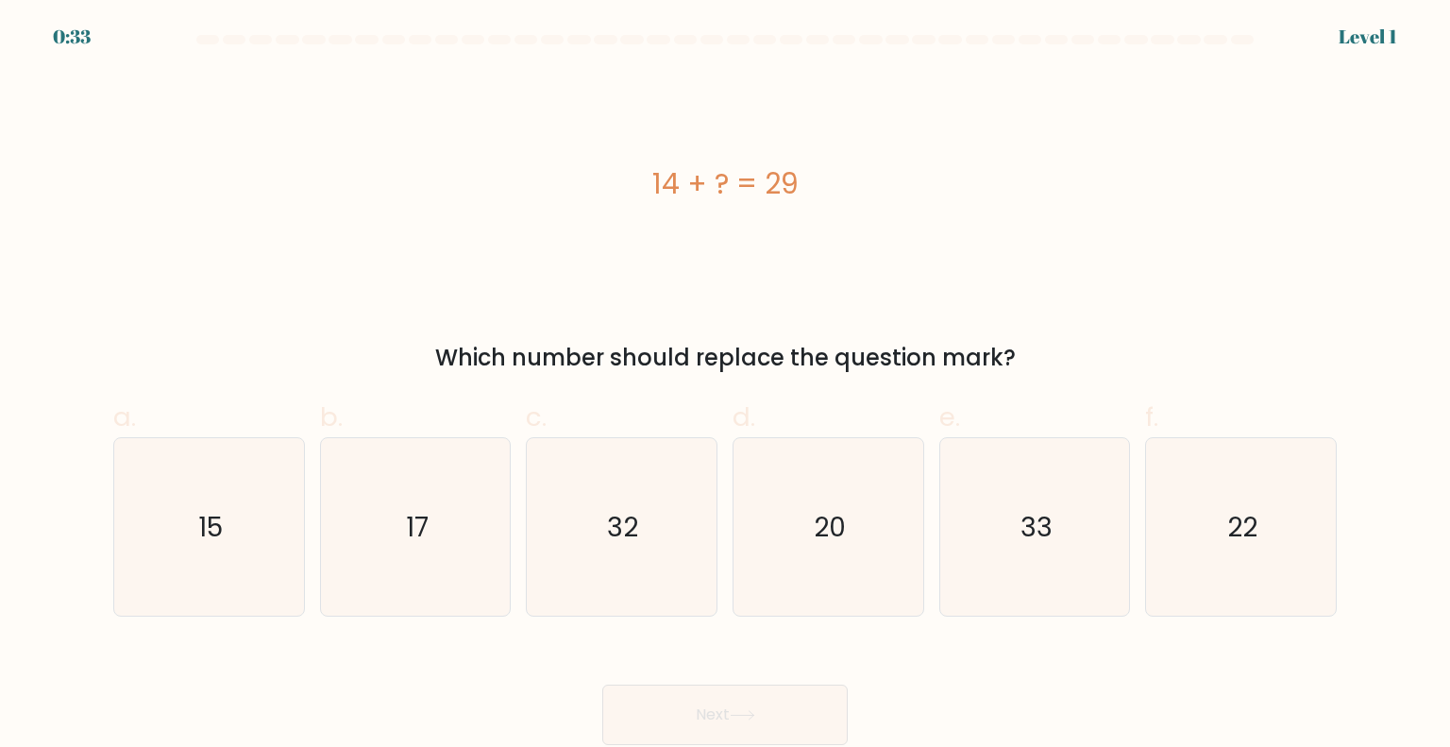
click at [181, 622] on form "a." at bounding box center [725, 390] width 1450 height 710
click at [208, 578] on icon "15" at bounding box center [208, 526] width 177 height 177
click at [725, 386] on input "a. 15" at bounding box center [725, 380] width 1 height 12
radio input "true"
click at [749, 718] on icon at bounding box center [742, 715] width 25 height 10
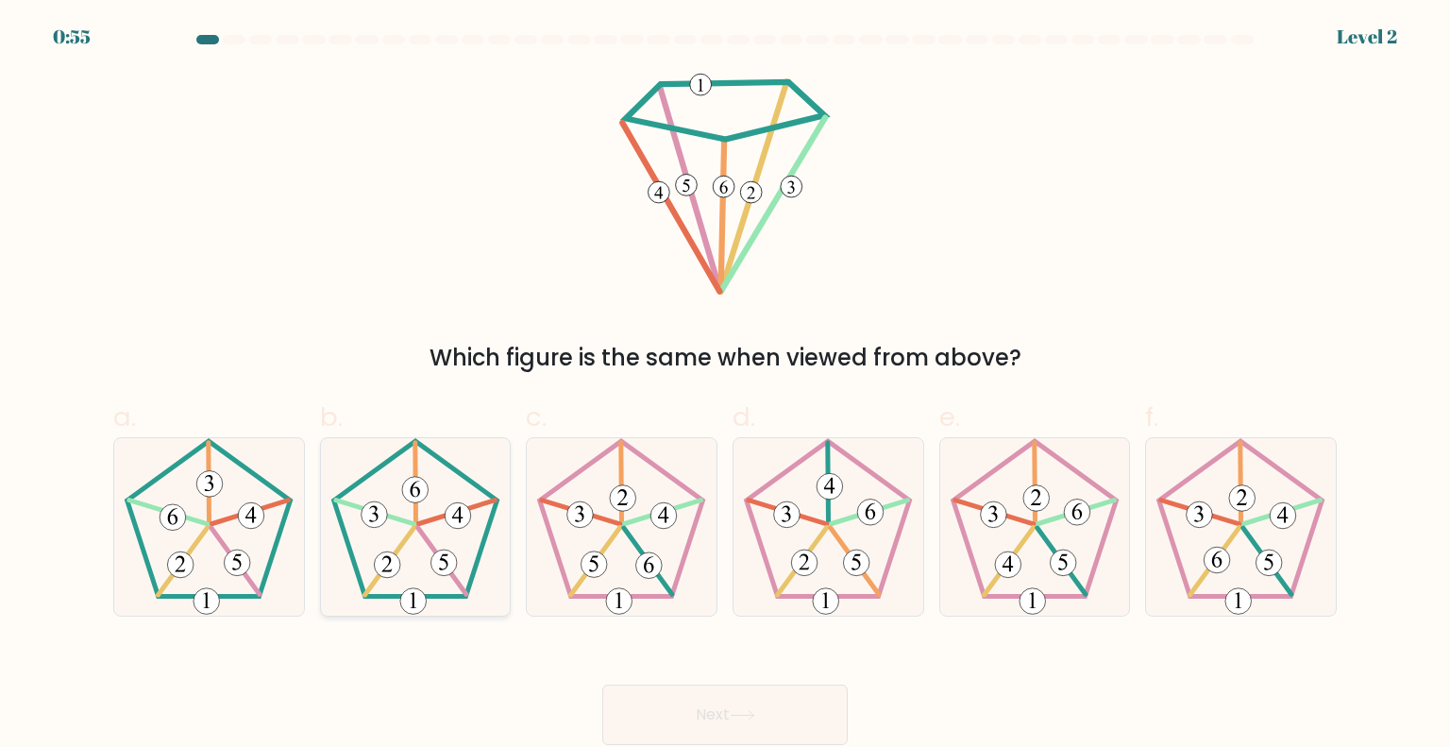
click at [419, 510] on icon at bounding box center [415, 526] width 177 height 177
click at [725, 386] on input "b." at bounding box center [725, 380] width 1 height 12
radio input "true"
click at [425, 549] on icon at bounding box center [416, 527] width 176 height 176
click at [725, 386] on input "b." at bounding box center [725, 380] width 1 height 12
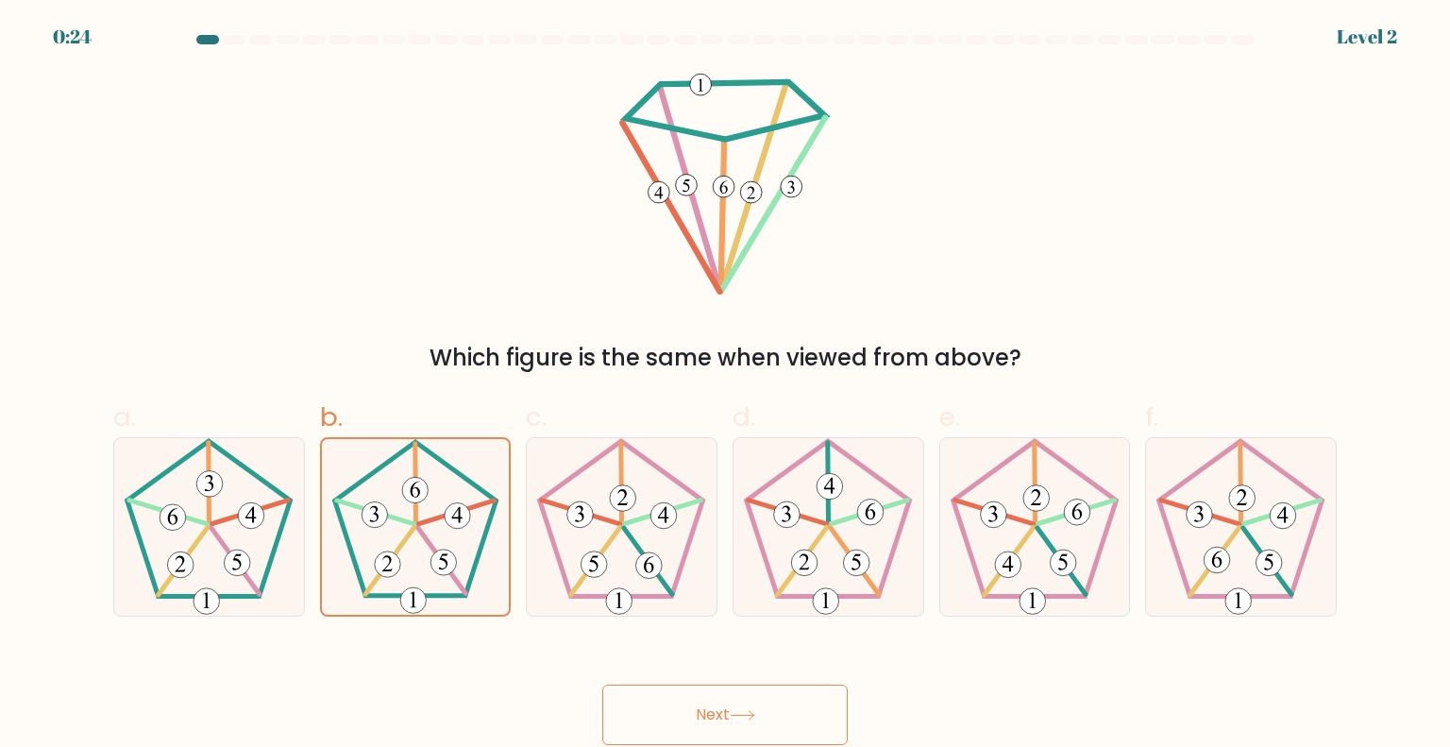
click at [755, 713] on icon at bounding box center [742, 715] width 25 height 10
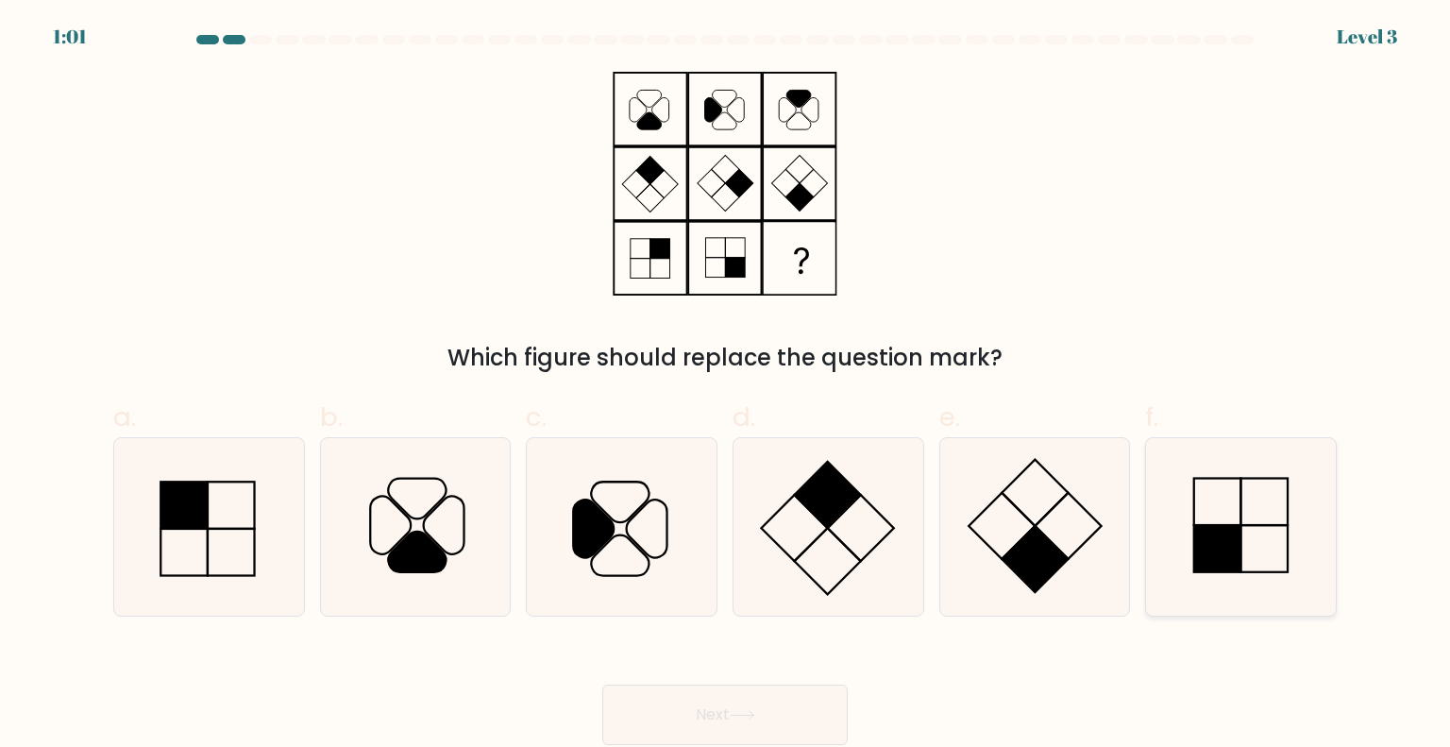
click at [1238, 524] on rect at bounding box center [1217, 501] width 47 height 47
click at [726, 386] on input "f." at bounding box center [725, 380] width 1 height 12
radio input "true"
click at [725, 716] on button "Next" at bounding box center [724, 714] width 245 height 60
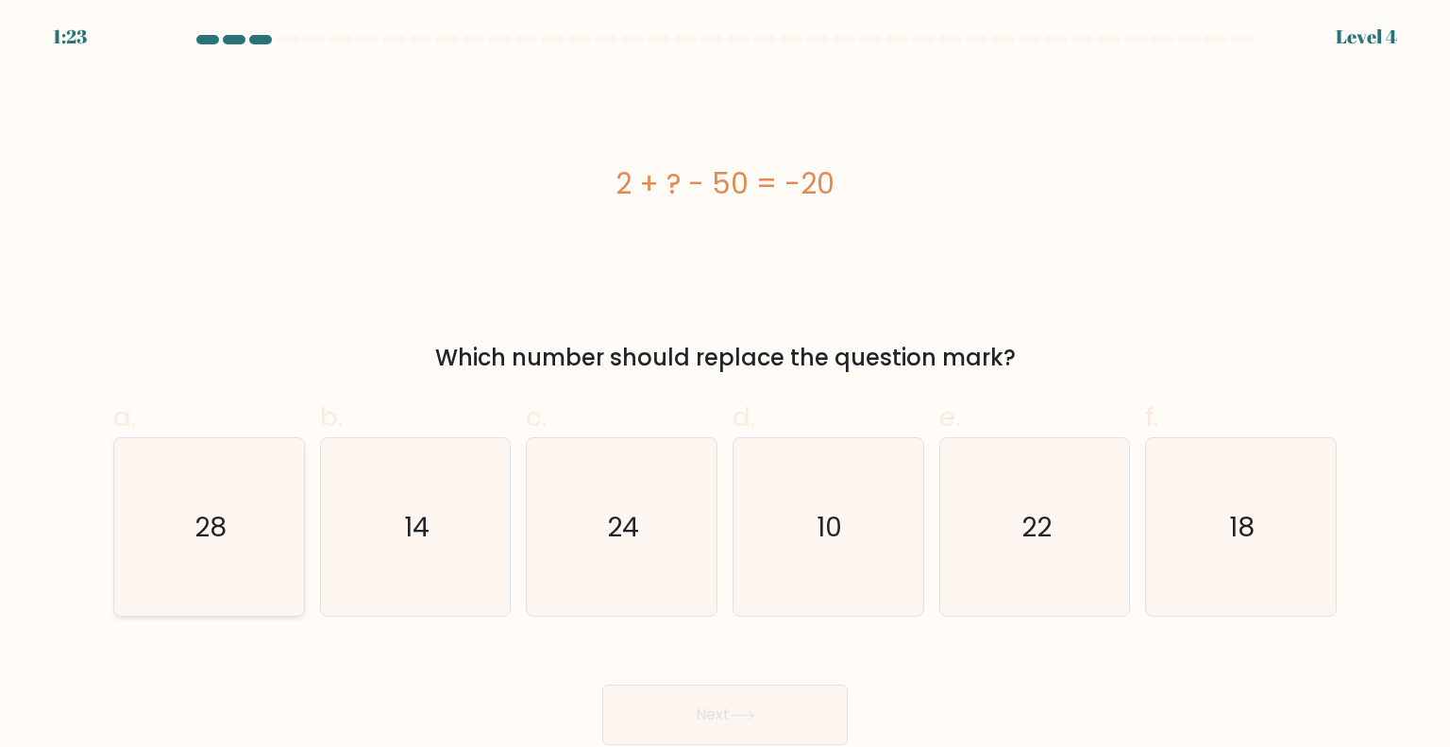
click at [185, 535] on icon "28" at bounding box center [208, 526] width 177 height 177
click at [725, 386] on input "a. 28" at bounding box center [725, 380] width 1 height 12
radio input "true"
click at [746, 708] on button "Next" at bounding box center [724, 714] width 245 height 60
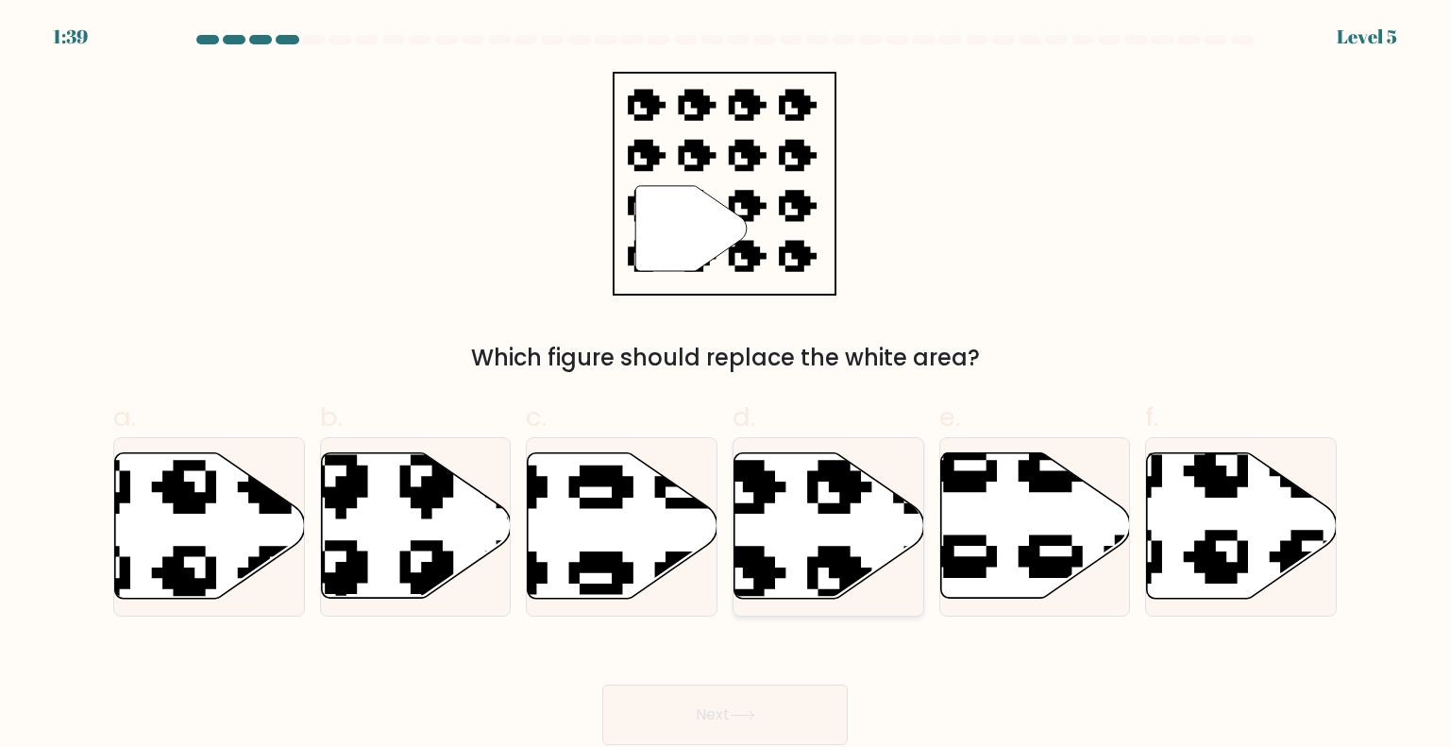
click at [850, 542] on icon at bounding box center [829, 525] width 190 height 145
click at [726, 386] on input "d." at bounding box center [725, 380] width 1 height 12
radio input "true"
click at [738, 713] on icon at bounding box center [742, 715] width 25 height 10
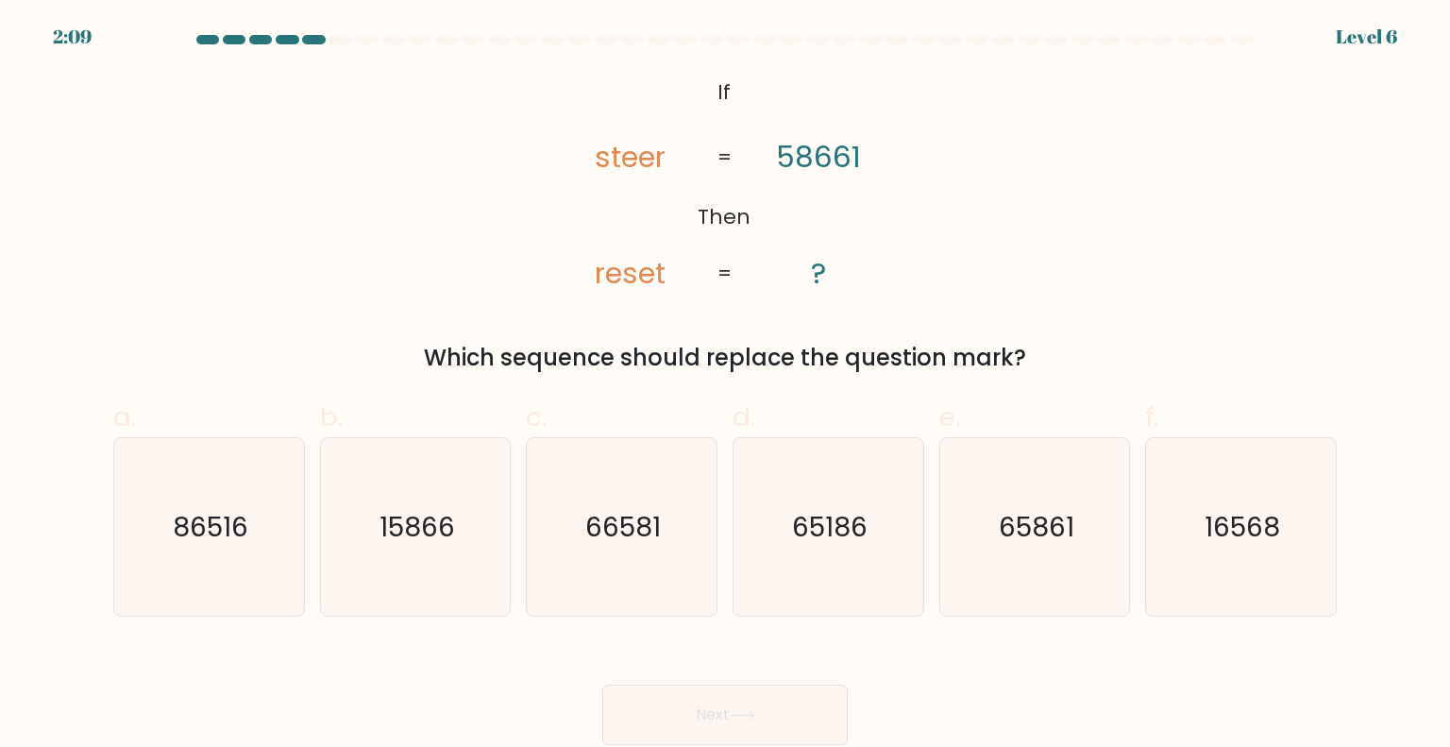
click at [792, 152] on tspan "58661" at bounding box center [819, 157] width 85 height 41
click at [1280, 544] on icon "16568" at bounding box center [1239, 526] width 177 height 177
click at [726, 386] on input "f. 16568" at bounding box center [725, 380] width 1 height 12
radio input "true"
click at [763, 714] on button "Next" at bounding box center [724, 714] width 245 height 60
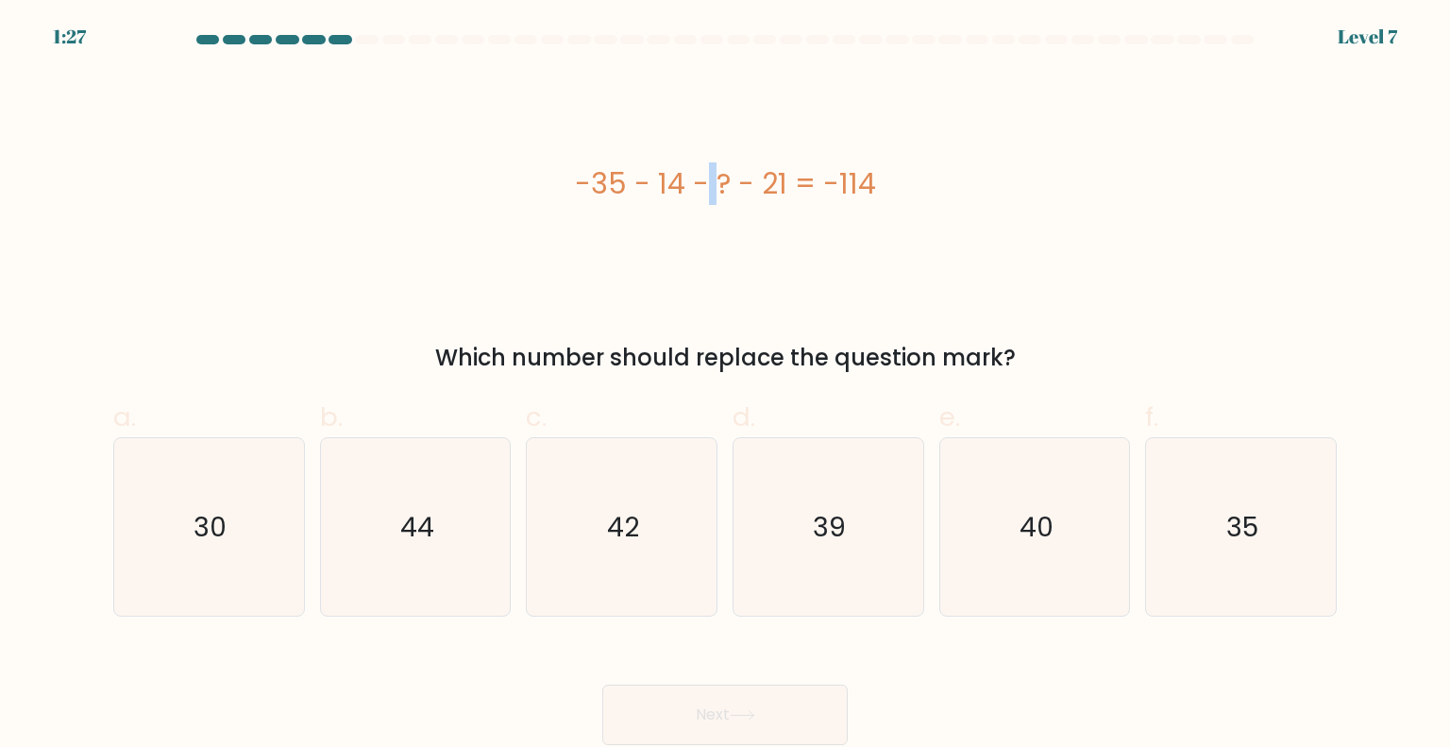
drag, startPoint x: 605, startPoint y: 185, endPoint x: 592, endPoint y: 185, distance: 13.2
click at [592, 185] on div "-35 - 14 - ? - 21 = -114" at bounding box center [724, 183] width 1223 height 42
drag, startPoint x: 772, startPoint y: 184, endPoint x: 759, endPoint y: 184, distance: 13.2
click at [759, 184] on div "-35 - 14 - ? - 21 = -114" at bounding box center [724, 183] width 1223 height 42
click at [768, 184] on div "-35 - 14 - ? - 21 = -114" at bounding box center [724, 183] width 1223 height 42
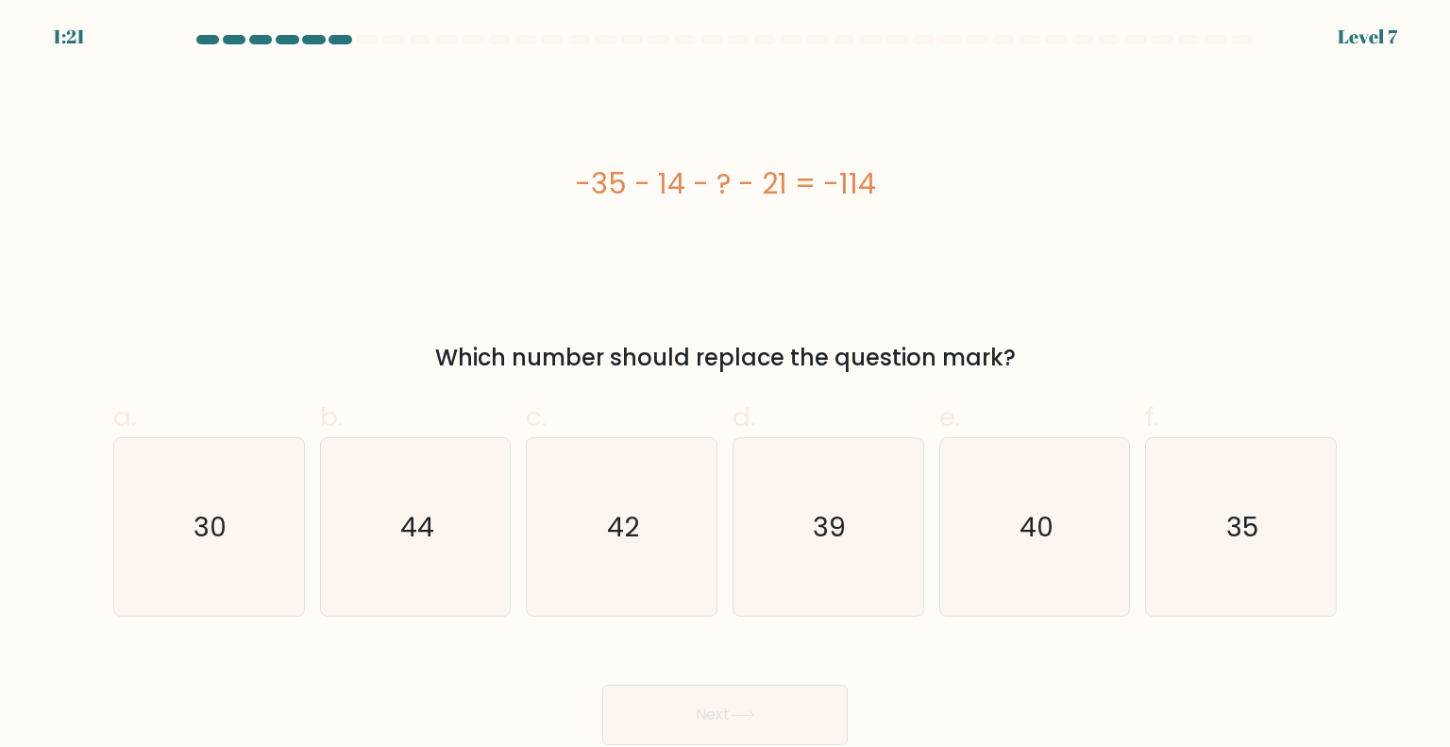
drag, startPoint x: 782, startPoint y: 184, endPoint x: 769, endPoint y: 184, distance: 13.2
click at [769, 184] on div "-35 - 14 - ? - 21 = -114" at bounding box center [724, 183] width 1223 height 42
click at [375, 523] on icon "44" at bounding box center [415, 526] width 177 height 177
click at [725, 386] on input "b. 44" at bounding box center [725, 380] width 1 height 12
radio input "true"
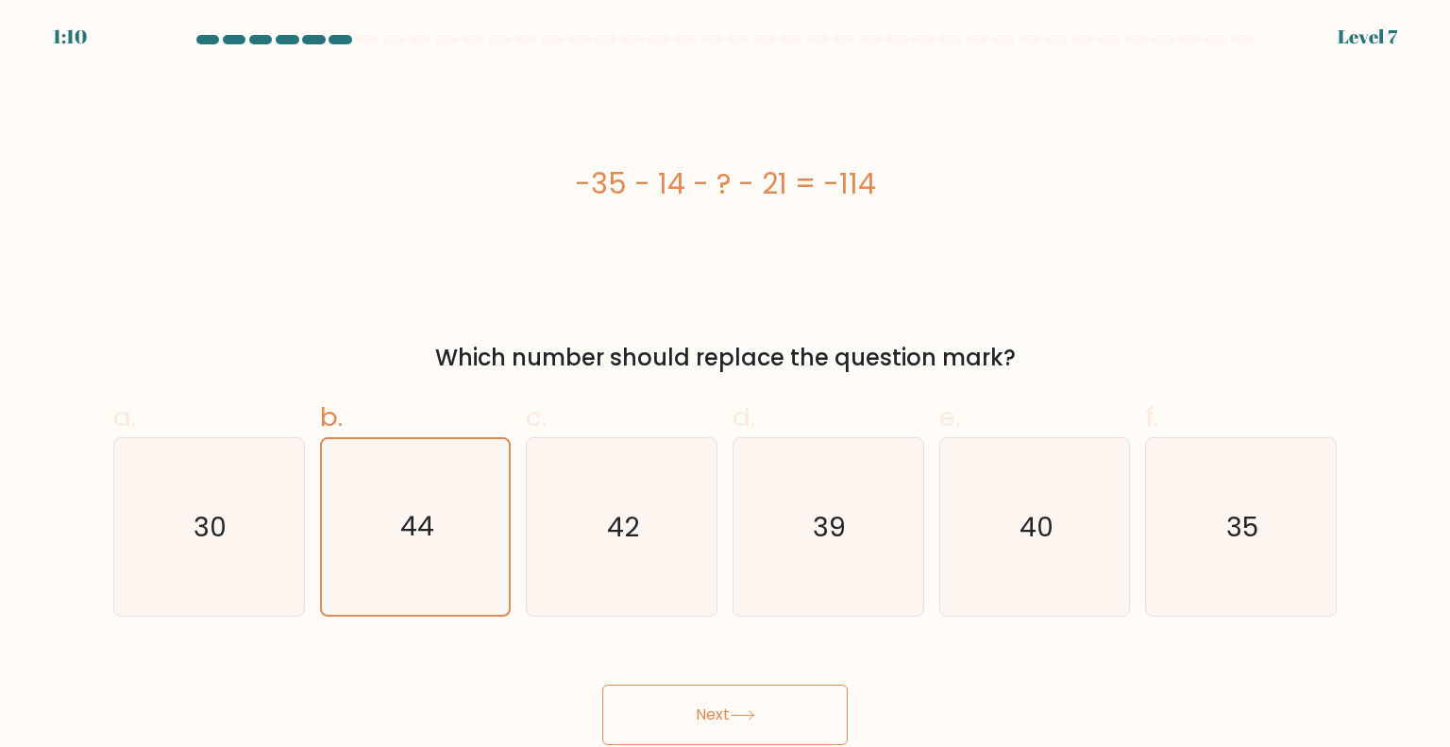
click at [732, 720] on button "Next" at bounding box center [724, 714] width 245 height 60
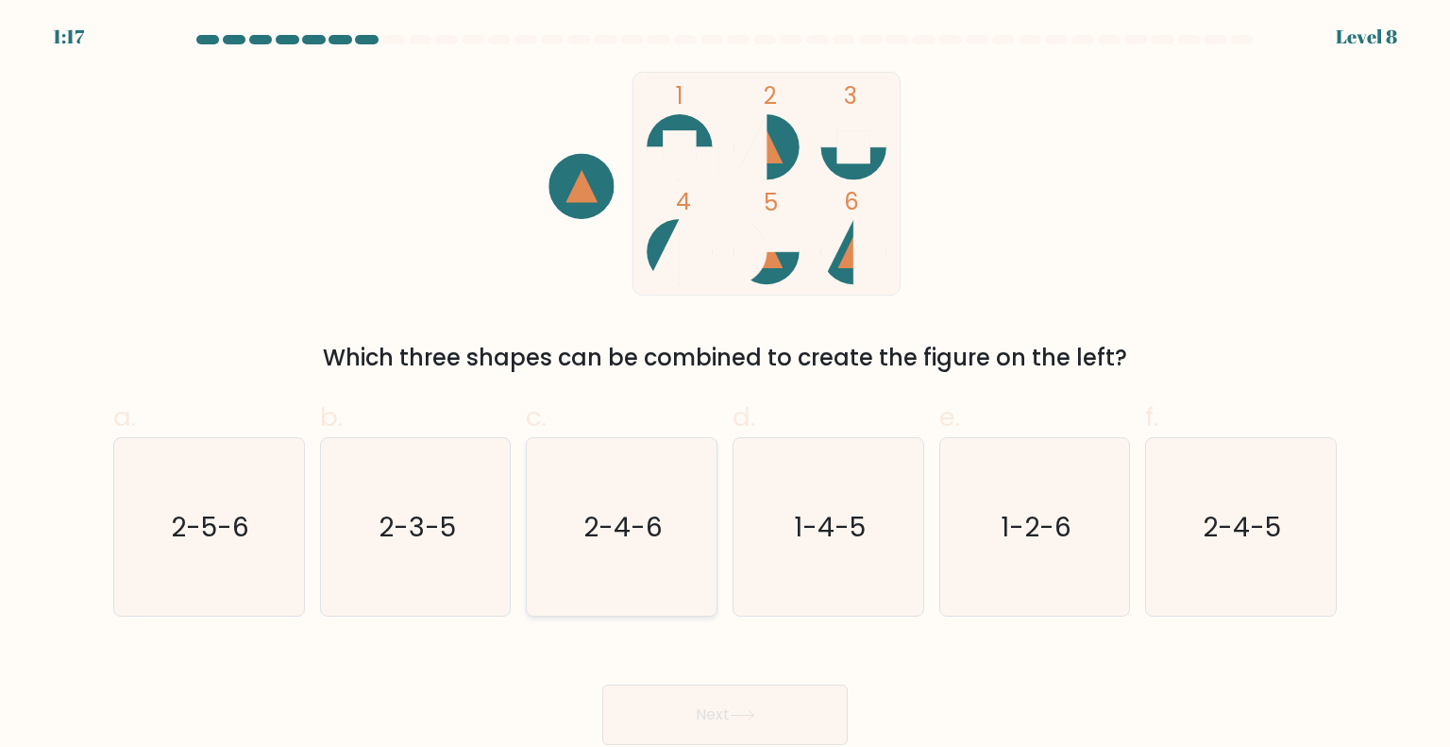
click at [625, 520] on text "2-4-6" at bounding box center [623, 526] width 79 height 38
click at [725, 386] on input "c. 2-4-6" at bounding box center [725, 380] width 1 height 12
radio input "true"
click at [734, 704] on button "Next" at bounding box center [724, 714] width 245 height 60
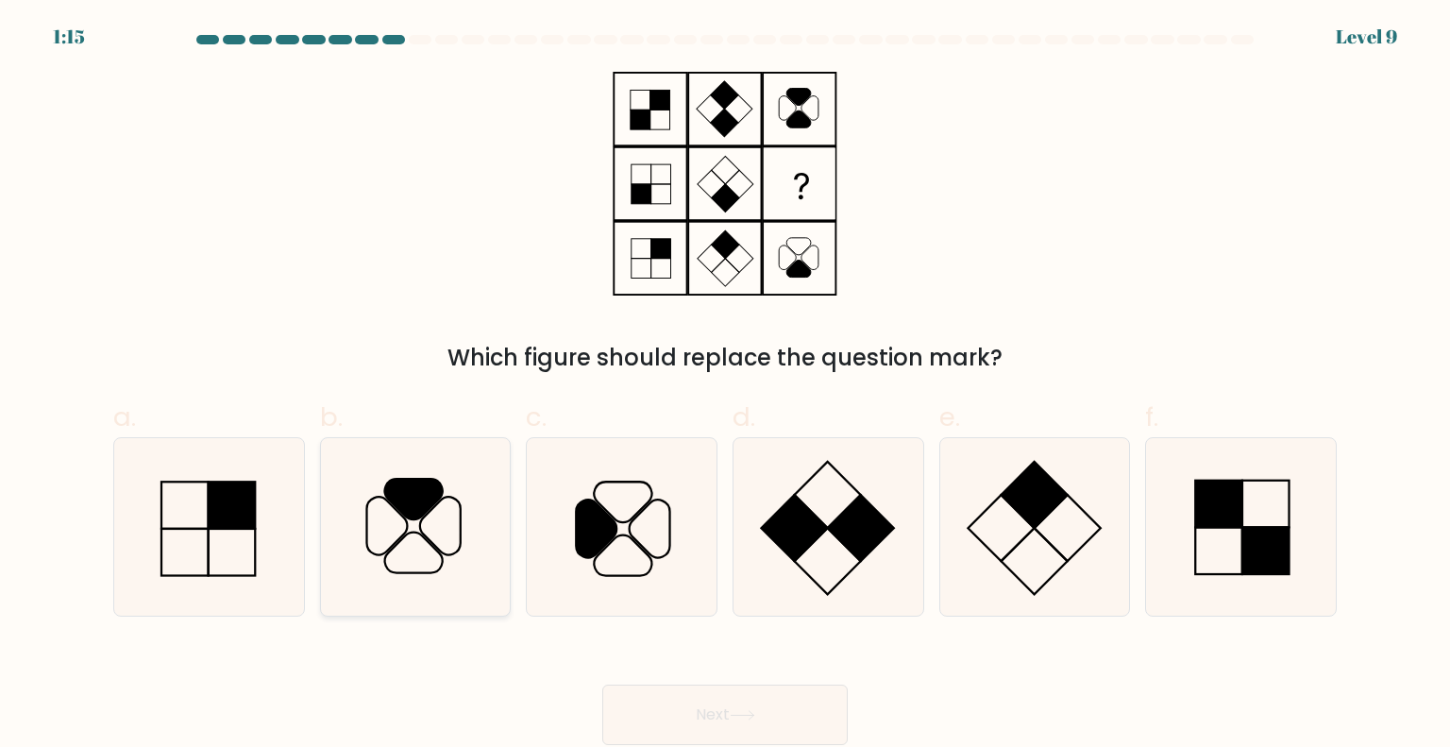
click at [462, 522] on icon at bounding box center [415, 526] width 177 height 177
click at [725, 386] on input "b." at bounding box center [725, 380] width 1 height 12
radio input "true"
click at [719, 705] on button "Next" at bounding box center [724, 714] width 245 height 60
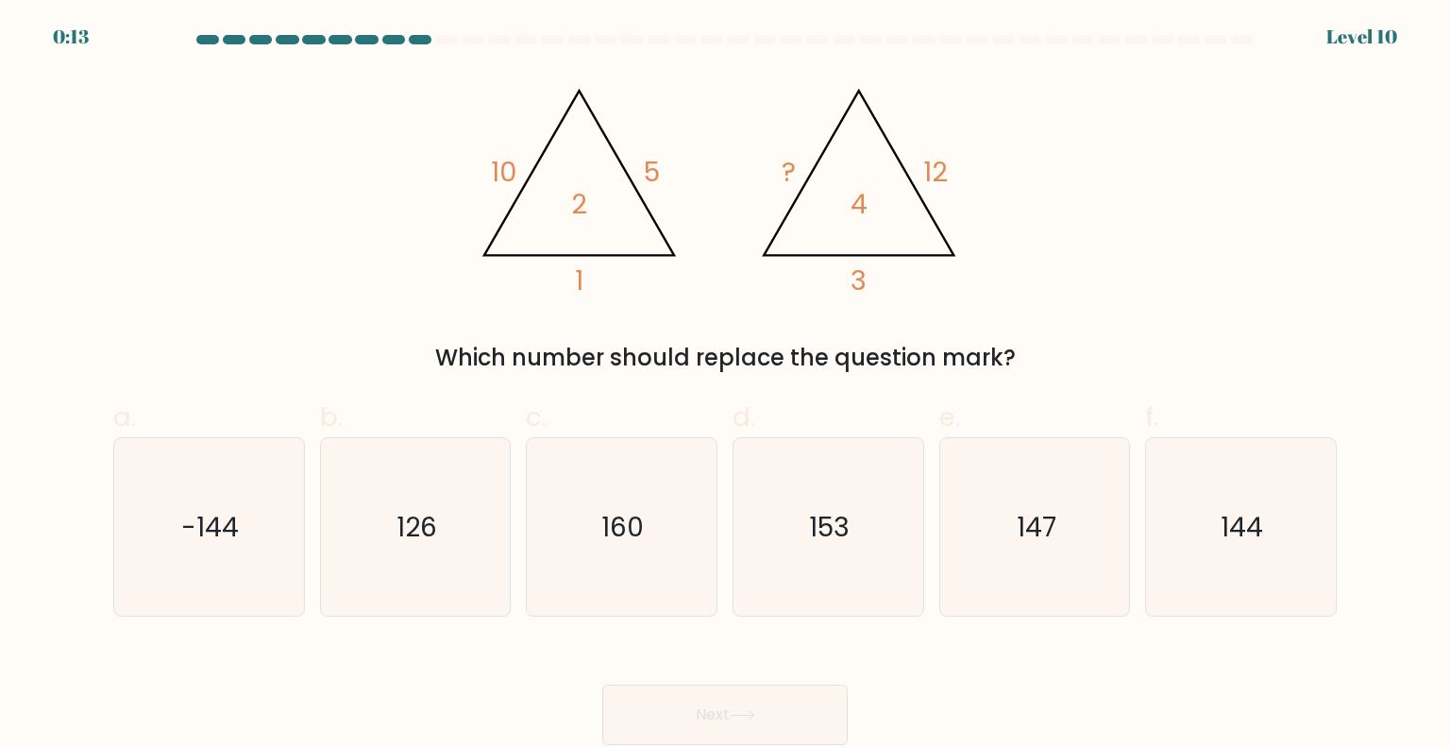
click at [1391, 232] on form at bounding box center [725, 390] width 1450 height 710
click at [1072, 542] on icon "147" at bounding box center [1034, 526] width 177 height 177
click at [726, 386] on input "e. 147" at bounding box center [725, 380] width 1 height 12
radio input "true"
click at [765, 721] on button "Next" at bounding box center [724, 714] width 245 height 60
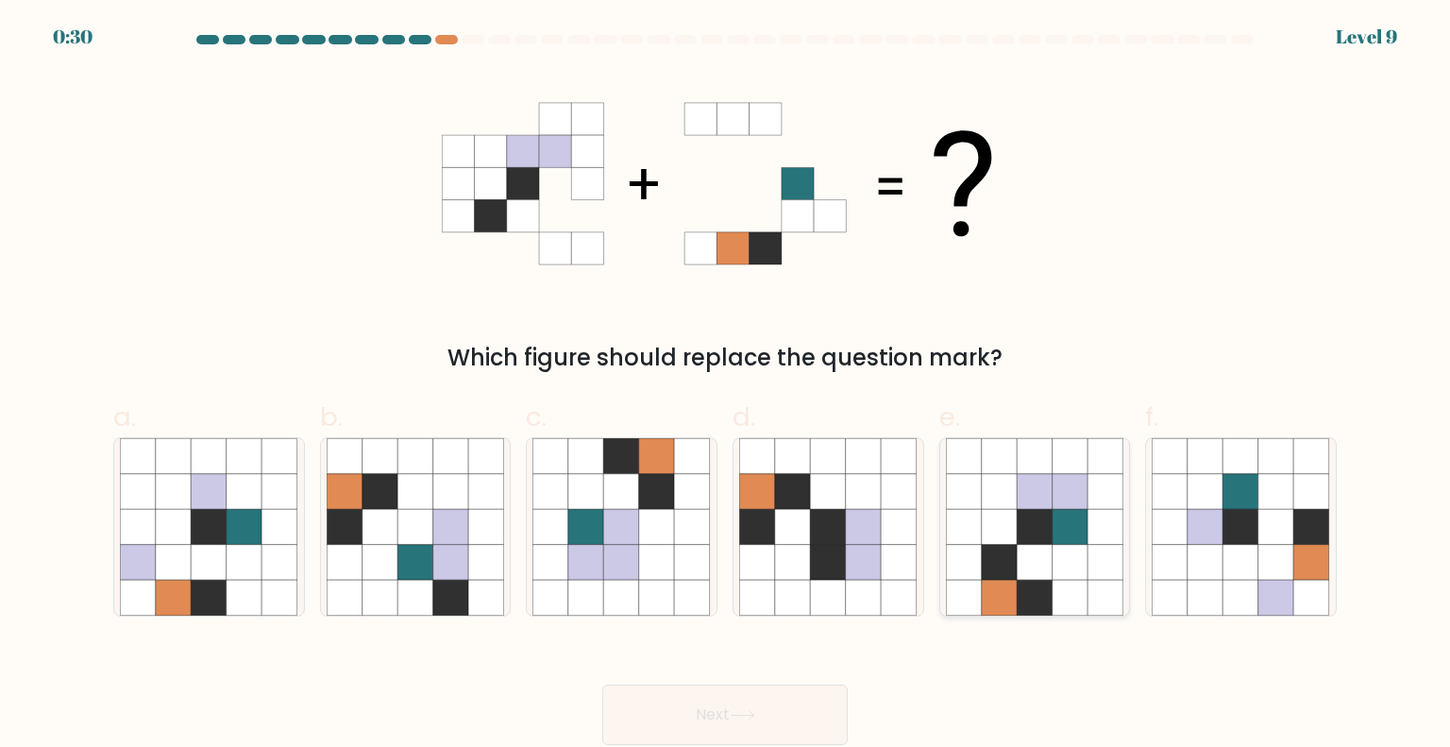
click at [1044, 524] on icon at bounding box center [1035, 527] width 36 height 36
click at [726, 386] on input "e." at bounding box center [725, 380] width 1 height 12
radio input "true"
click at [740, 708] on button "Next" at bounding box center [724, 714] width 245 height 60
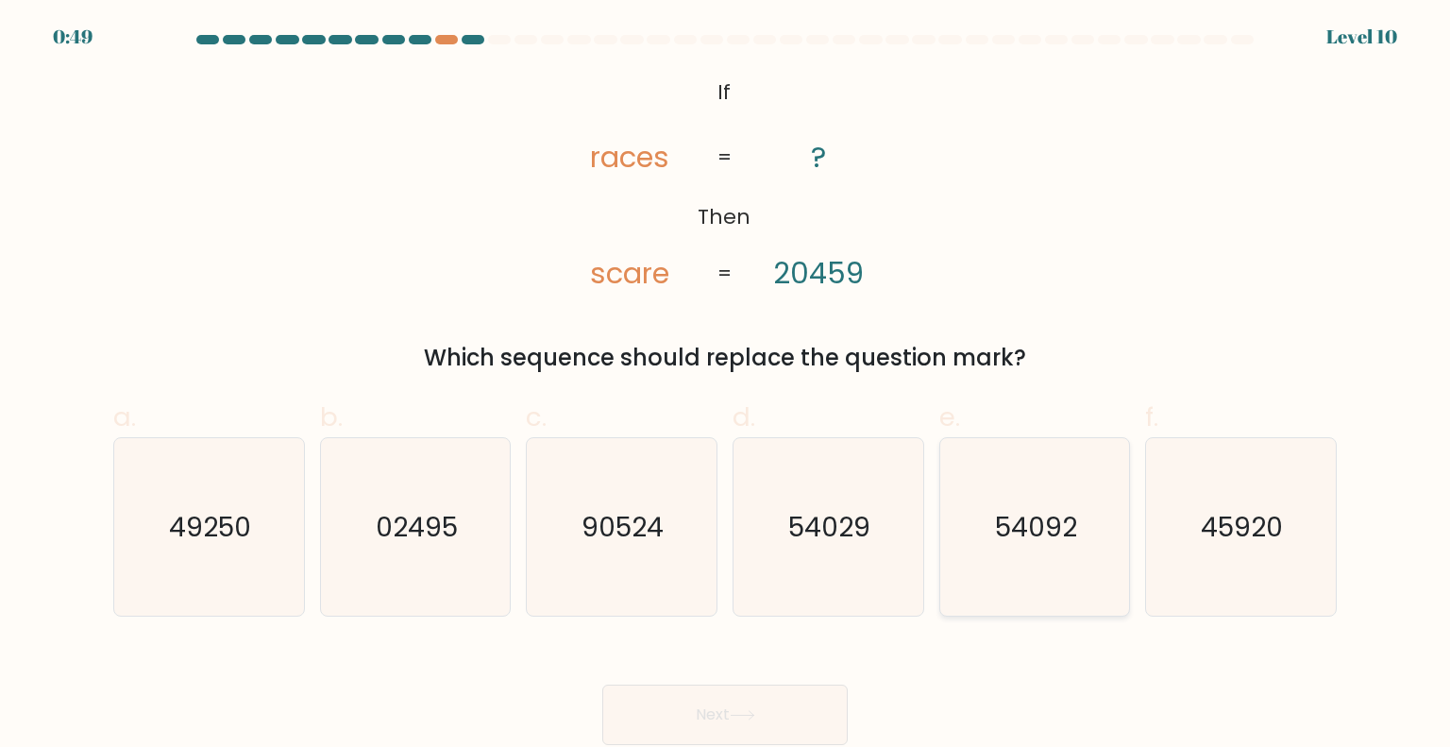
click at [1057, 534] on text "54092" at bounding box center [1036, 526] width 82 height 38
click at [726, 386] on input "e. 54092" at bounding box center [725, 380] width 1 height 12
radio input "true"
click at [751, 707] on button "Next" at bounding box center [724, 714] width 245 height 60
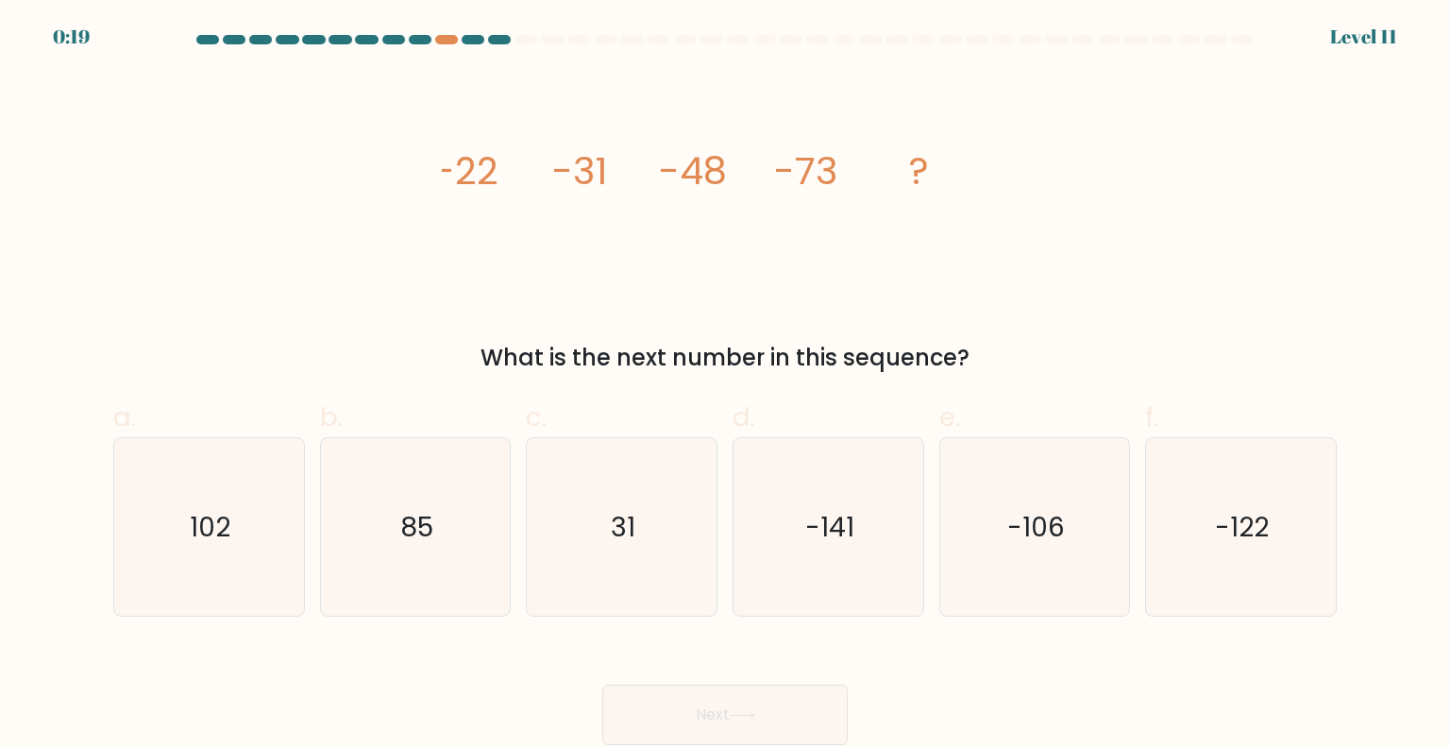
click at [355, 374] on div "What is the next number in this sequence?" at bounding box center [725, 358] width 1201 height 34
click at [1198, 528] on icon "-122" at bounding box center [1239, 526] width 177 height 177
click at [726, 386] on input "f. -122" at bounding box center [725, 380] width 1 height 12
radio input "true"
click at [1045, 501] on icon "-106" at bounding box center [1034, 526] width 177 height 177
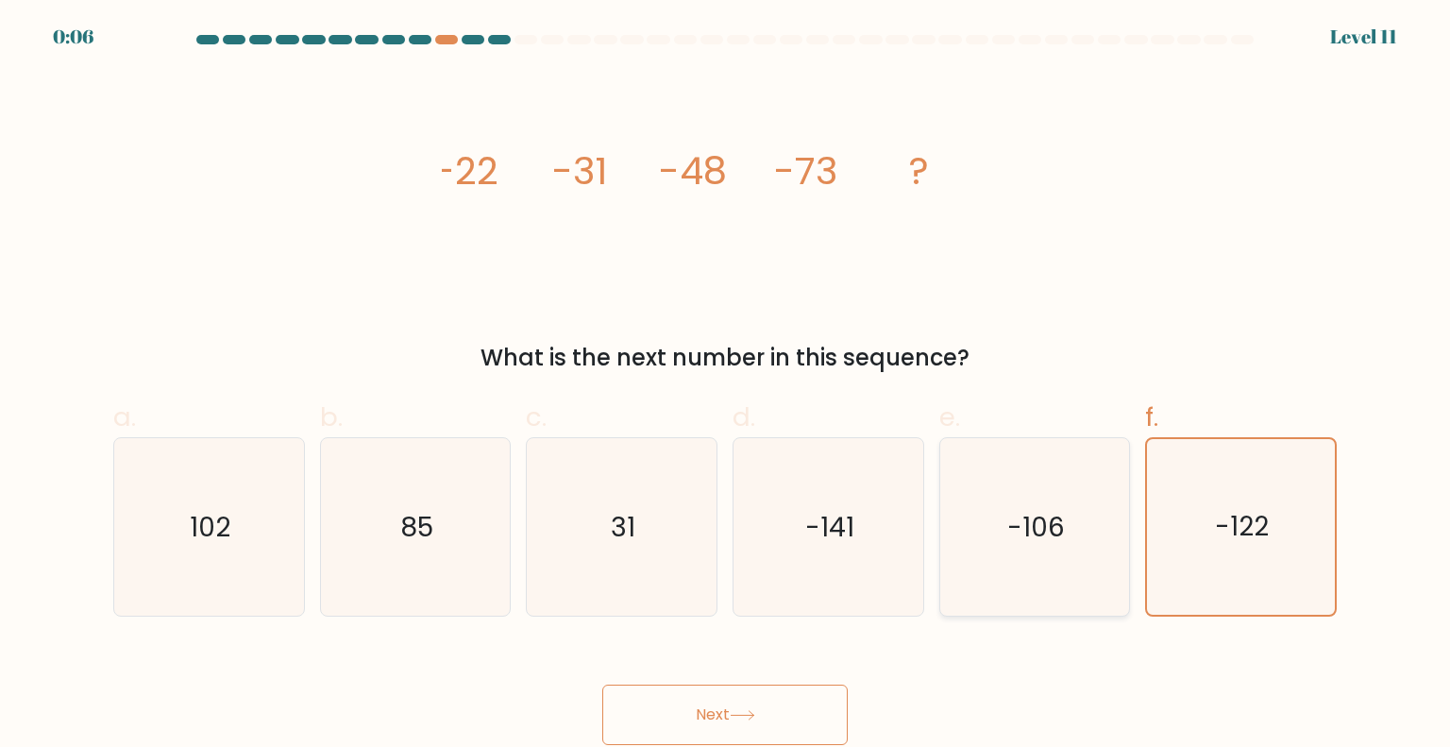
click at [726, 386] on input "e. -106" at bounding box center [725, 380] width 1 height 12
radio input "true"
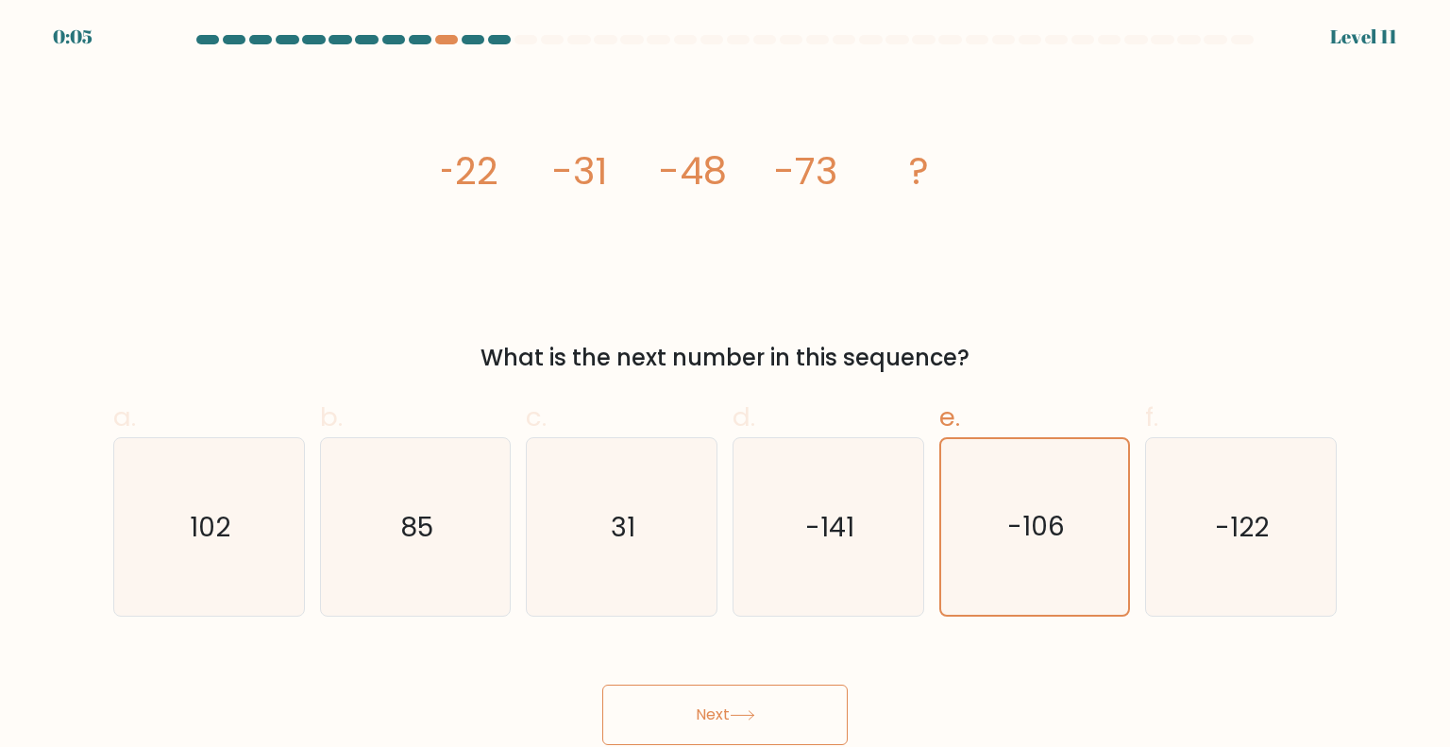
click at [773, 701] on button "Next" at bounding box center [724, 714] width 245 height 60
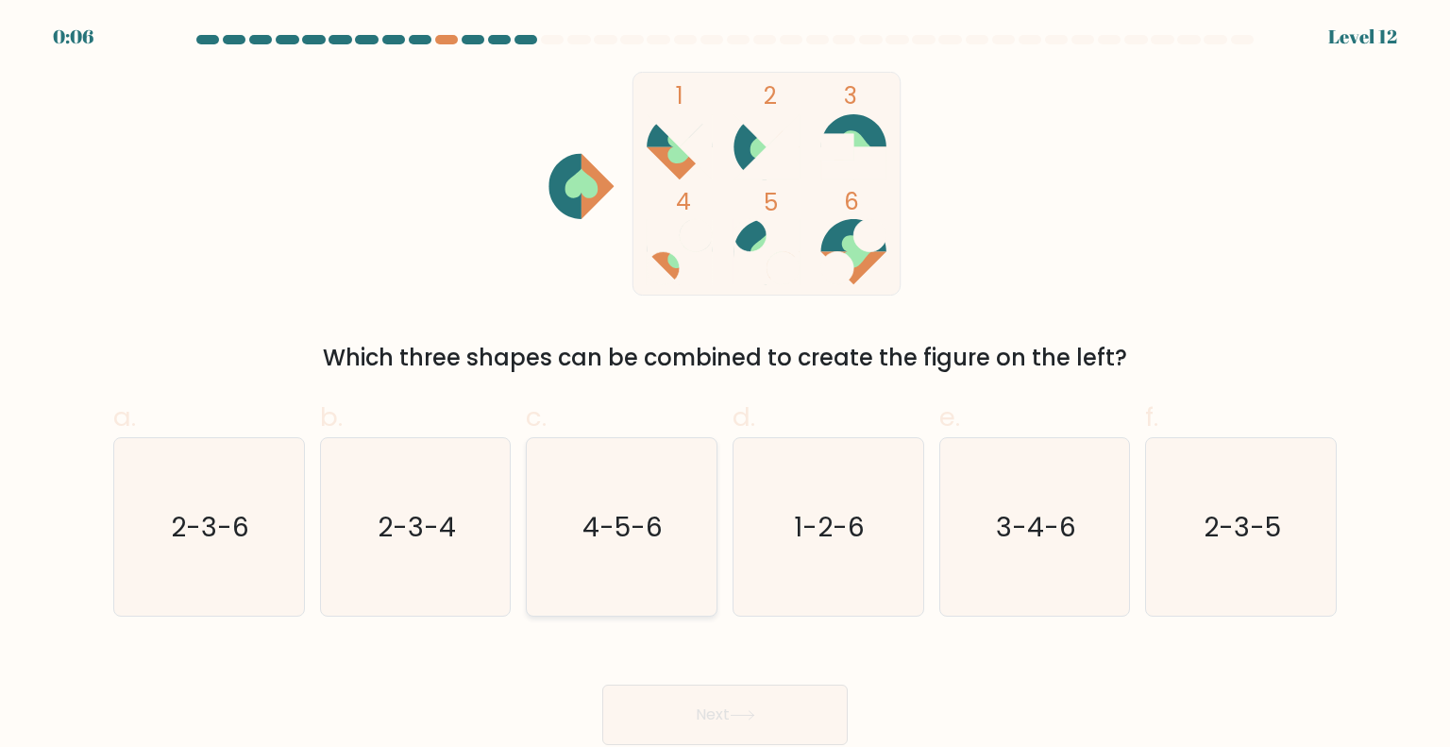
click at [578, 531] on icon "4-5-6" at bounding box center [620, 526] width 177 height 177
click at [725, 386] on input "c. 4-5-6" at bounding box center [725, 380] width 1 height 12
radio input "true"
click at [735, 695] on button "Next" at bounding box center [724, 714] width 245 height 60
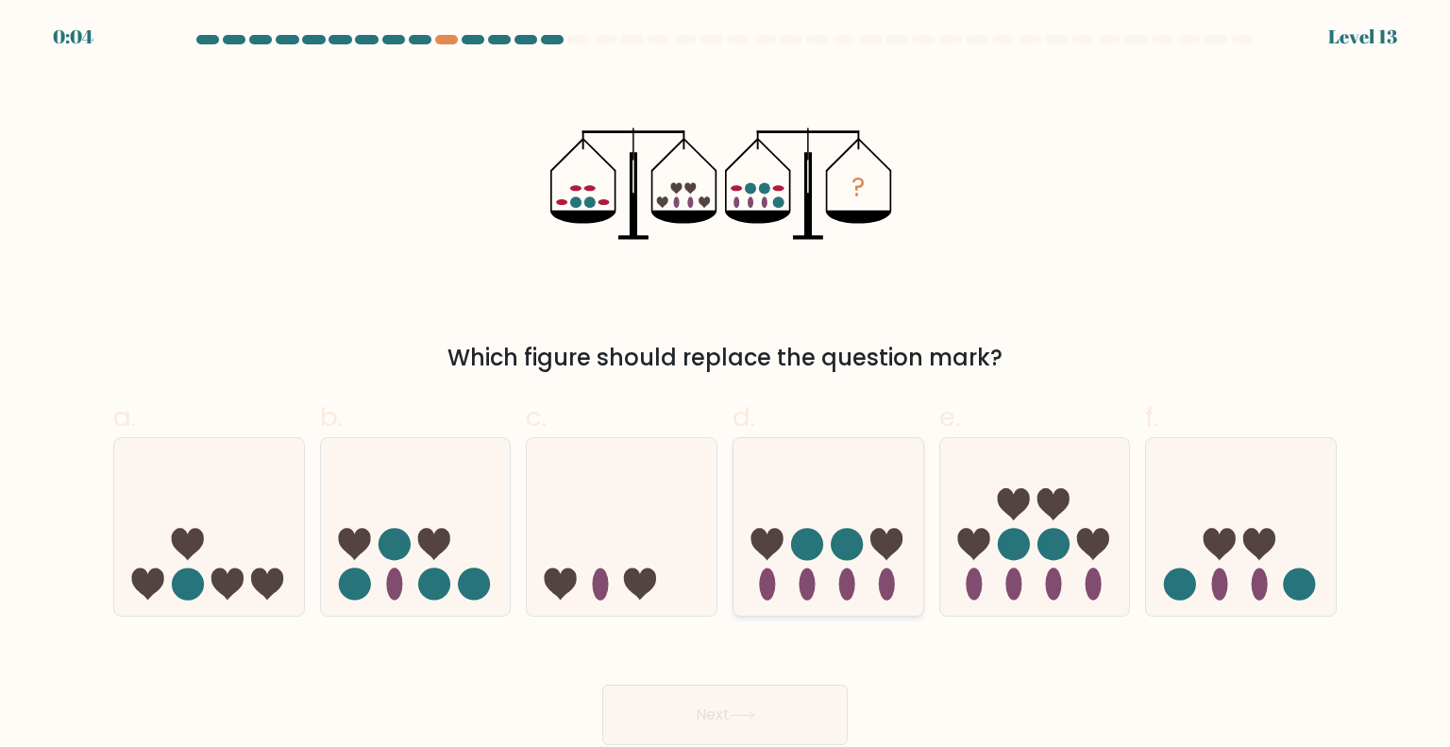
click at [834, 516] on icon at bounding box center [828, 526] width 190 height 157
click at [726, 386] on input "d." at bounding box center [725, 380] width 1 height 12
radio input "true"
click at [705, 713] on button "Next" at bounding box center [724, 714] width 245 height 60
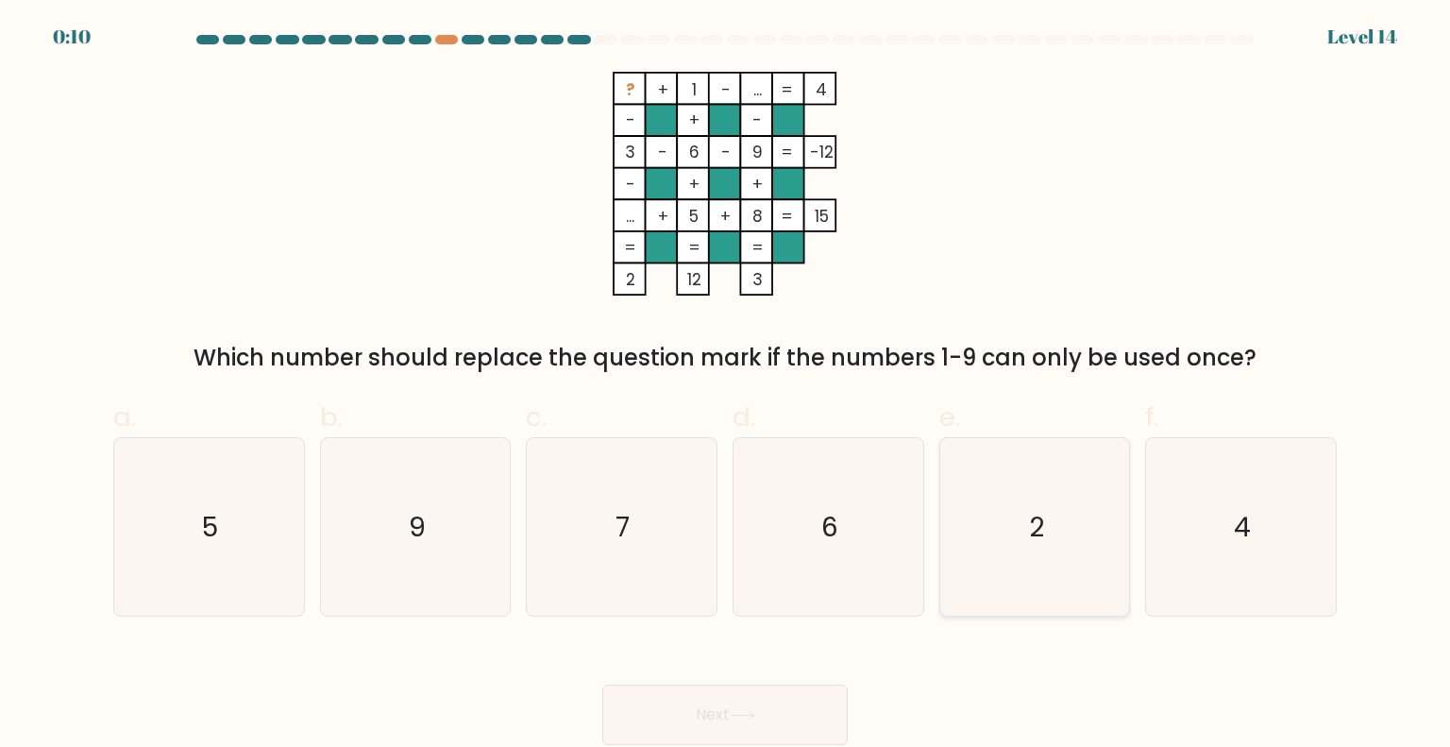
click at [1031, 485] on icon "2" at bounding box center [1034, 526] width 177 height 177
click at [726, 386] on input "e. 2" at bounding box center [725, 380] width 1 height 12
radio input "true"
click at [751, 719] on icon at bounding box center [742, 715] width 25 height 10
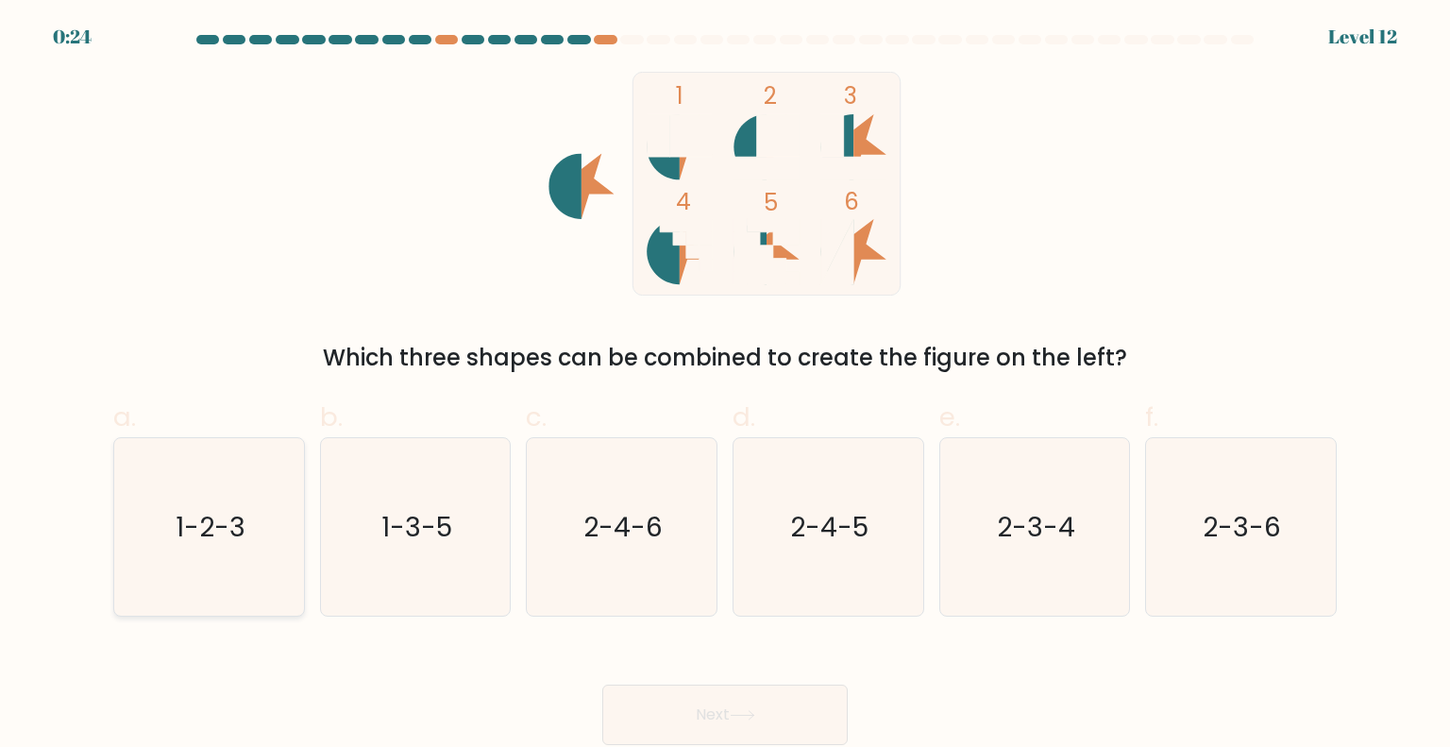
click at [230, 516] on text "1-2-3" at bounding box center [211, 526] width 70 height 38
click at [725, 386] on input "a. 1-2-3" at bounding box center [725, 380] width 1 height 12
radio input "true"
click at [728, 707] on button "Next" at bounding box center [724, 714] width 245 height 60
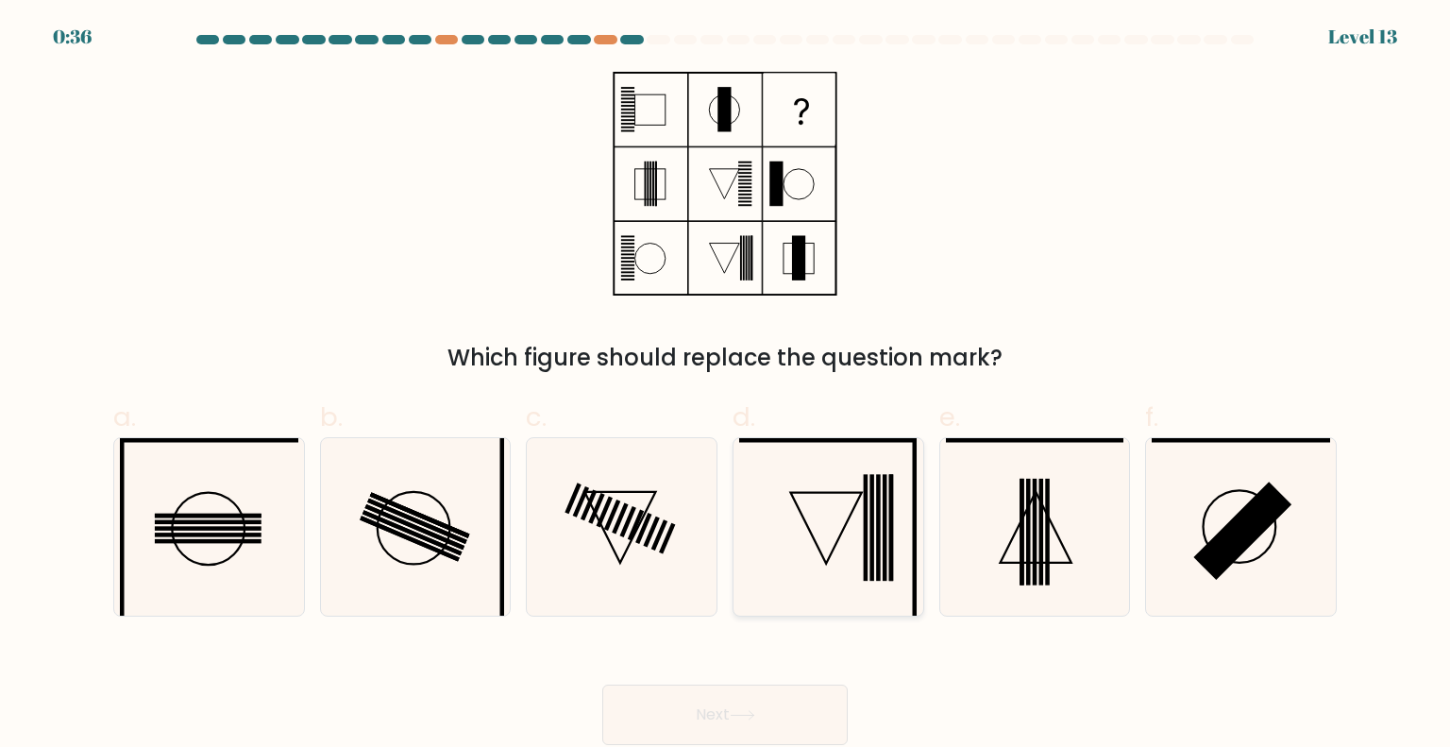
click at [832, 543] on icon at bounding box center [827, 526] width 177 height 177
click at [726, 386] on input "d." at bounding box center [725, 380] width 1 height 12
radio input "true"
click at [1043, 528] on icon at bounding box center [1034, 526] width 177 height 177
click at [726, 386] on input "e." at bounding box center [725, 380] width 1 height 12
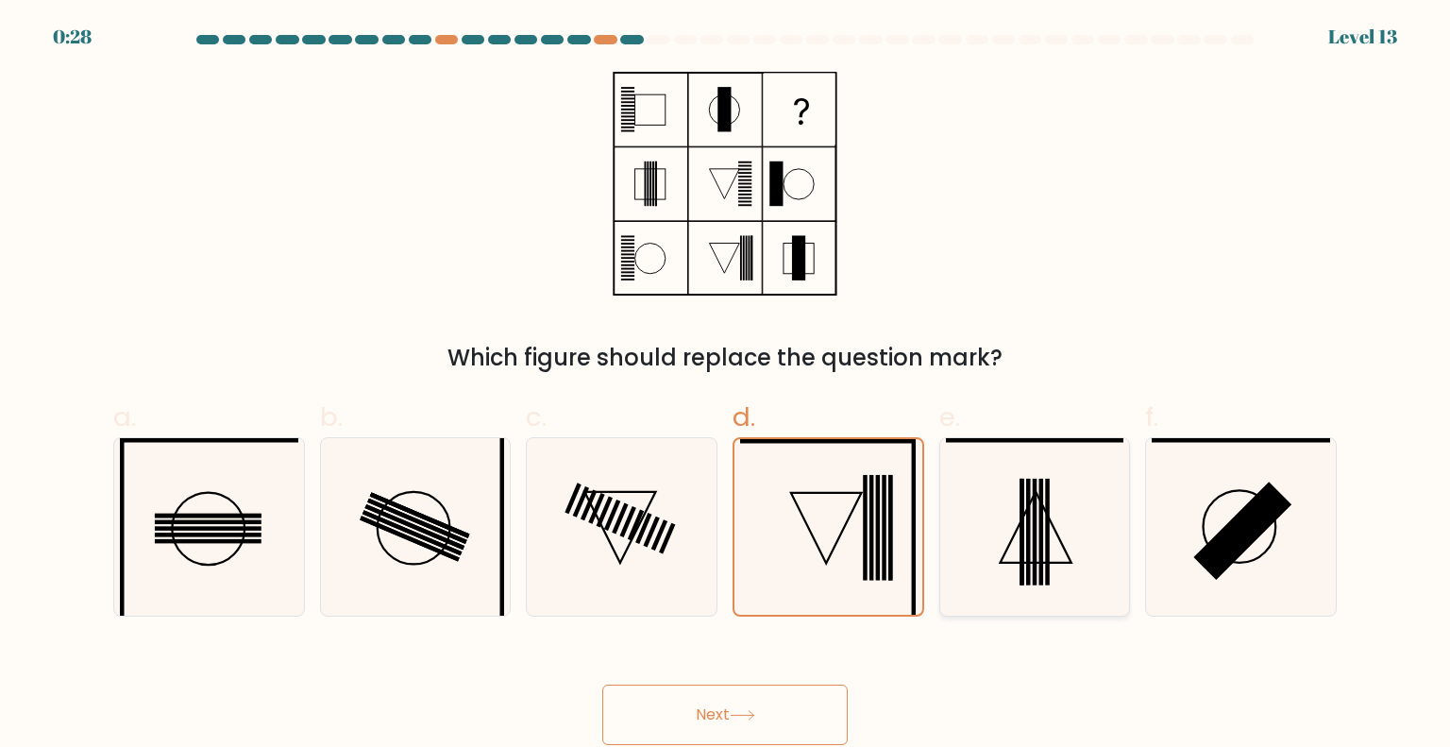
radio input "true"
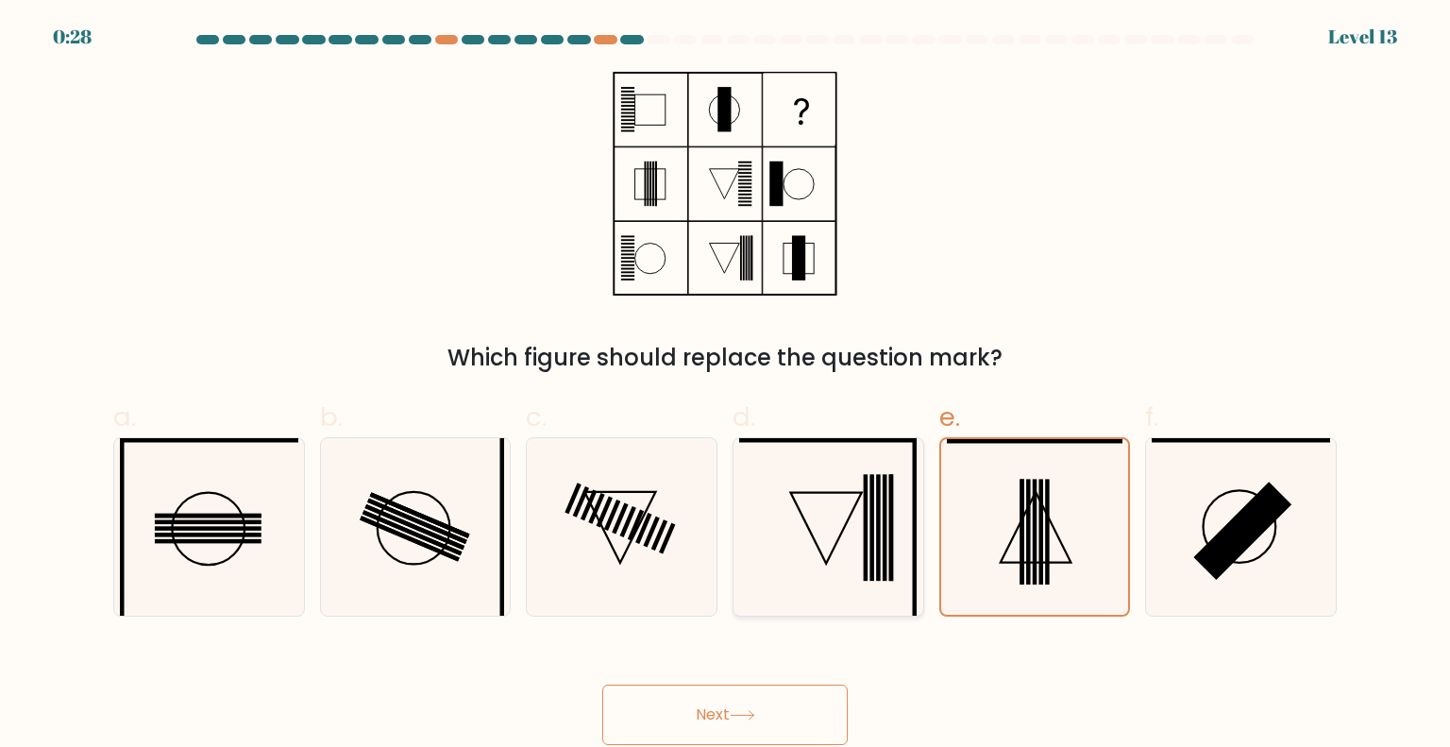
click at [781, 526] on icon at bounding box center [827, 526] width 177 height 177
click at [726, 386] on input "d." at bounding box center [725, 380] width 1 height 12
radio input "true"
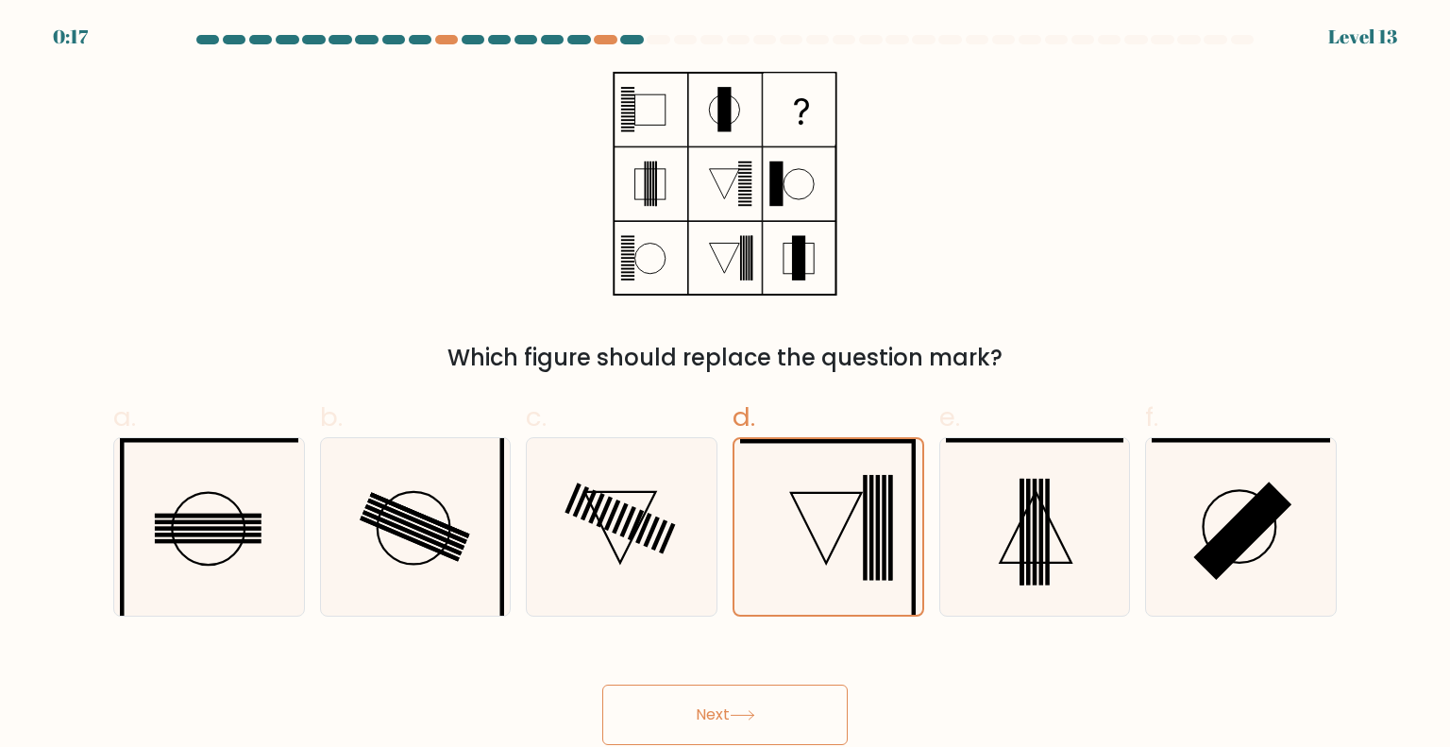
click at [755, 719] on icon at bounding box center [742, 715] width 25 height 10
